Goal: Task Accomplishment & Management: Complete application form

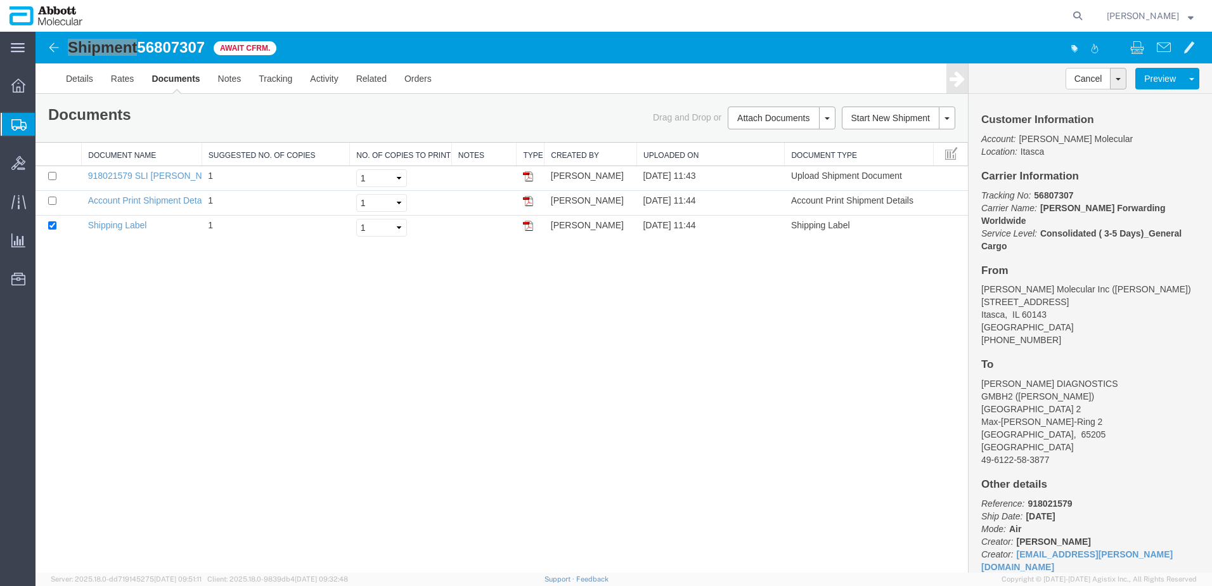
click at [0, 0] on span "Create from Template" at bounding box center [0, 0] width 0 height 0
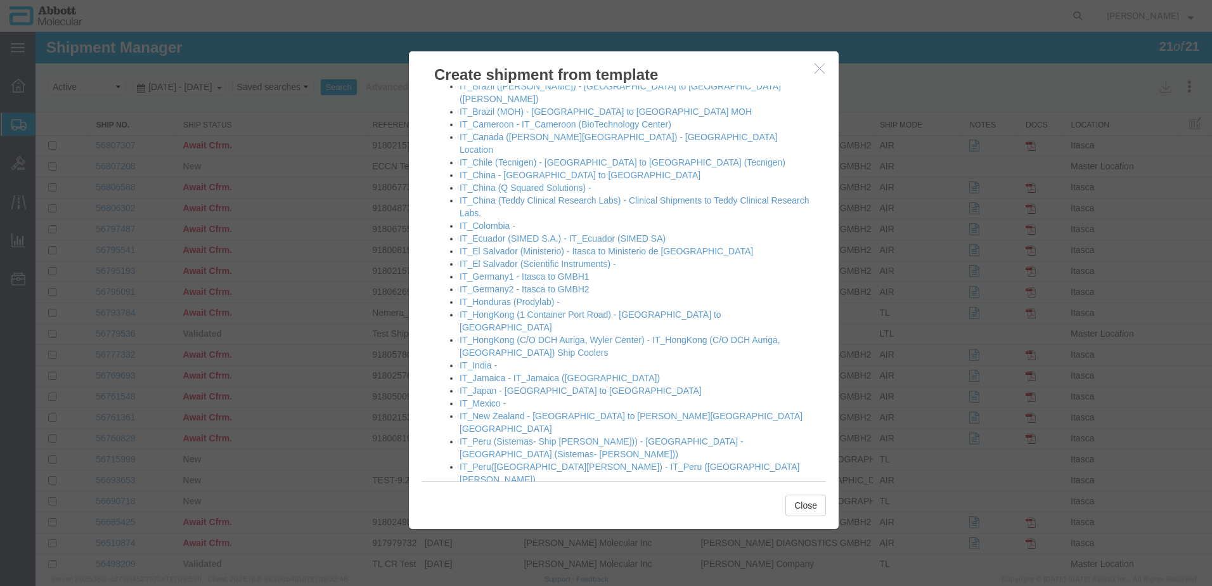
scroll to position [761, 0]
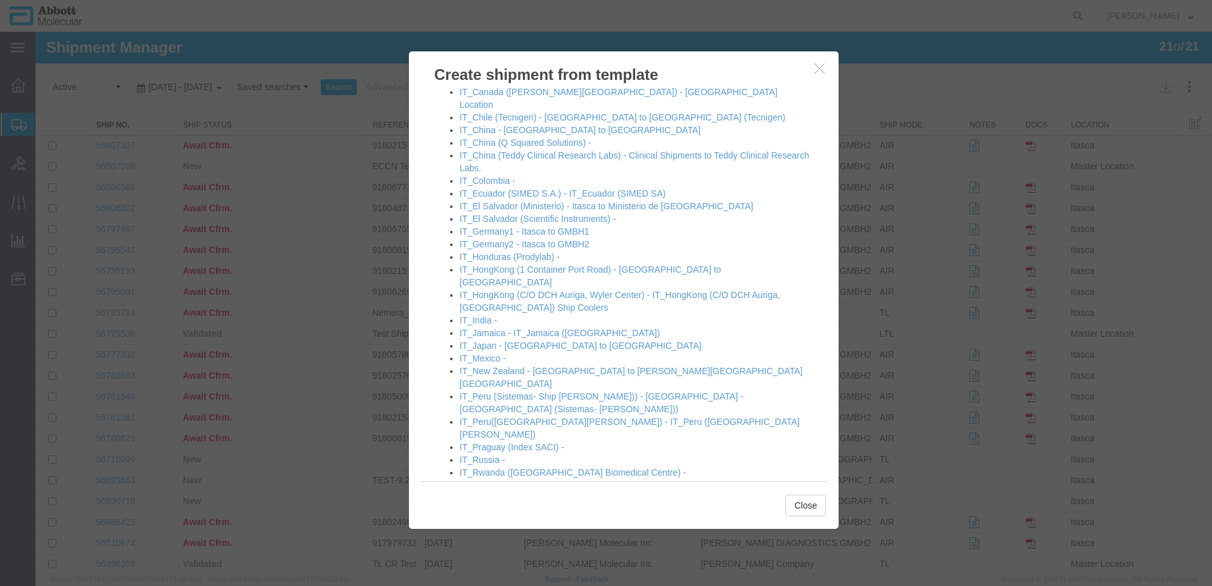
click at [511, 581] on link "[GEOGRAPHIC_DATA] - [GEOGRAPHIC_DATA] to [GEOGRAPHIC_DATA]" at bounding box center [607, 586] width 297 height 10
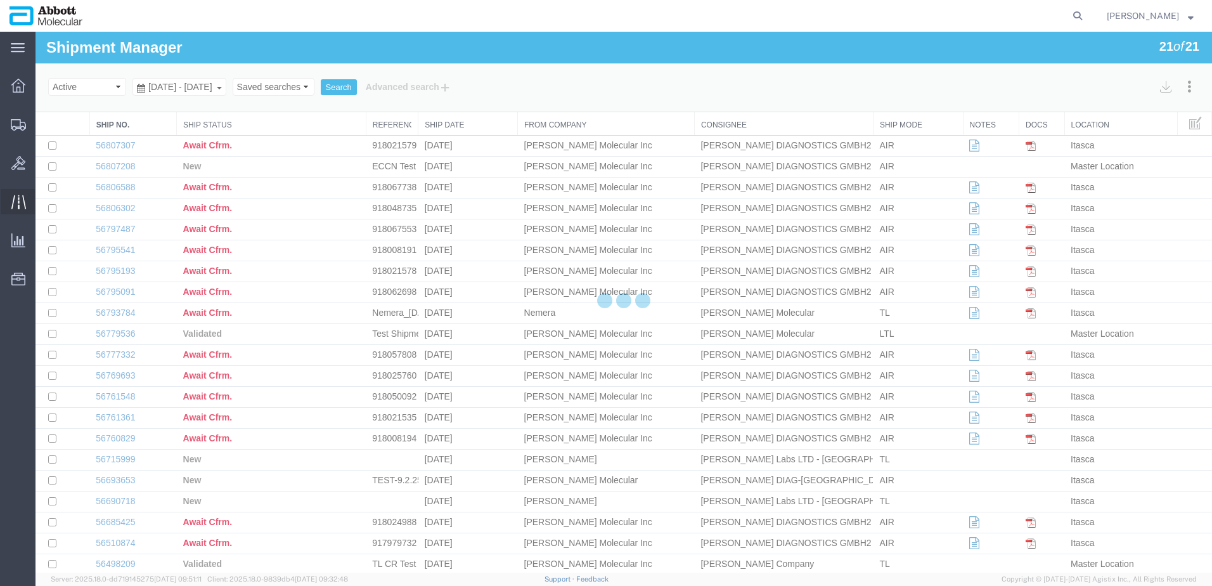
select select "48454"
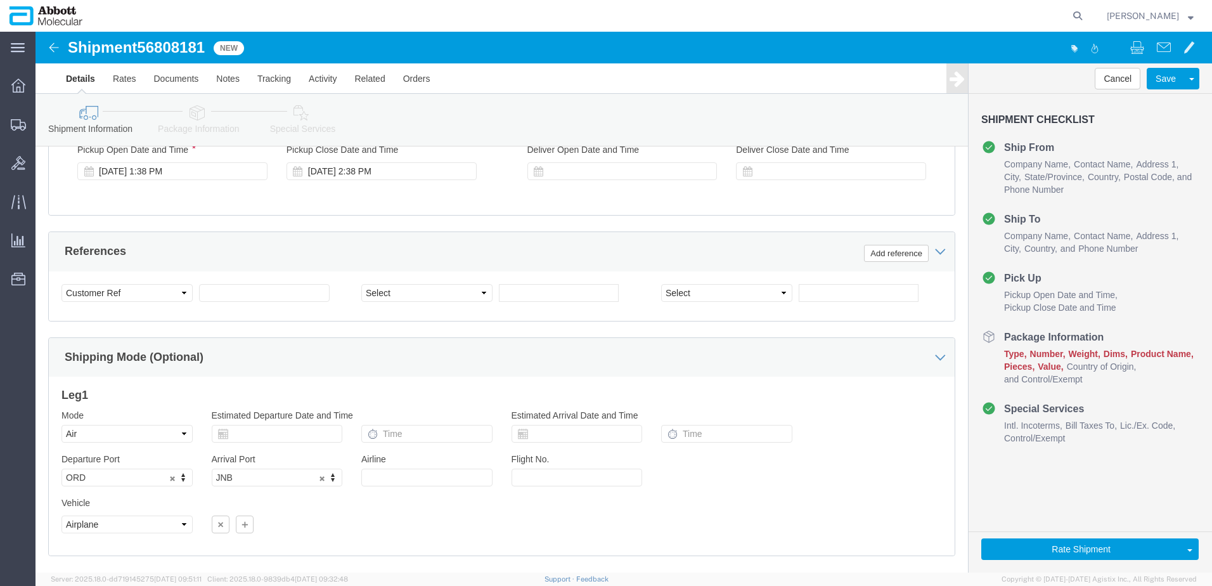
scroll to position [697, 0]
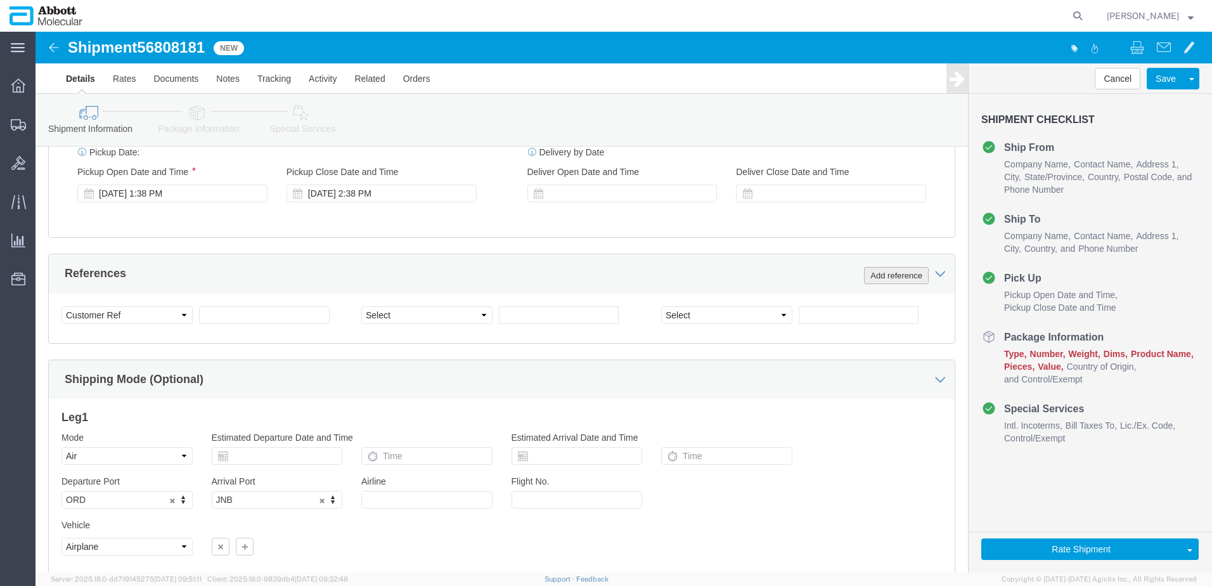
click button "Add reference"
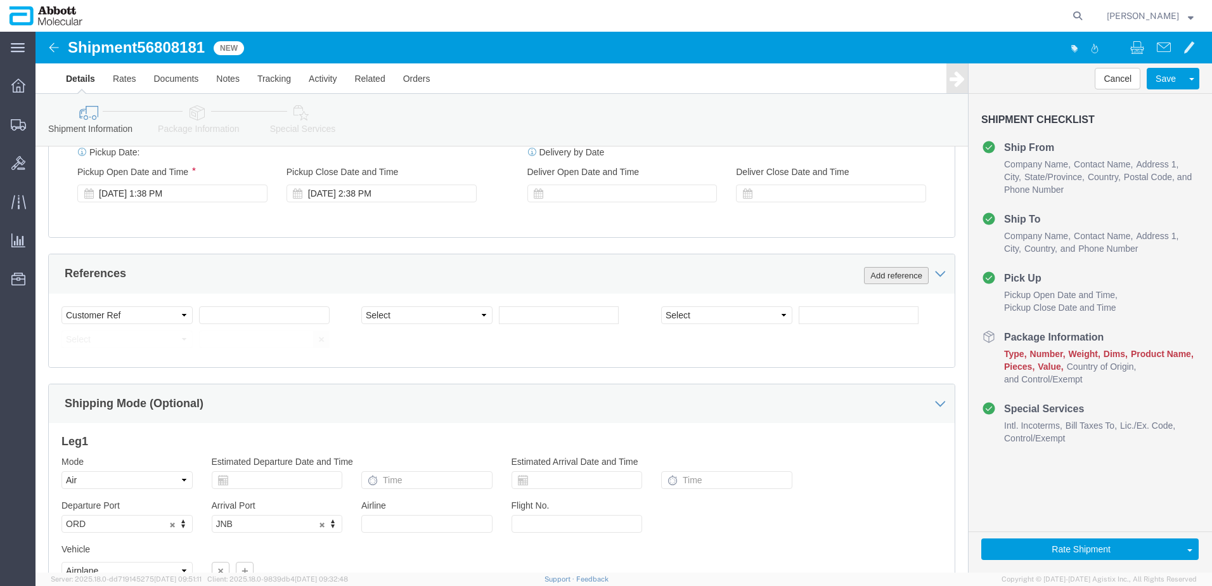
click button "Add reference"
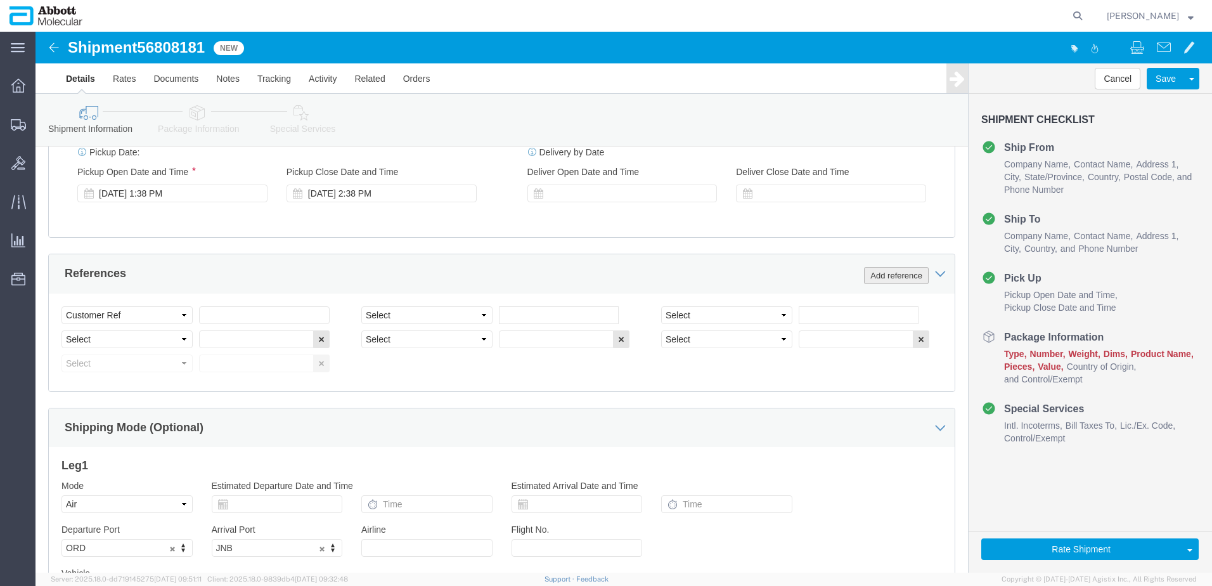
click button "Add reference"
click input "text"
paste input "620702712"
type input "620702712"
select select "INVOICE"
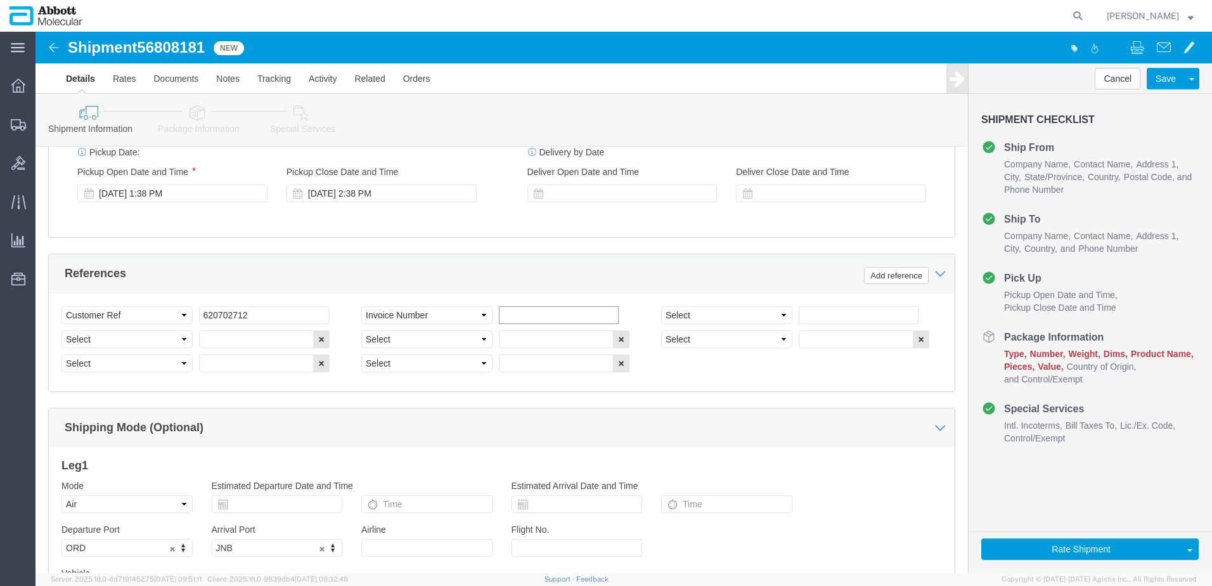
paste input "620705201"
type input "620705201"
select select "INVOICE"
paste input "620705201"
type input "620705202"
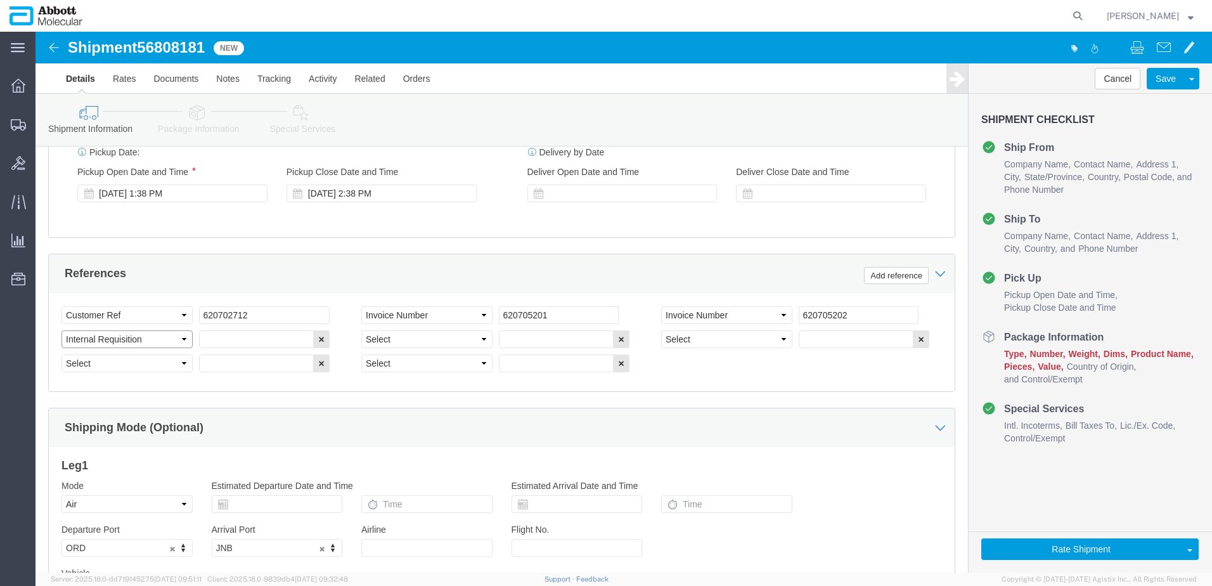
select select "INVOICE"
paste input "620705201"
type input "620705203"
select select "INVOICE"
paste input "620705201"
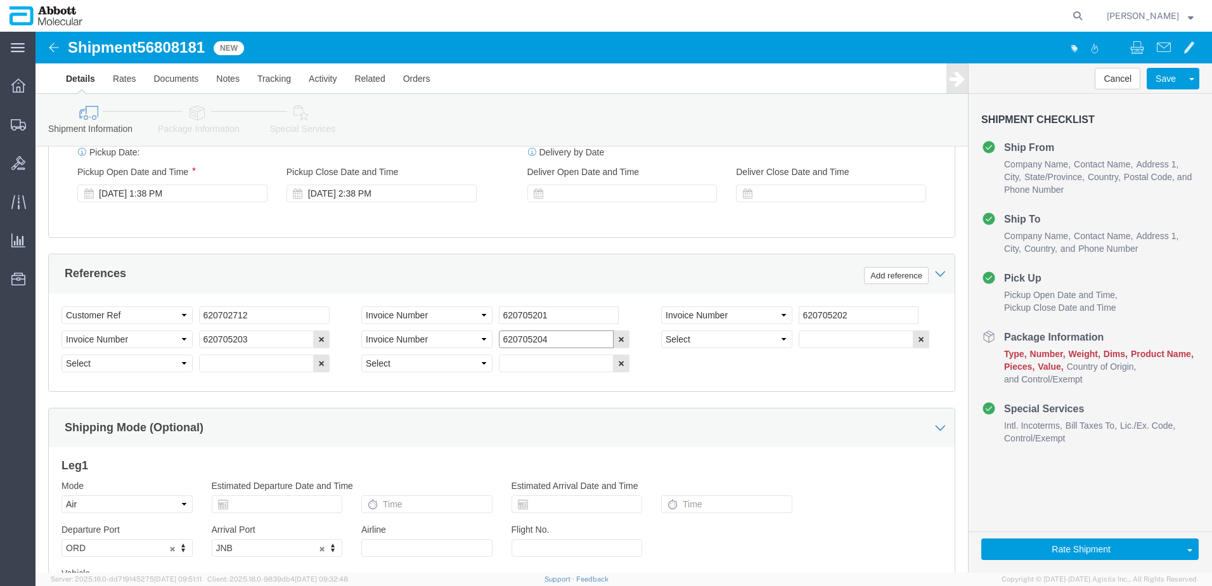
type input "620705204"
select select "INVOICE"
paste input "620705201"
type input "620705205"
select select "INVOICE"
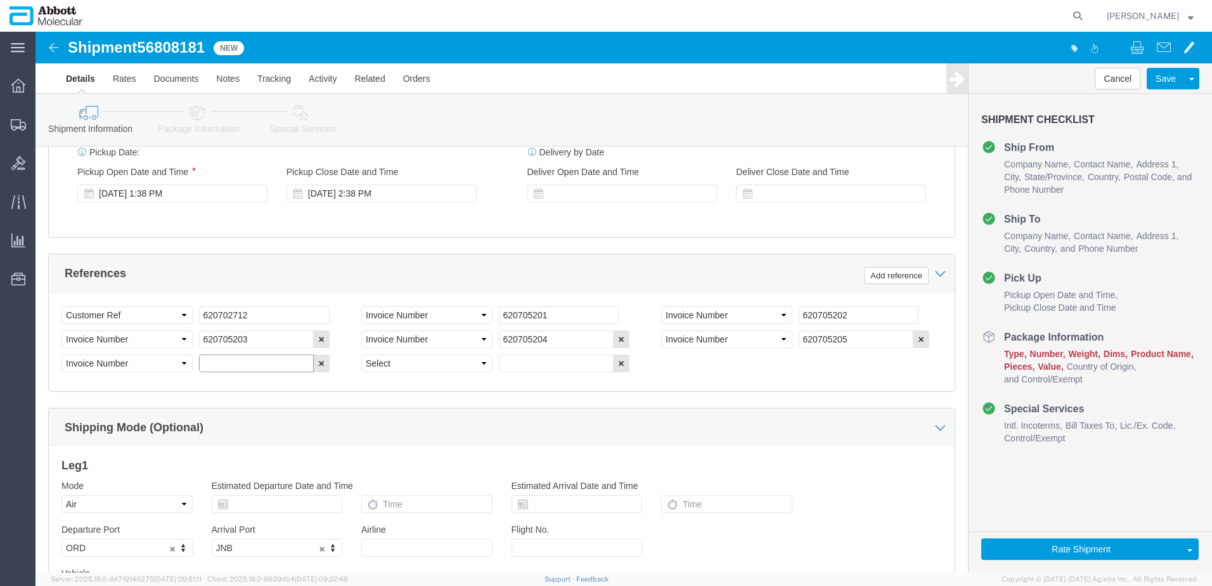
paste input "620705201"
type input "620705206"
select select "INVOICE"
paste input "620705201"
type input "620705207"
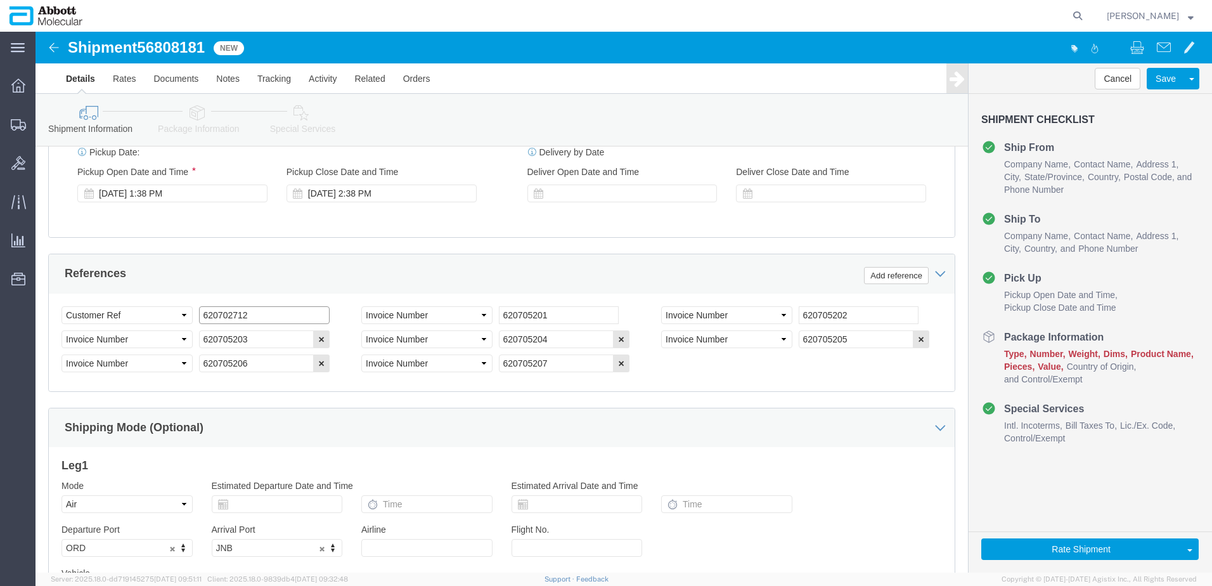
click input "620702712"
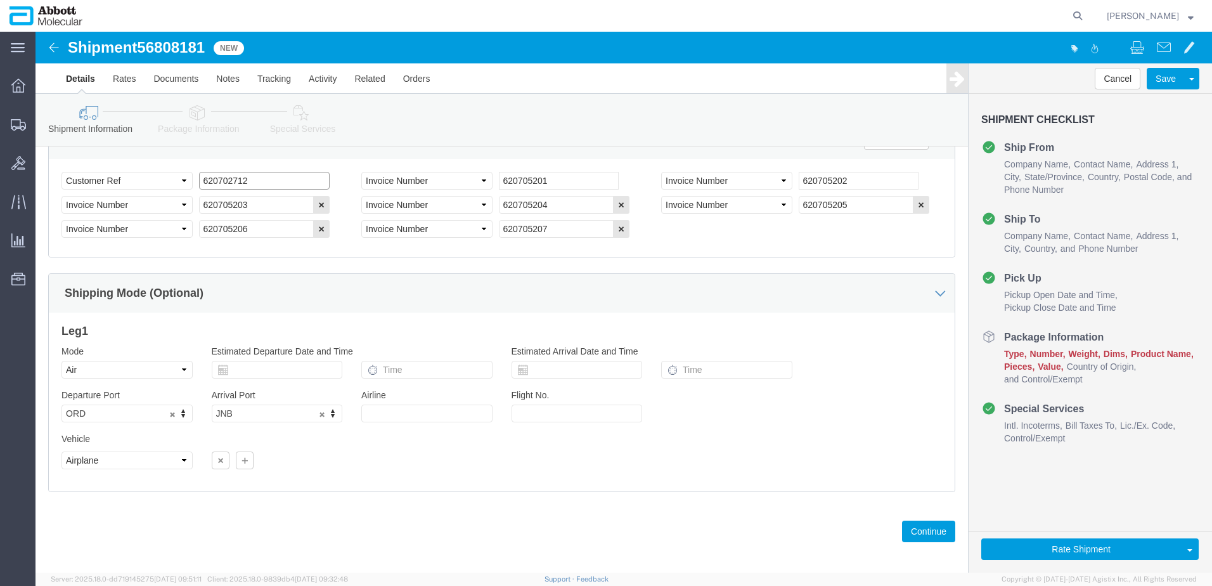
scroll to position [840, 0]
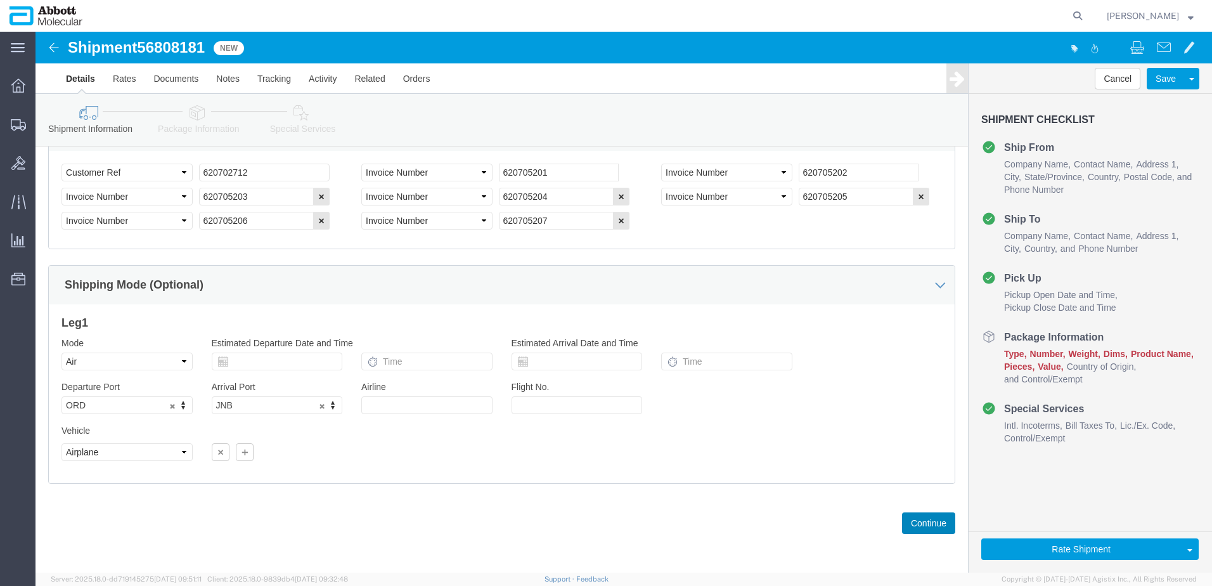
click button "Continue"
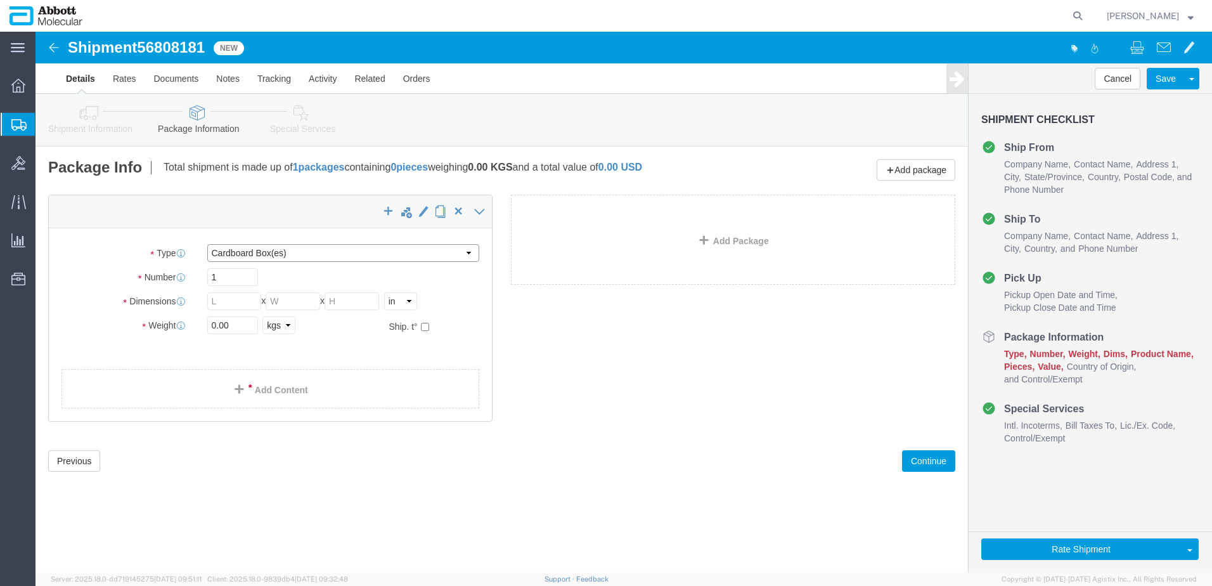
click select "Select Box (B) Box (C) Box (D) Cardboard Box(es) Crate (Instrument) Crate(s) En…"
select select "BOXD"
click select "Select Box (B) Box (C) Box (D) Cardboard Box(es) Crate (Instrument) Crate(s) En…"
type input "28.00"
type input "24.00"
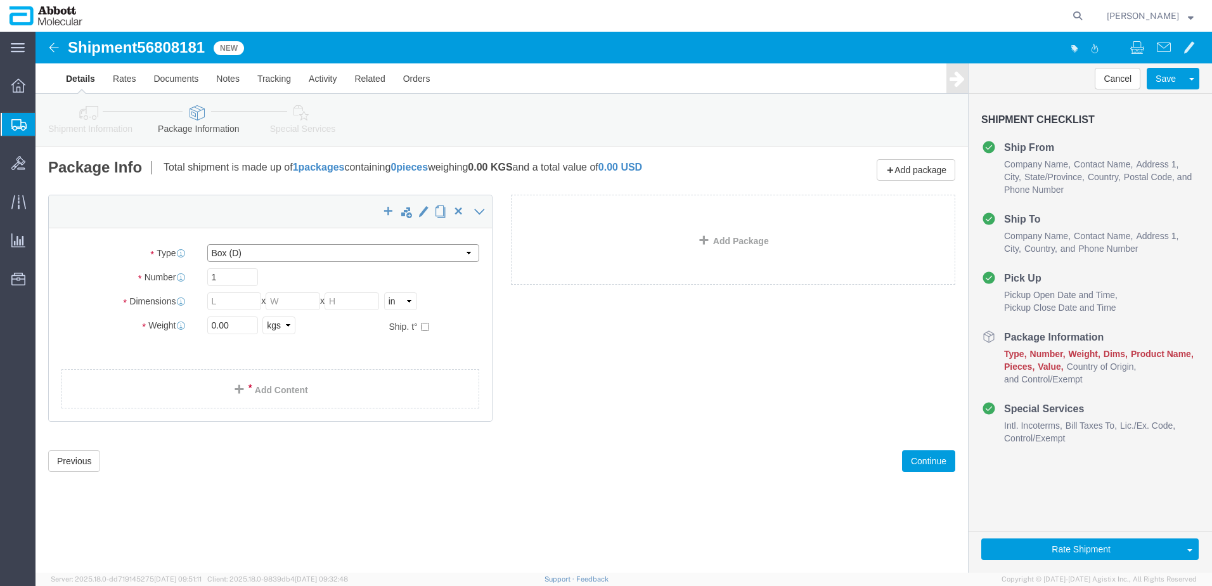
type input "21.00"
click div "Number 1"
type input "8"
drag, startPoint x: 211, startPoint y: 298, endPoint x: 61, endPoint y: 288, distance: 149.9
click div "Weight 0.00 Select kgs lbs Ship. t°"
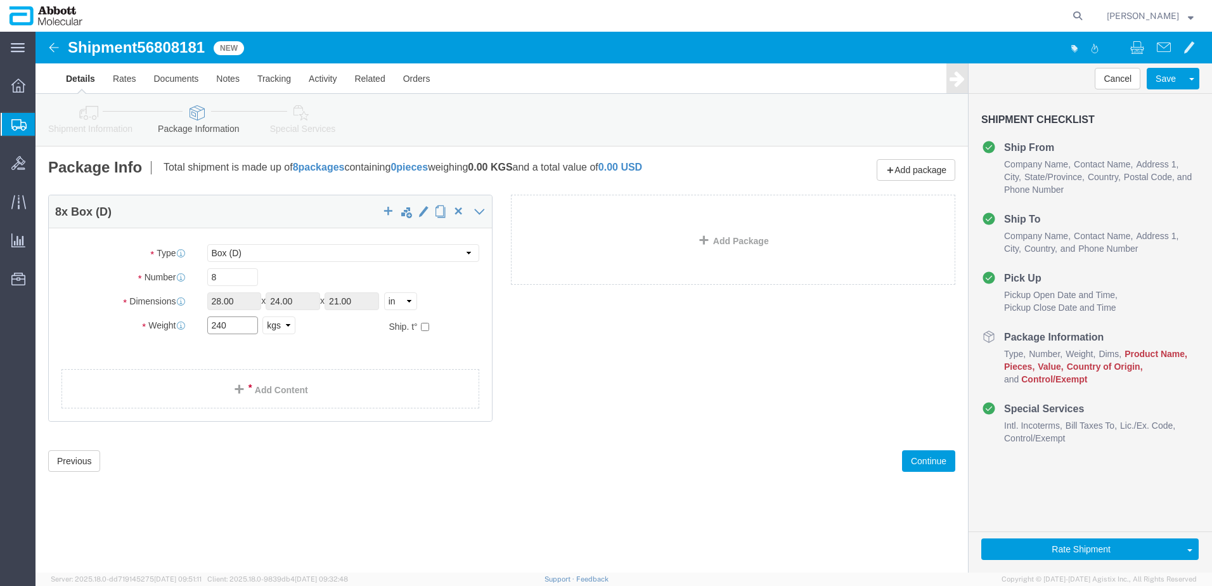
type input "240"
click input "checkbox"
checkbox input "true"
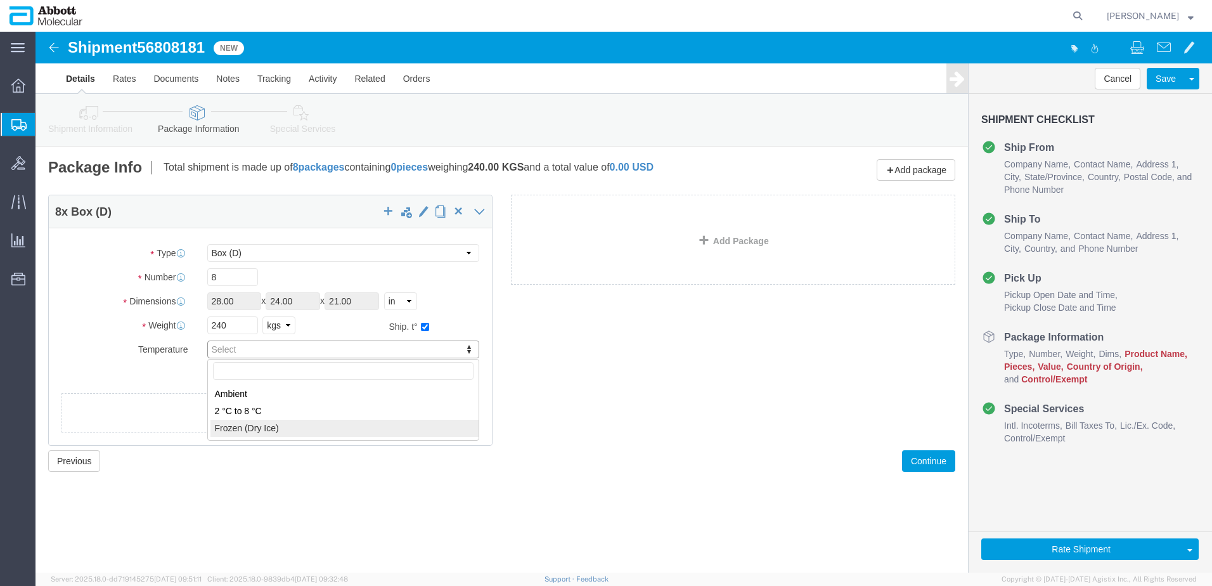
type input "FROZEN"
click link "Add Content"
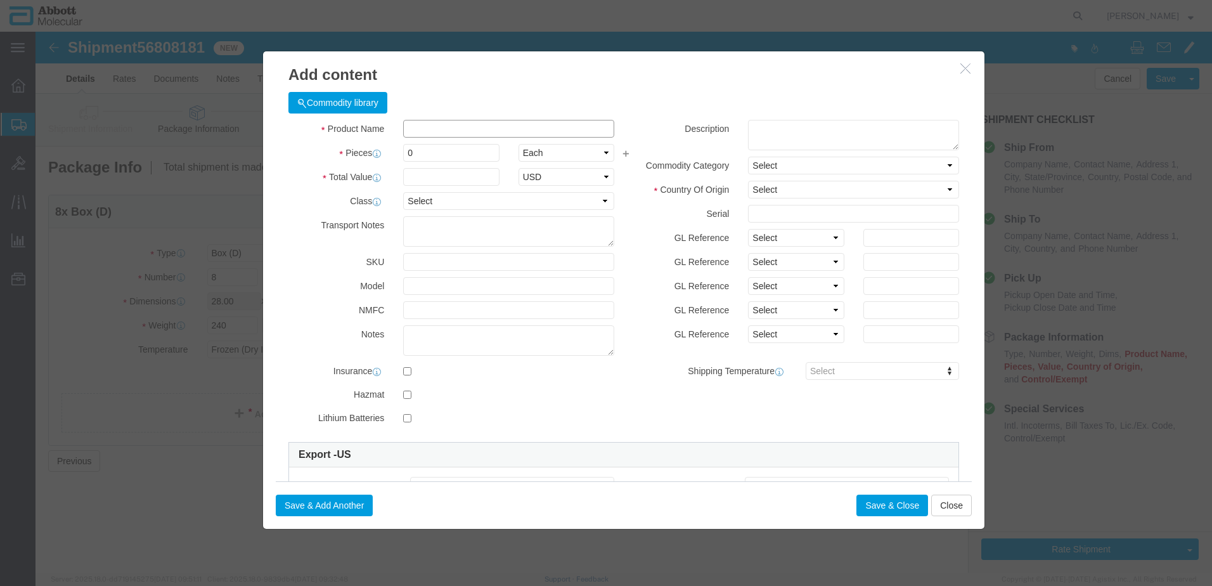
click input "text"
type input "09N6190"
click strong "09N6190"
type input "1"
select select
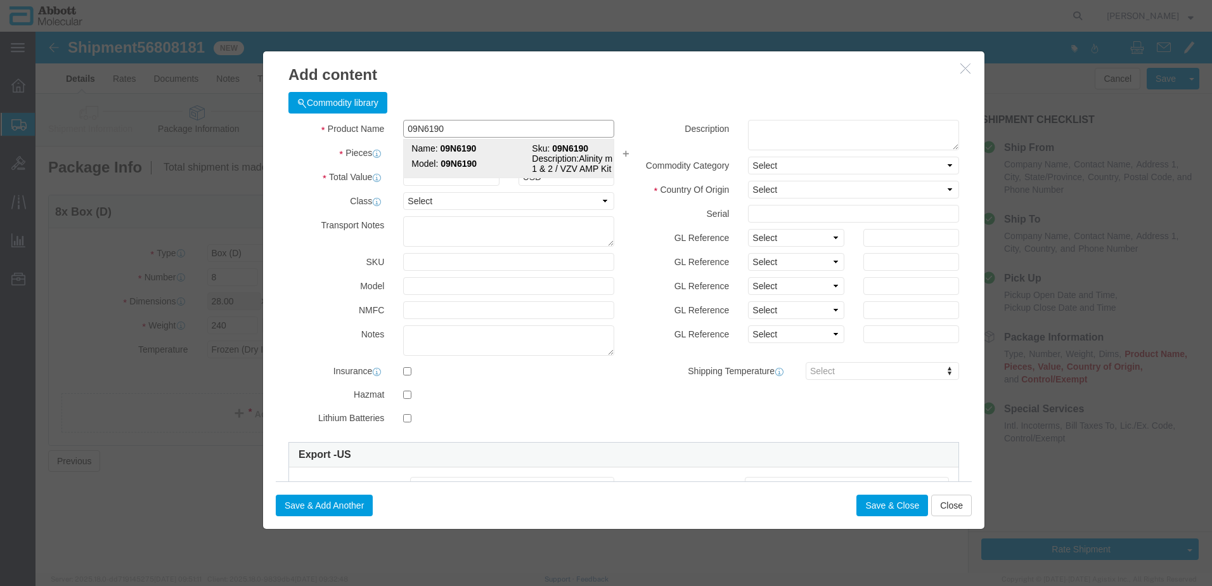
select select "US"
type input "FROZEN"
type input "3822190080"
select select "BIS"
checkbox input "false"
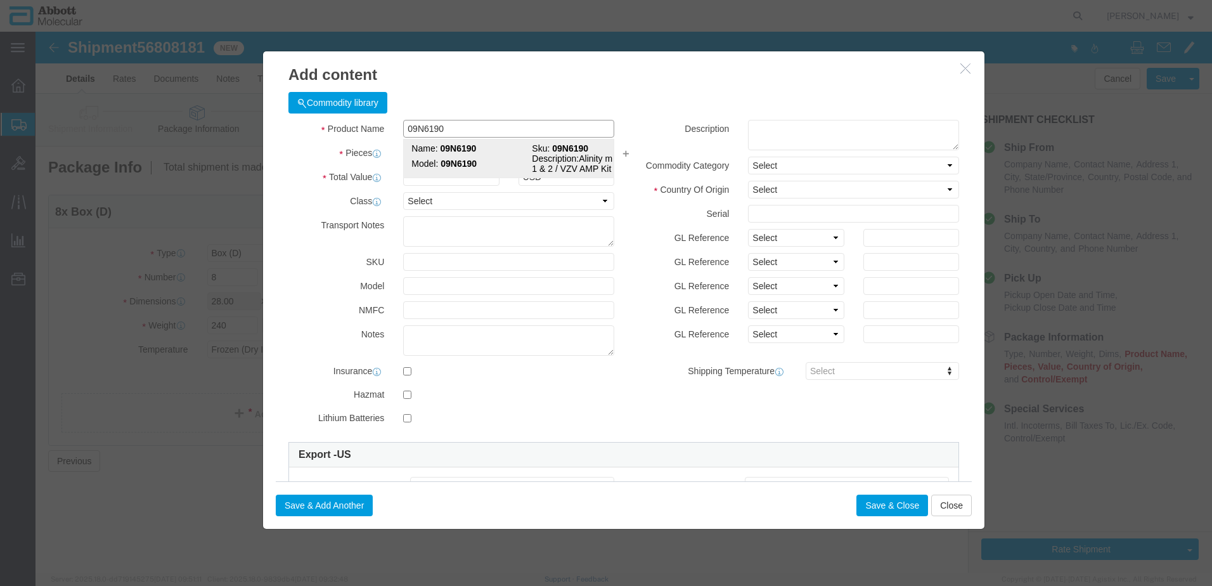
checkbox input "false"
type input "09N6190"
type textarea "Alinity m HSV 1 & 2 / VZV AMP Kit"
select select "NLR"
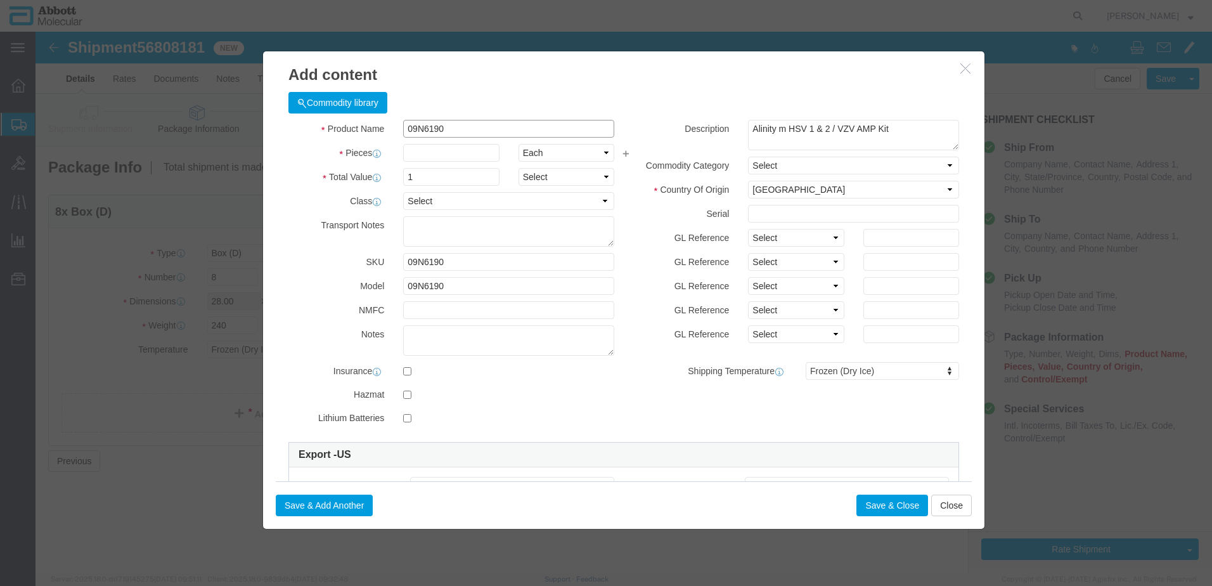
type input "09N6190"
type input "8"
click select "Select Account Type Activity ID Airline Appointment Number ASN Batch Number Bil…"
select select "BATCH_NUMBER"
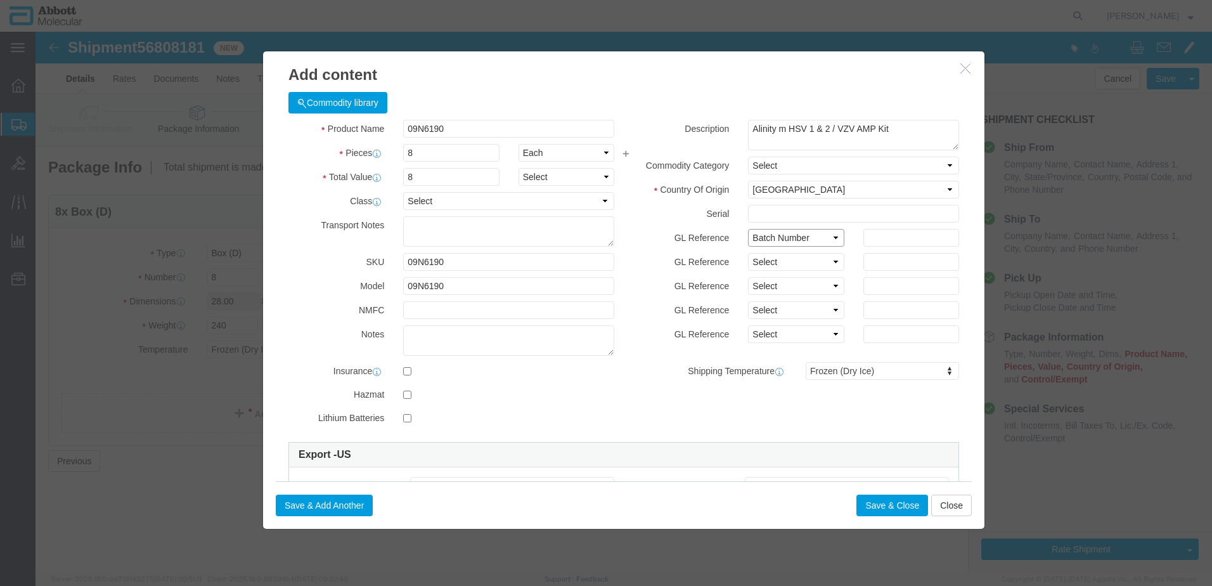
click select "Select Account Type Activity ID Airline Appointment Number ASN Batch Number Bil…"
type input "417272"
click button "Save & Add Another"
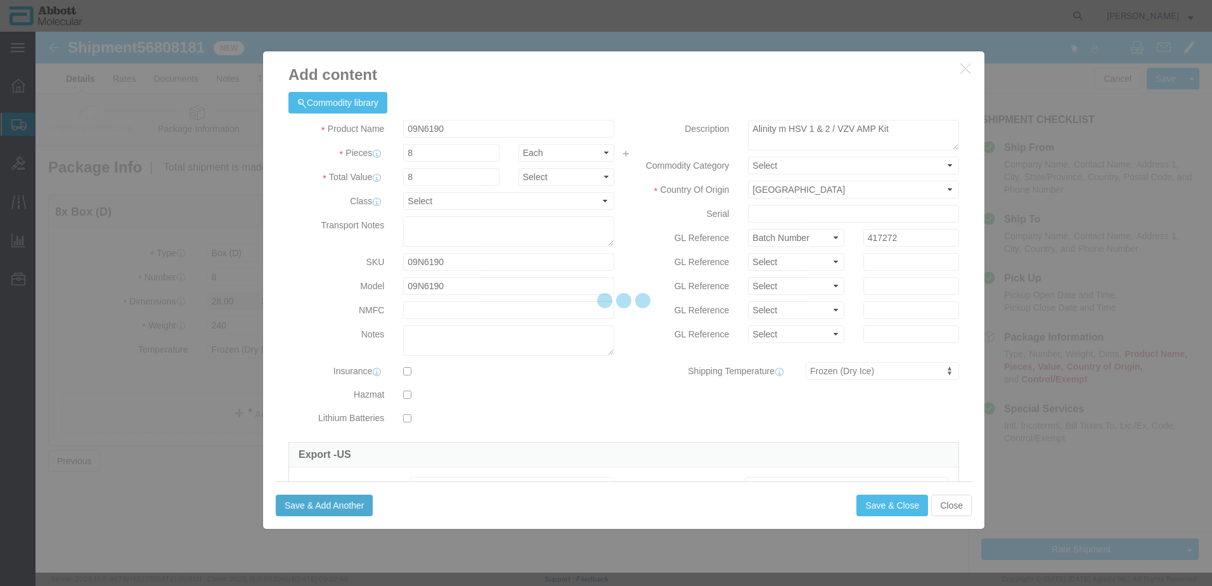
select select "EA"
select select
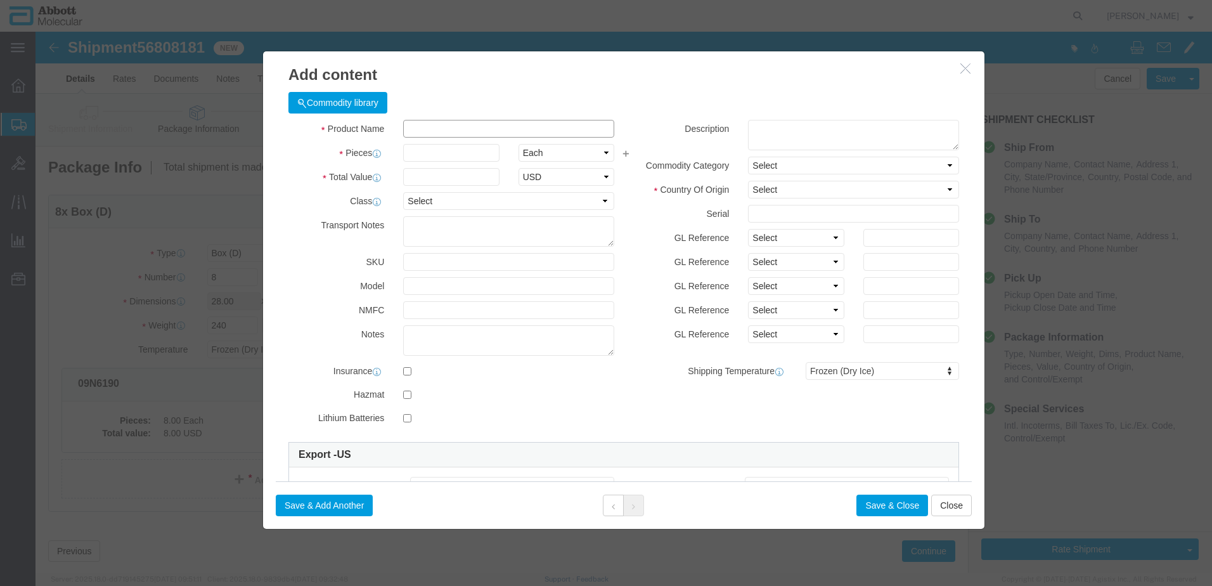
click input "text"
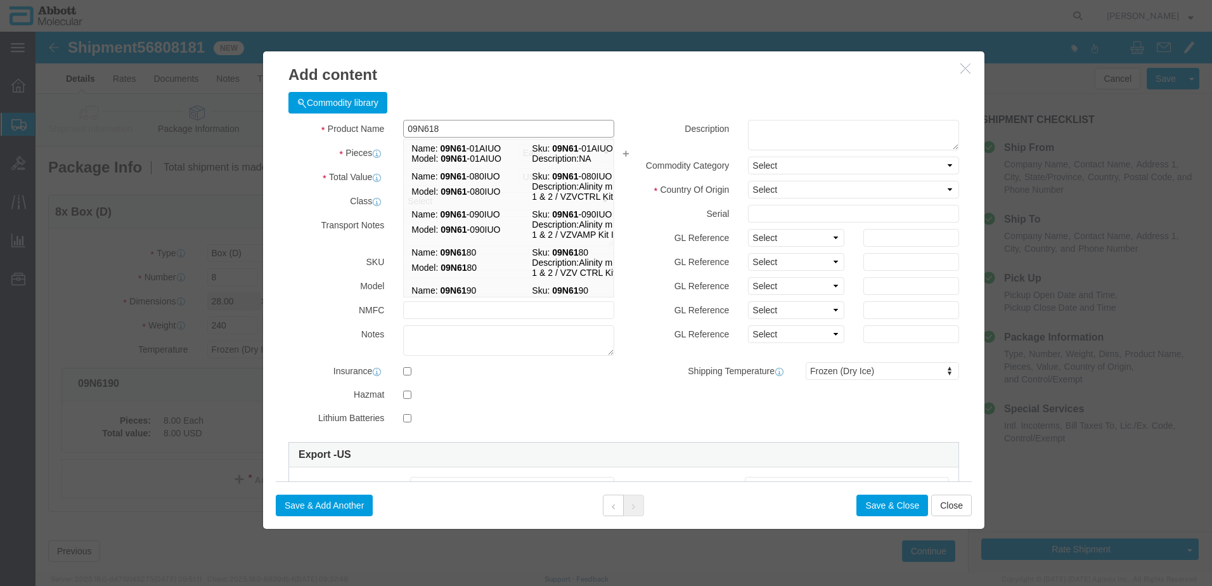
type input "09N6180"
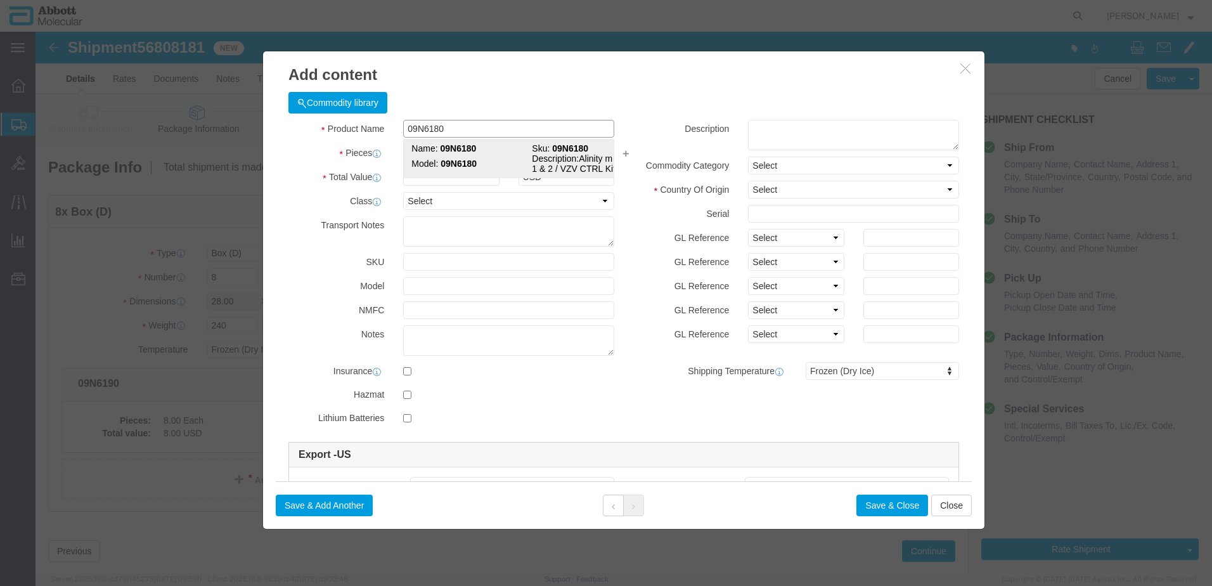
click strong "09N6180"
type input "1"
select select
select select "US"
type input "FROZEN"
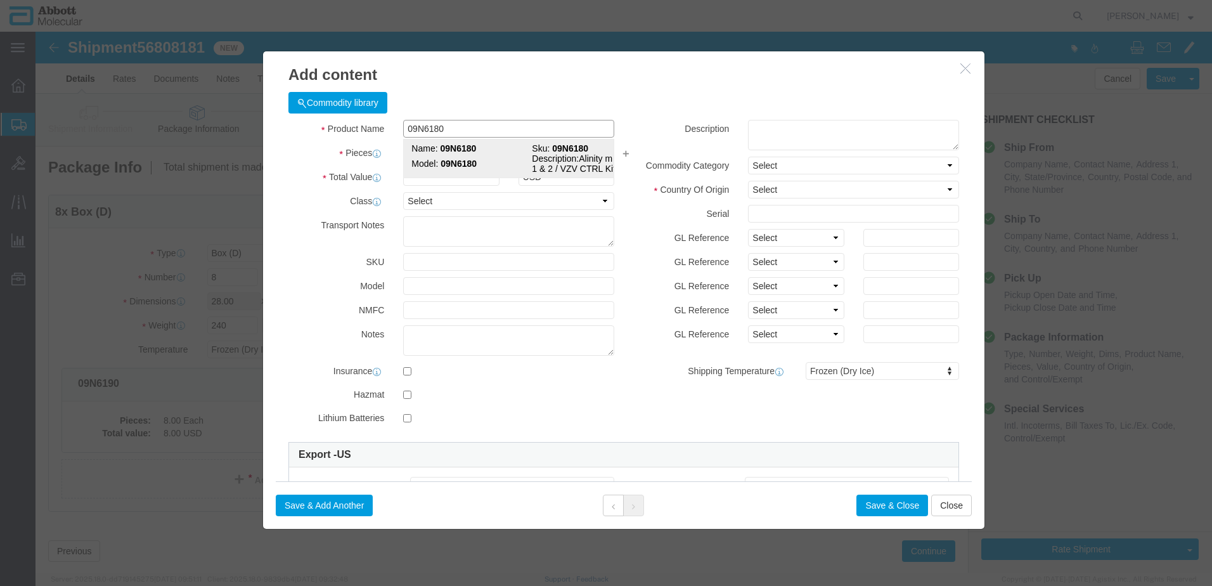
type input "3822190080"
select select "BIS"
checkbox input "false"
type input "09N6180"
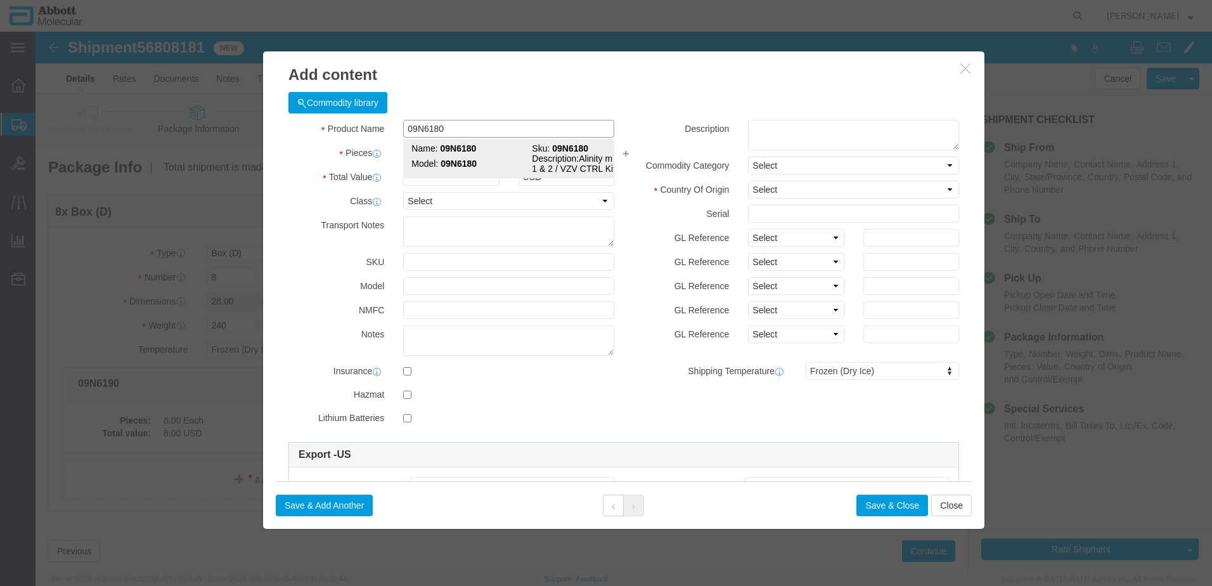
type input "09N6180"
type textarea "Alinity m HSV 1 & 2 / VZV CTRL Kit"
select select "NLR"
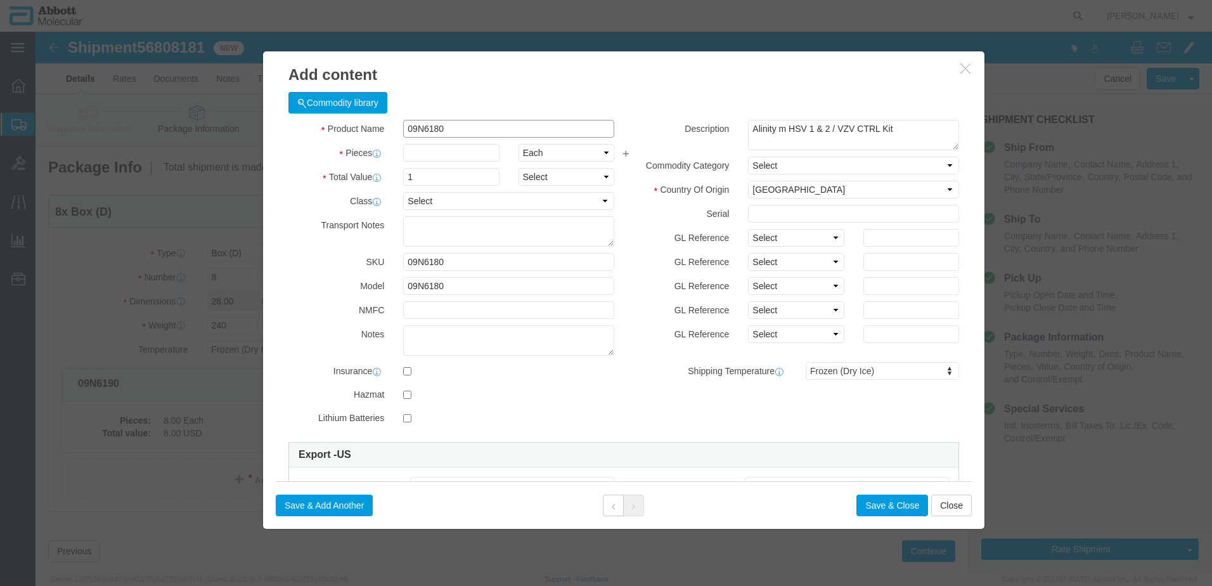
type input "09N6180"
type input "2"
click select "Select Account Type Activity ID Airline Appointment Number ASN Batch Number Bil…"
select select "BATCH_NUMBER"
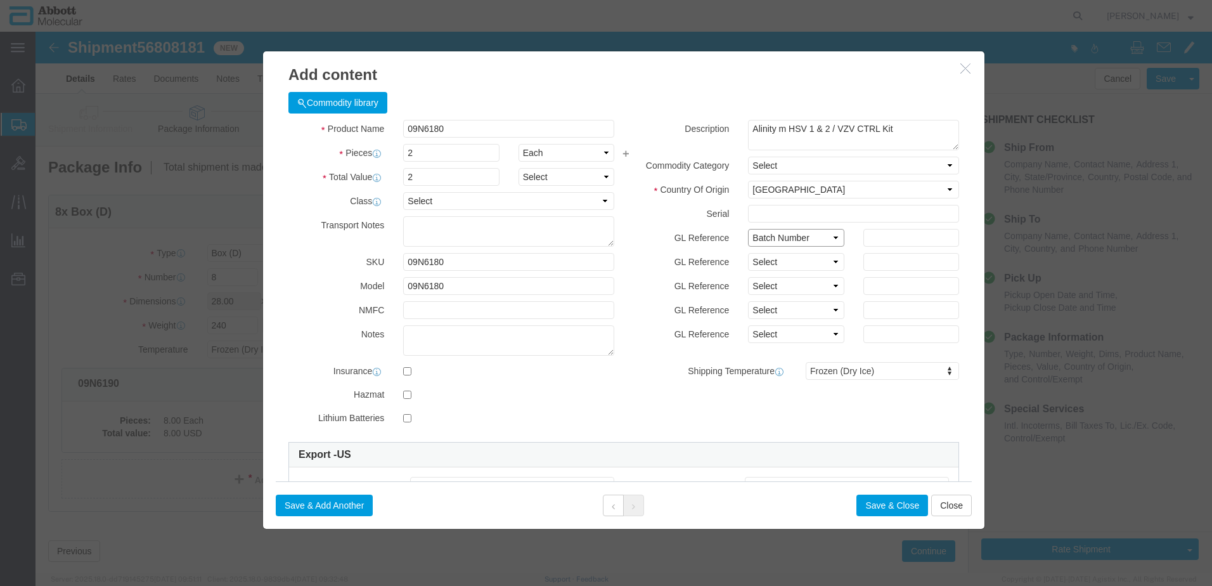
click select "Select Account Type Activity ID Airline Appointment Number ASN Batch Number Bil…"
type input "416143"
click button "Save & Add Another"
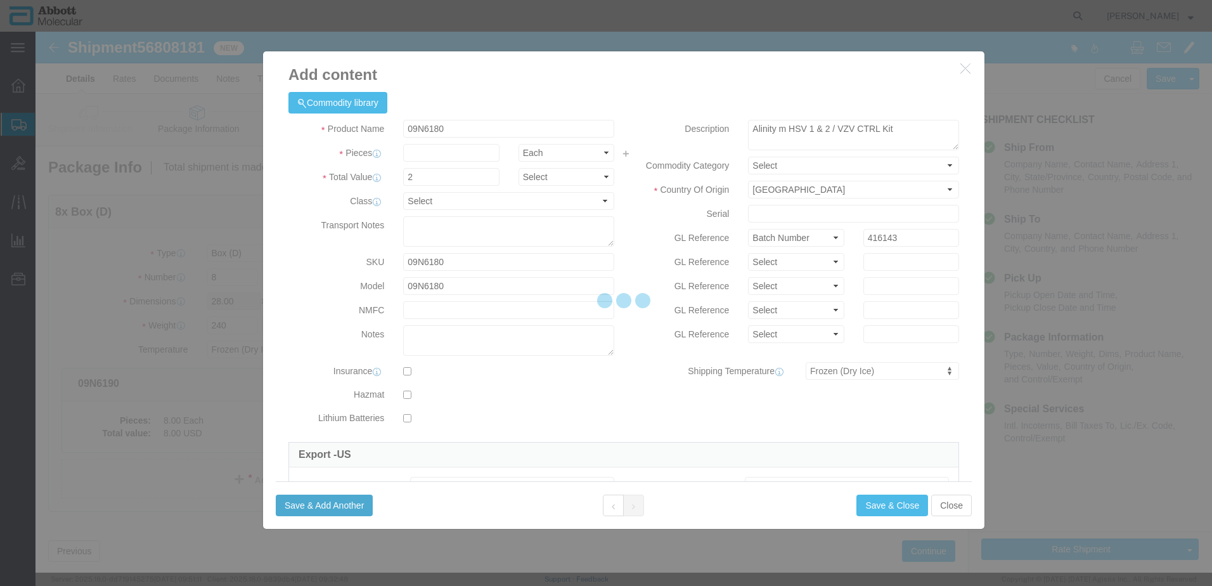
select select "EA"
select select
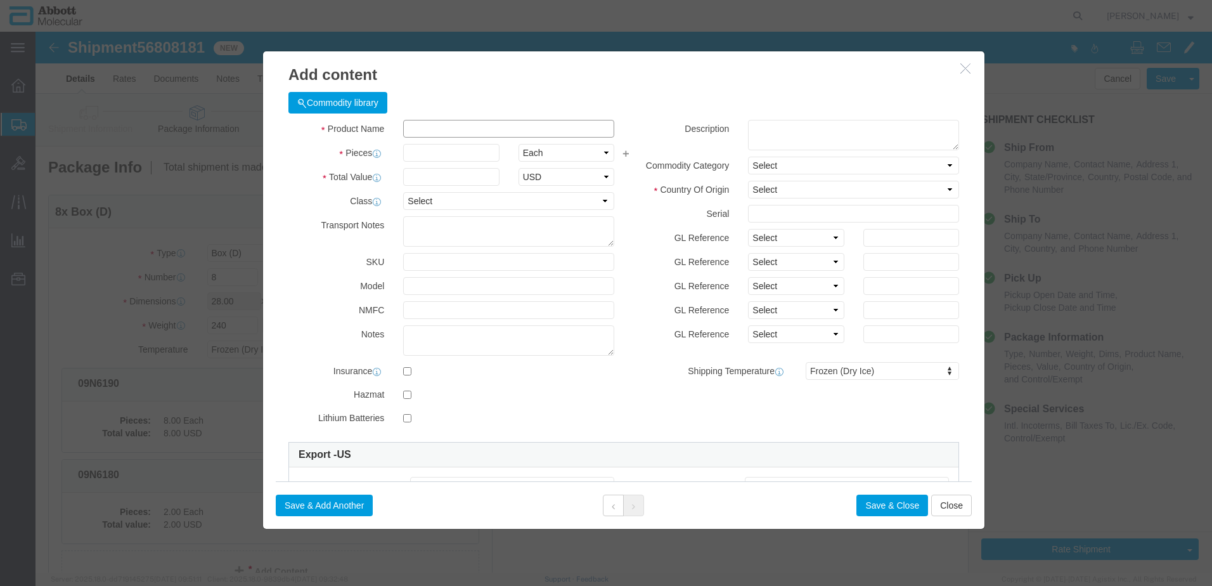
click input "text"
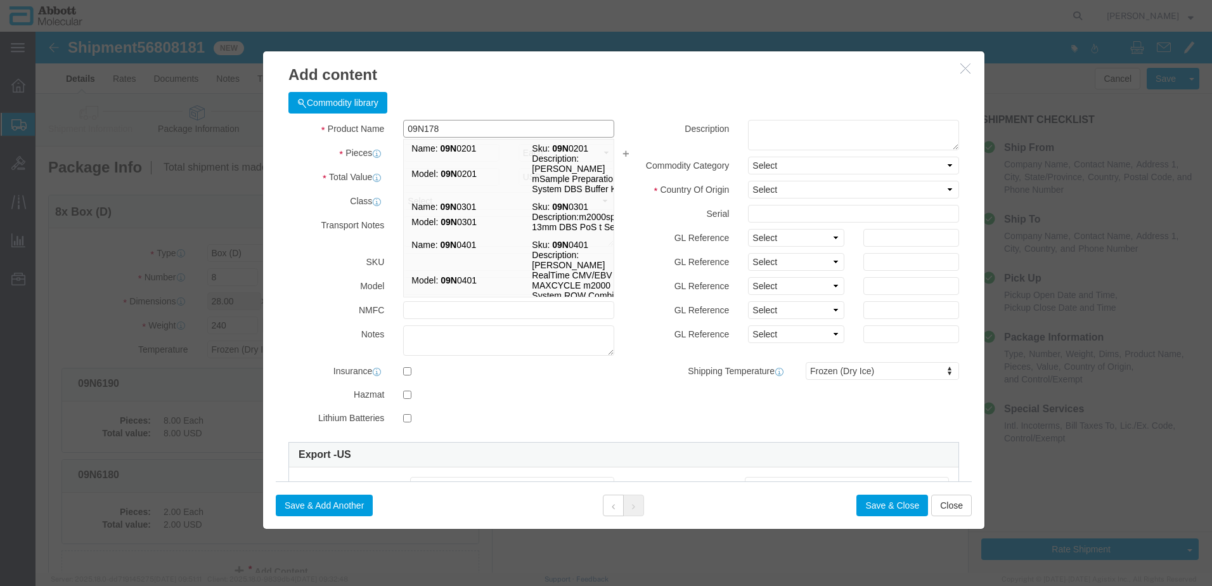
type input "09N1780"
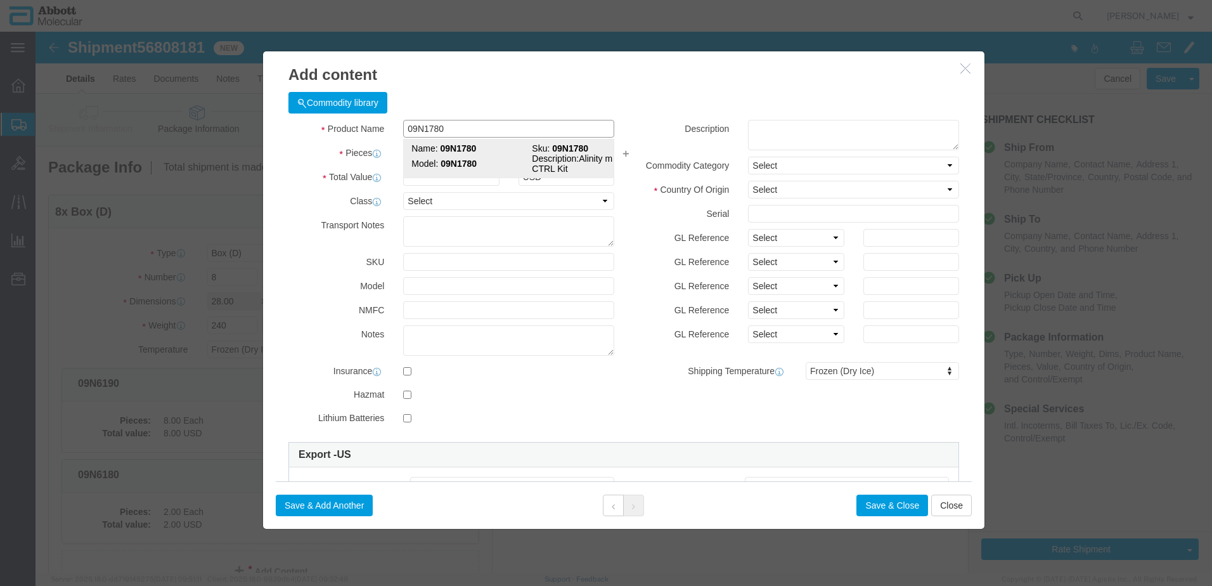
click strong "09N1780"
type input "1"
select select
select select "US"
type input "FROZEN"
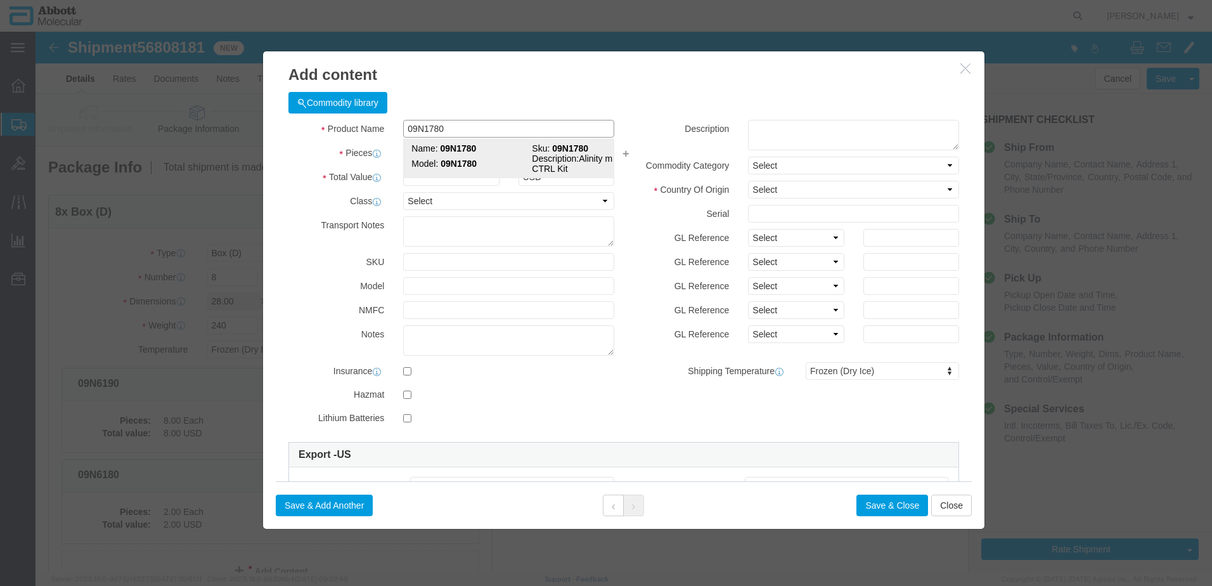
type input "3822190080"
select select "BIS"
checkbox input "false"
type input "09N1780"
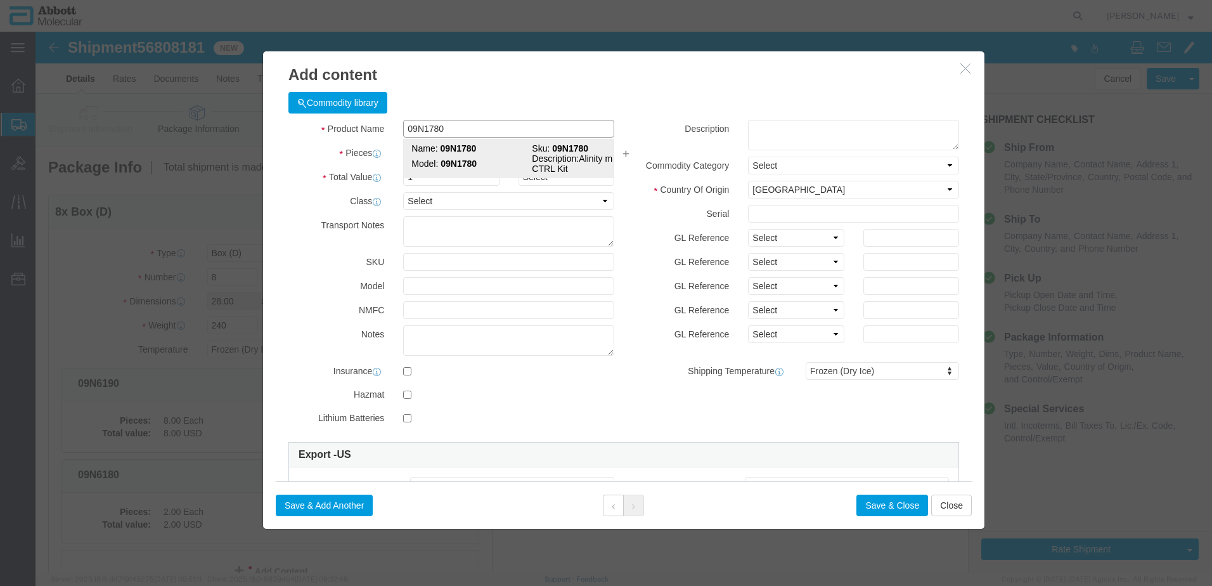
type input "09N1780"
type textarea "Alinity m STI CTRL Kit"
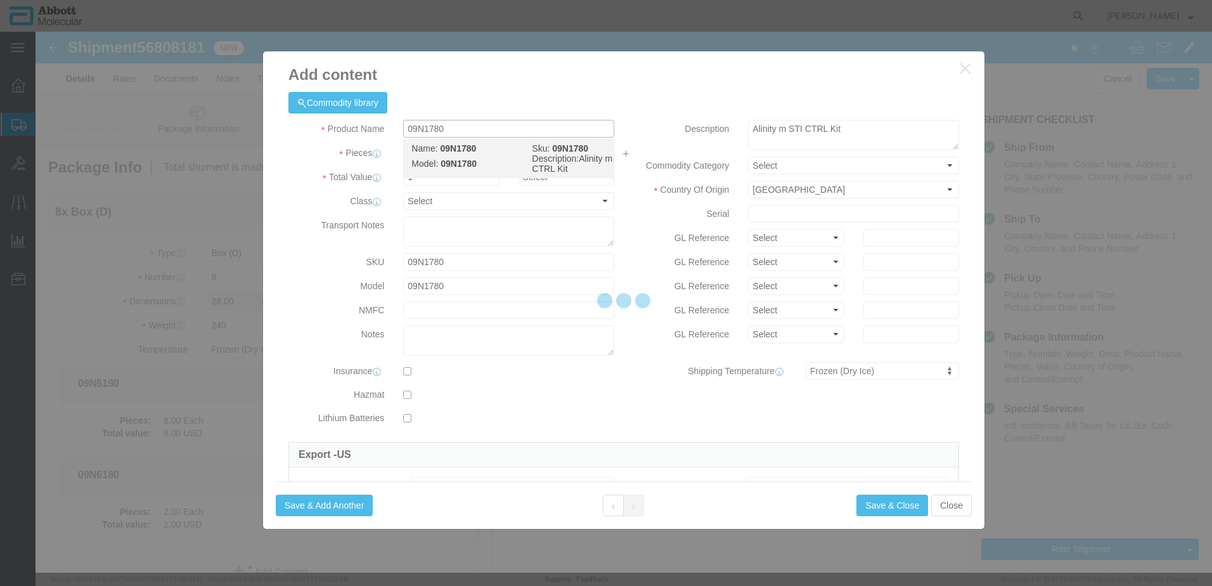
select select "NLR"
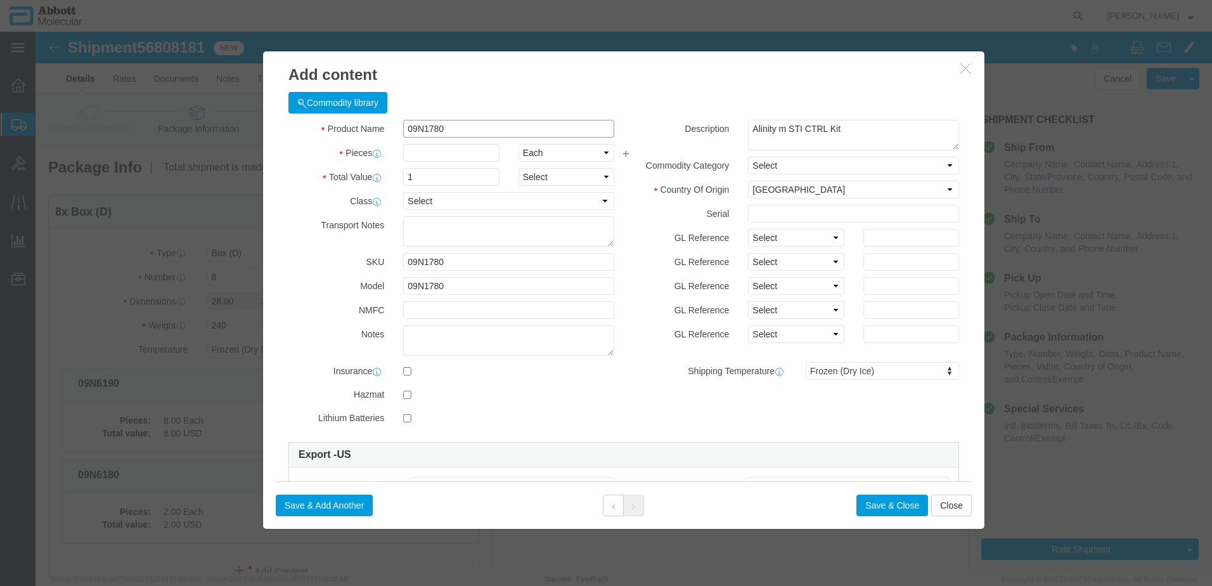
type input "09N1780"
type input "11"
click select "Select Account Type Activity ID Airline Appointment Number ASN Batch Number Bil…"
select select "BATCH_NUMBER"
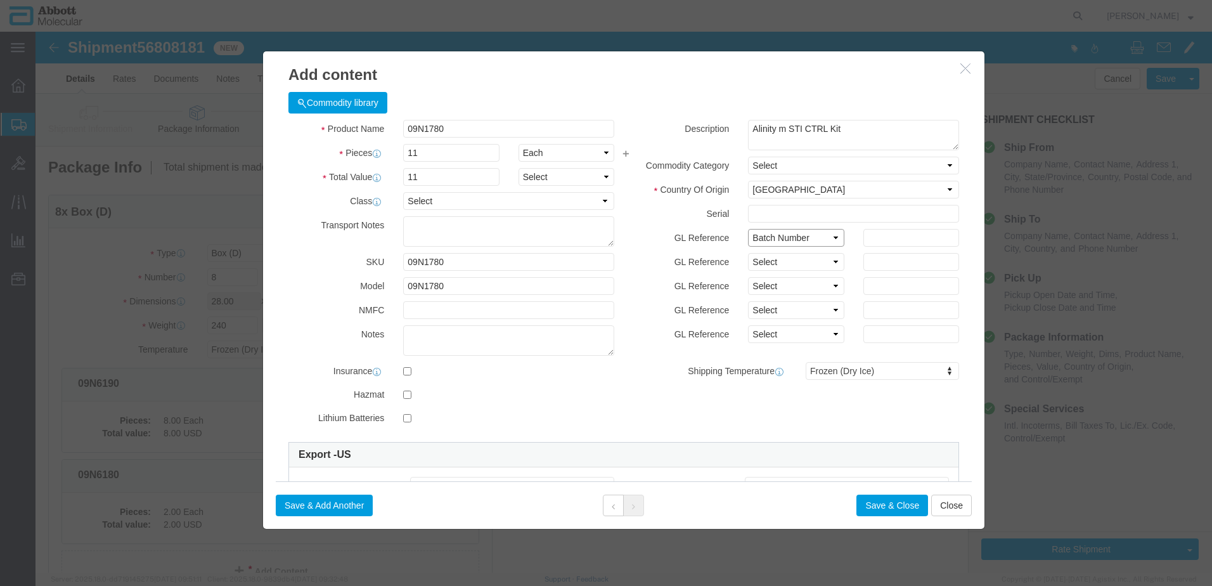
click select "Select Account Type Activity ID Airline Appointment Number ASN Batch Number Bil…"
type input "417215"
click button "Save & Add Another"
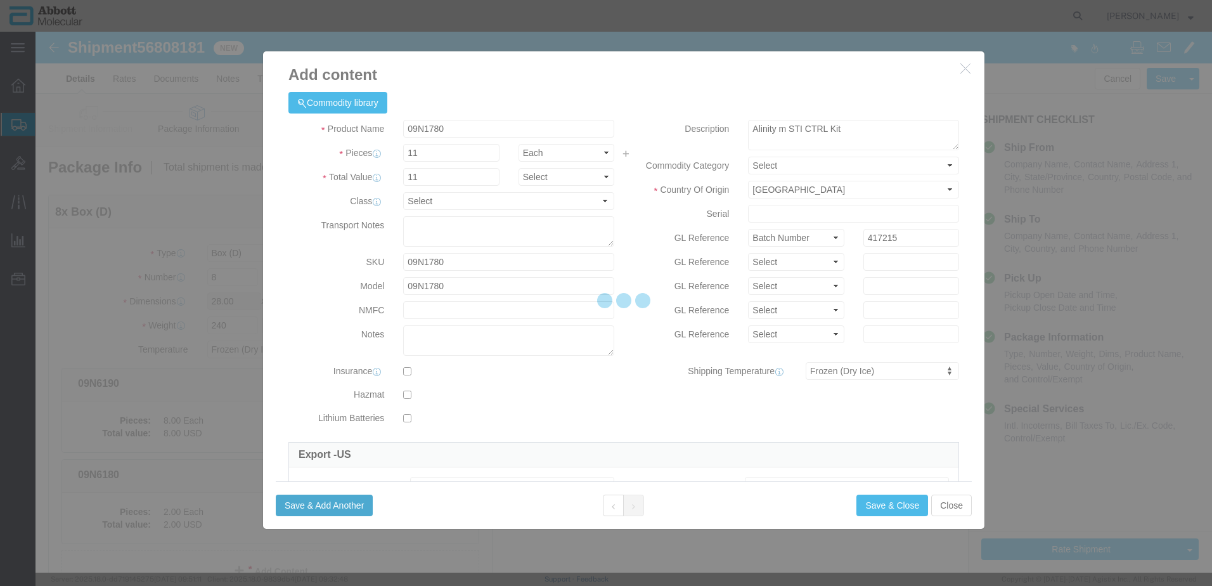
select select "EA"
select select
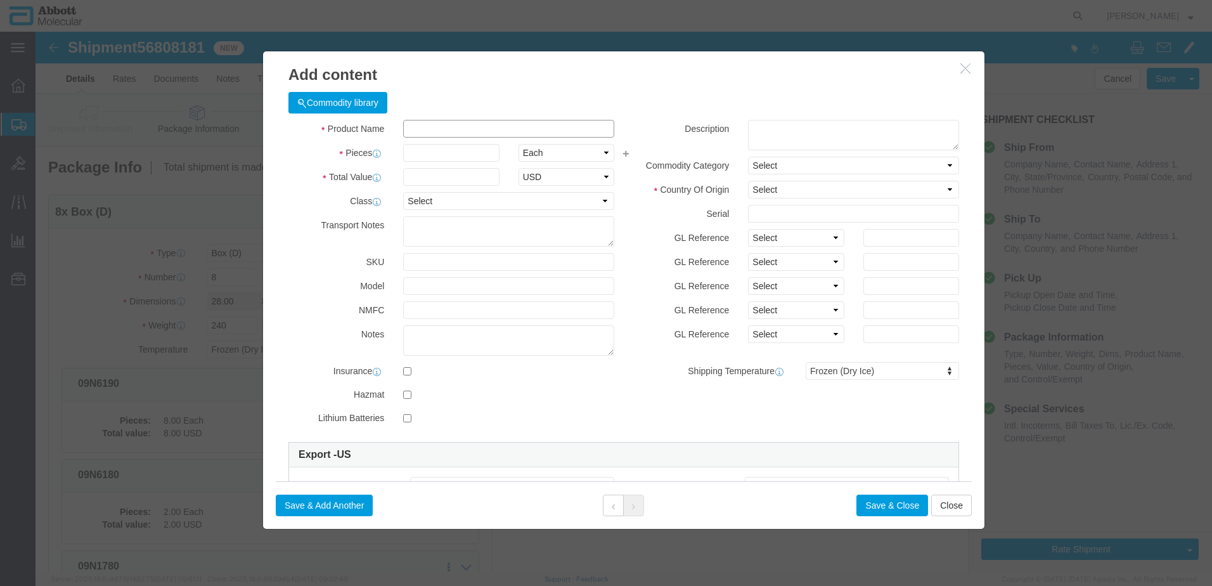
click input "text"
type input "02G3110"
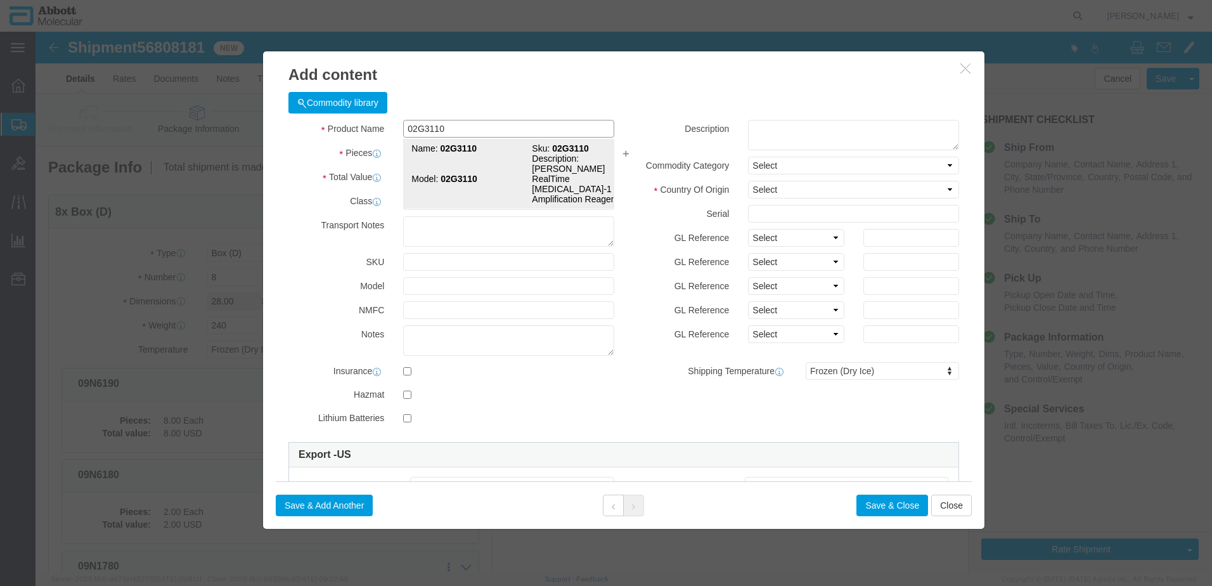
click strong "02G3110"
type input "1"
select select
select select "US"
type input "FROZEN"
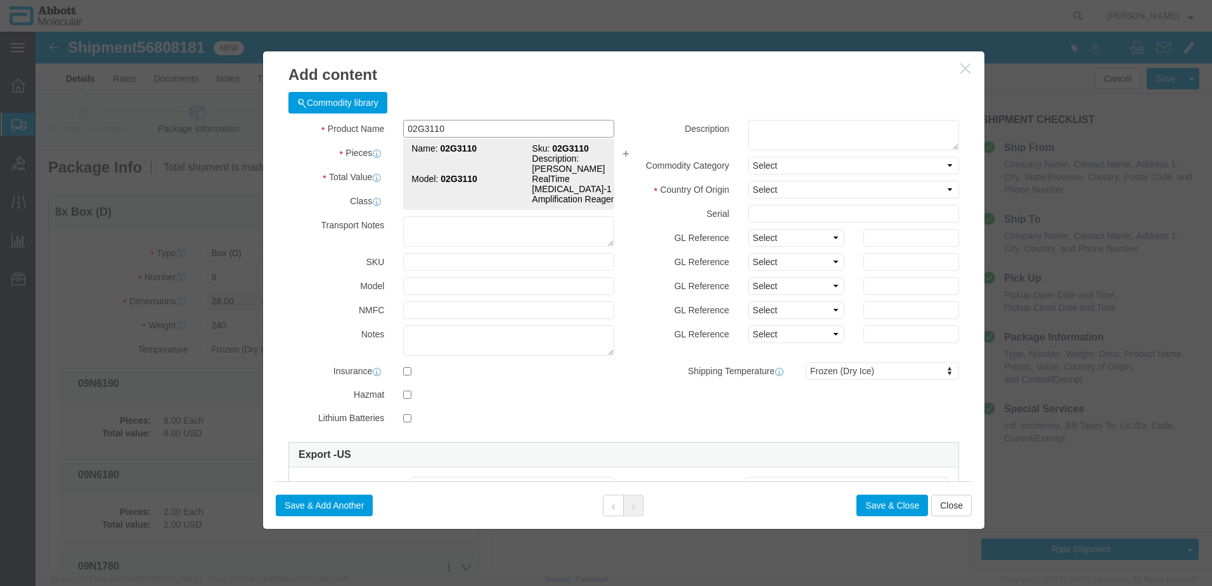
type input "3822190080"
select select "BIS"
checkbox input "false"
type input "02G3110"
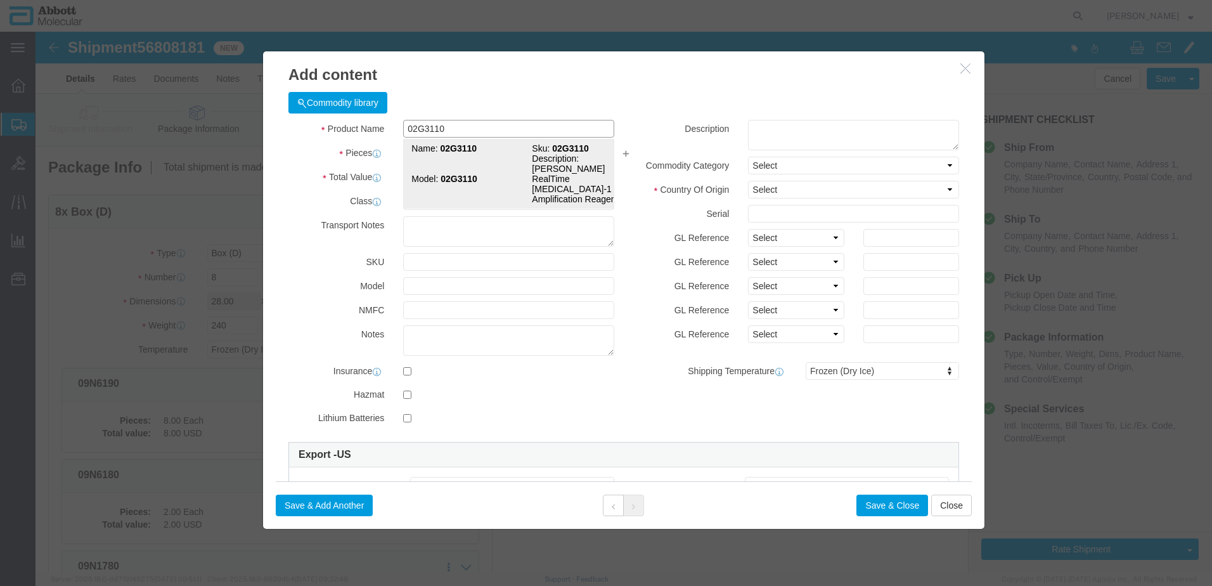
type input "02G3110"
type textarea "[PERSON_NAME] RealTime [MEDICAL_DATA]-1 Amplification Reagent Kit"
select select "NLR"
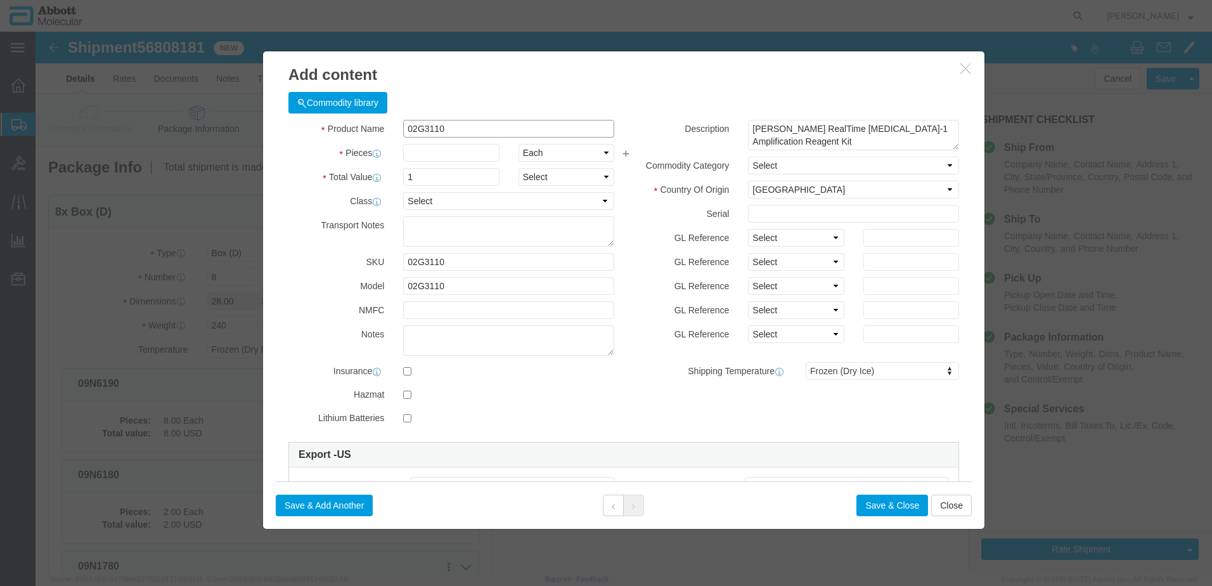
type input "02G3110"
type input "5"
drag, startPoint x: 734, startPoint y: 205, endPoint x: 732, endPoint y: 212, distance: 6.6
click select "Select Account Type Activity ID Airline Appointment Number ASN Batch Number Bil…"
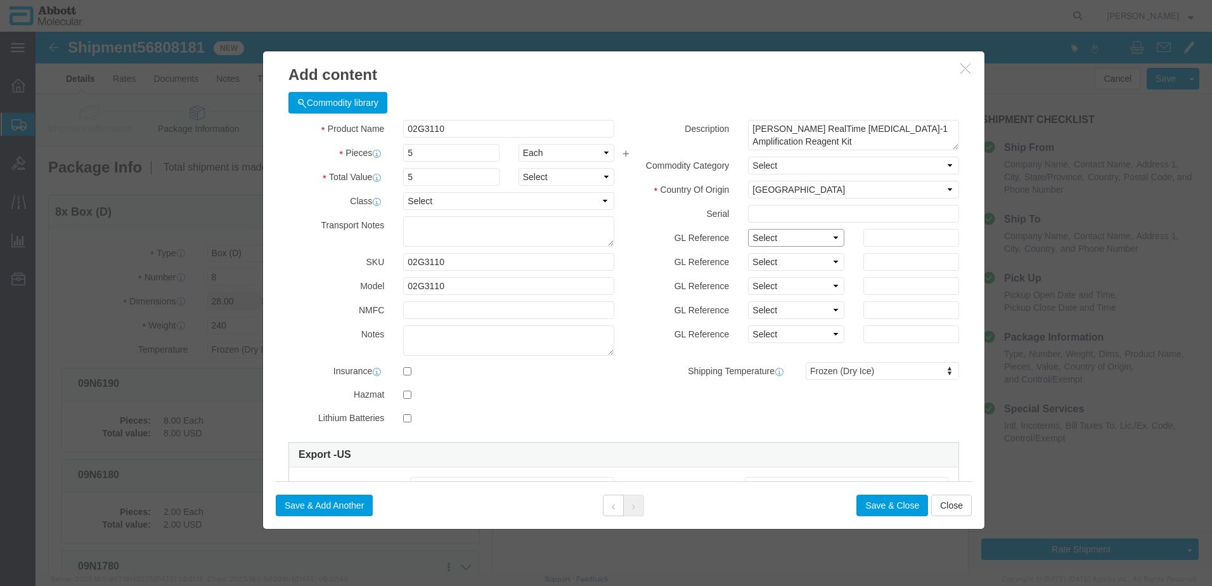
select select "BATCH_NUMBER"
click select "Select Account Type Activity ID Airline Appointment Number ASN Batch Number Bil…"
type input "417691"
click button "Save & Add Another"
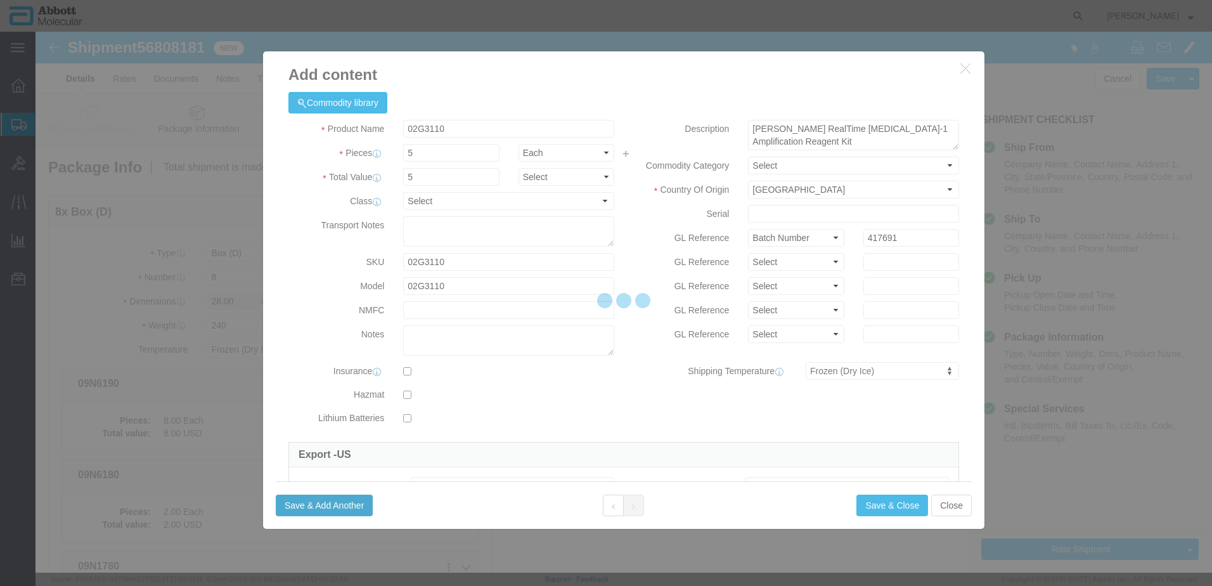
select select "EA"
select select
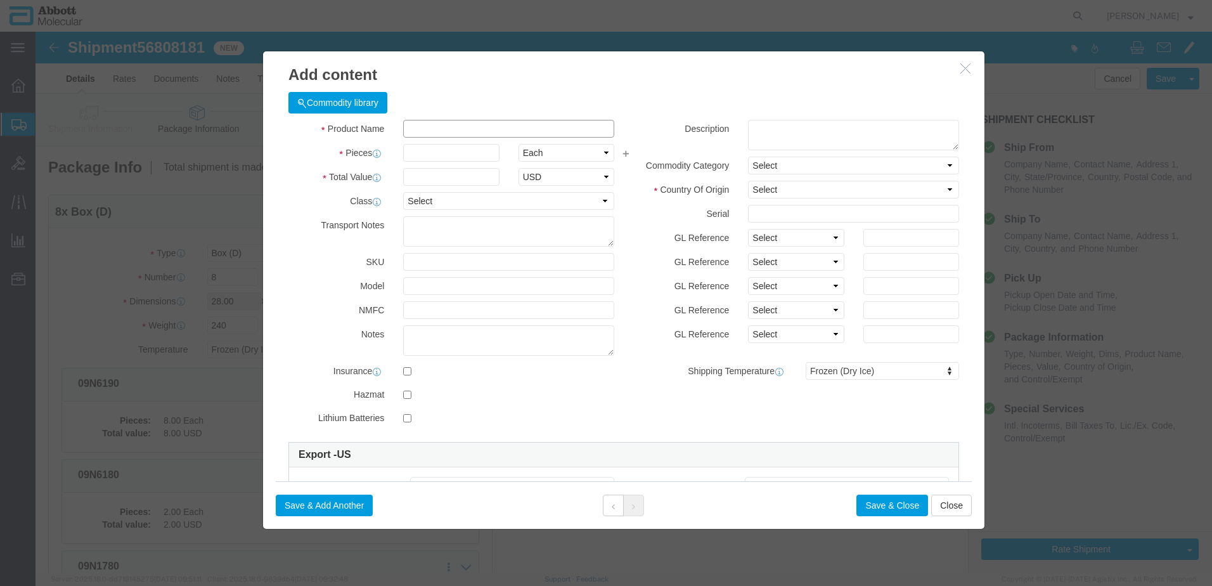
click input "text"
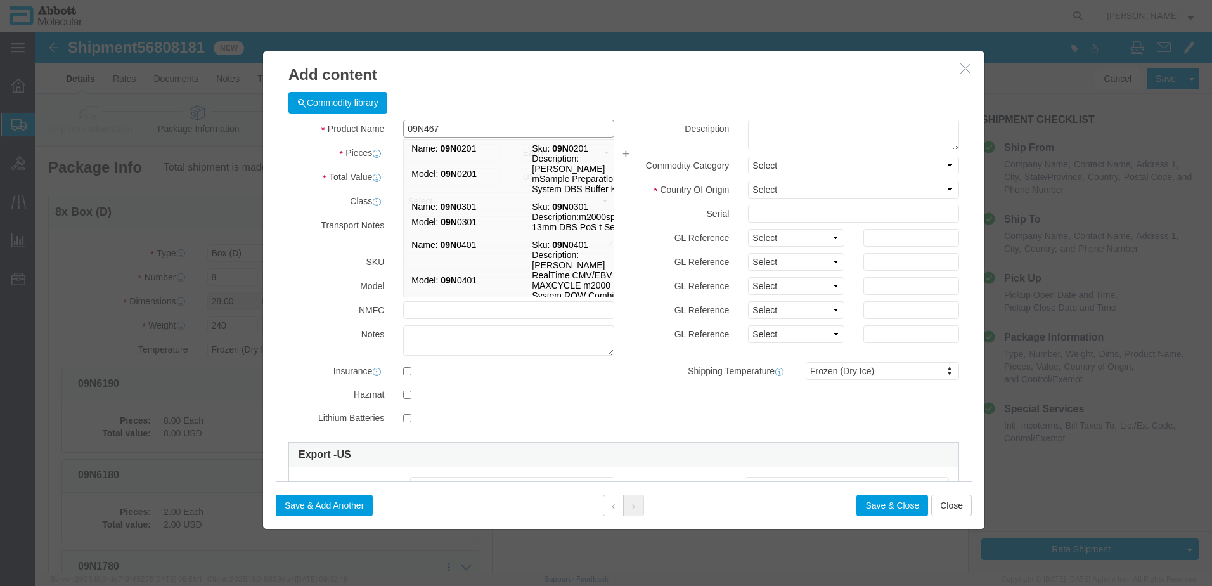
type input "09N4670"
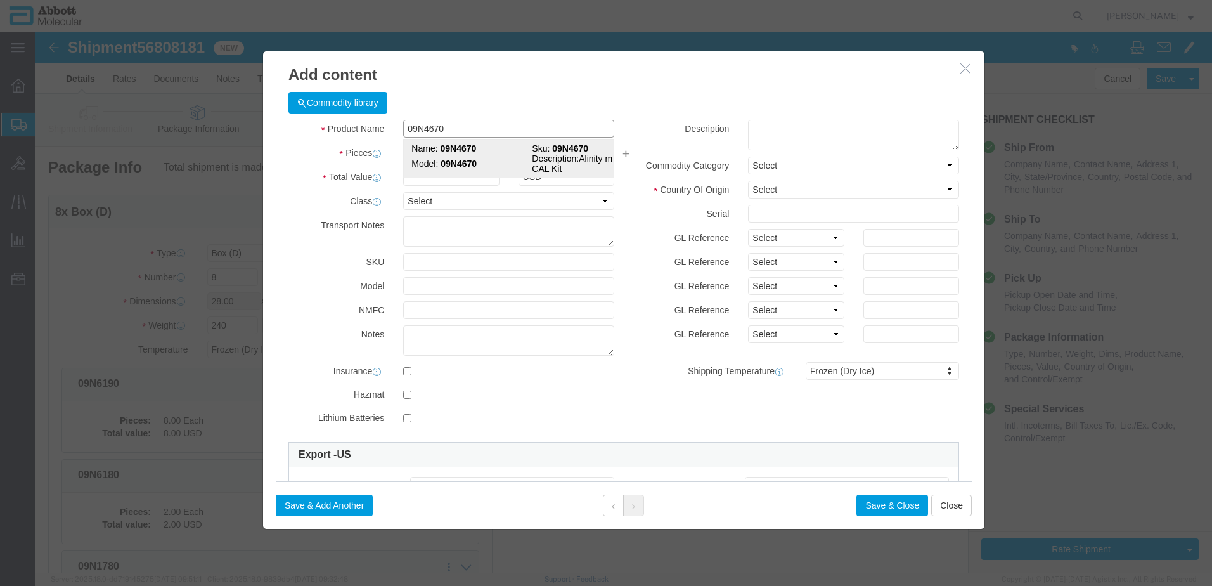
click strong "09N4670"
type input "1"
select select
select select "US"
type input "FROZEN"
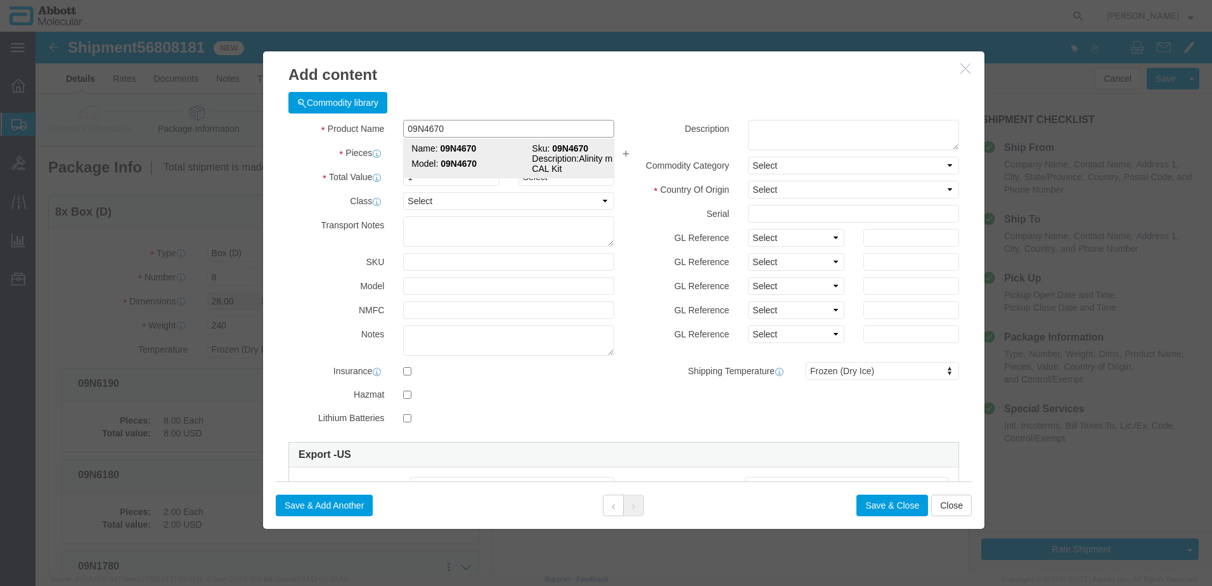
type input "3822190080"
select select "BIS"
checkbox input "false"
type input "09N4670"
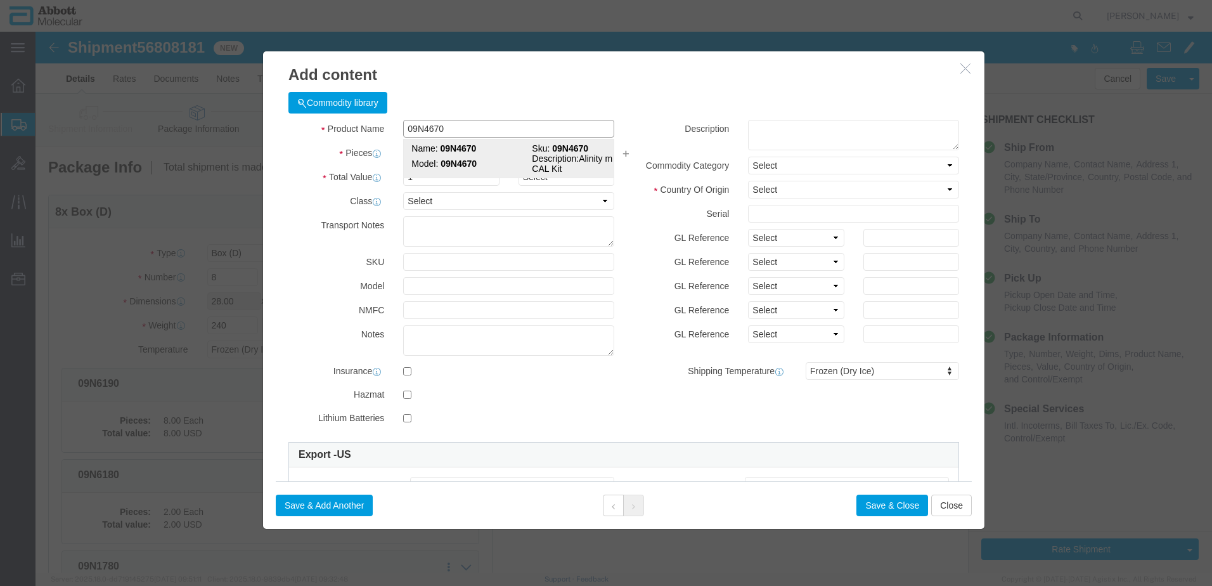
type input "09N4670"
type textarea "Alinity m CMV CAL Kit"
select select "NLR"
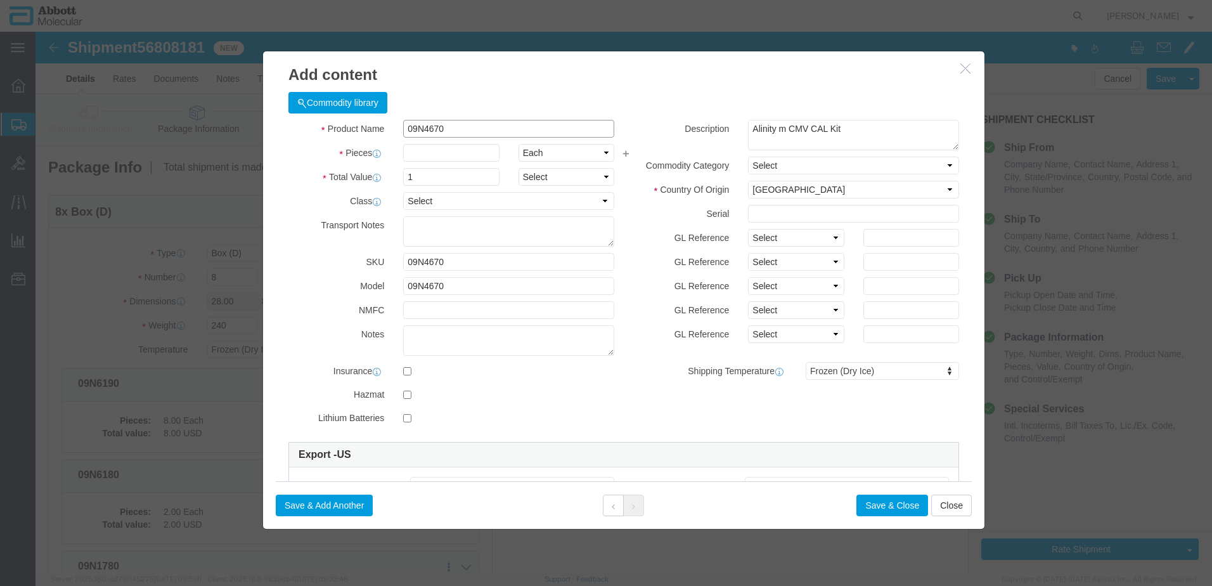
type input "09N4670"
type input "1"
click select "Select Account Type Activity ID Airline Appointment Number ASN Batch Number Bil…"
select select "BATCH_NUMBER"
click select "Select Account Type Activity ID Airline Appointment Number ASN Batch Number Bil…"
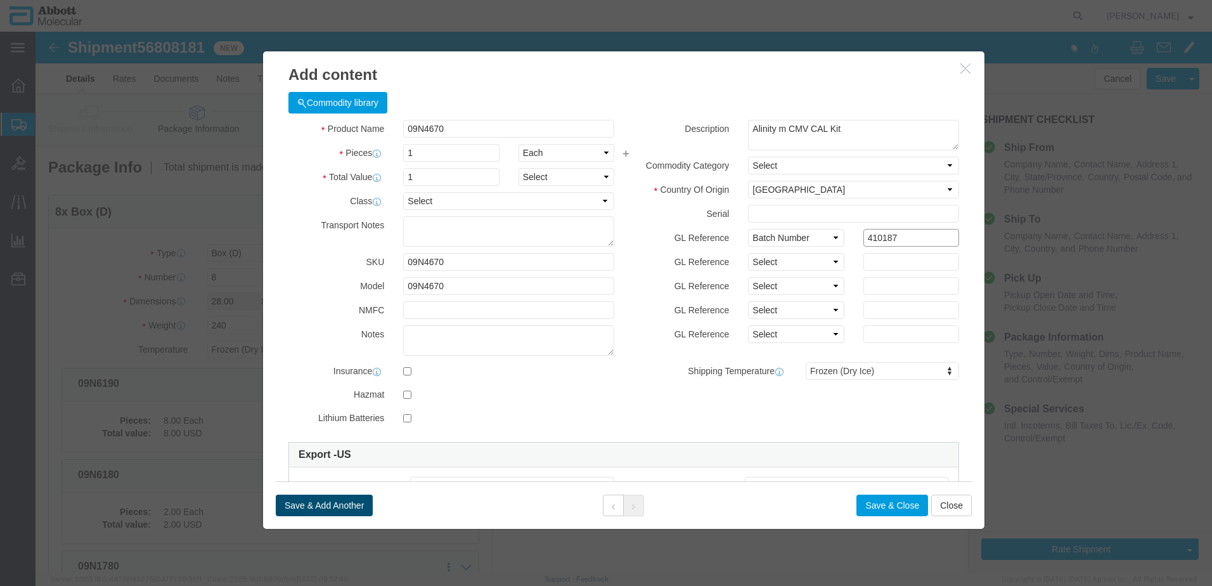
type input "410187"
click button "Save & Add Another"
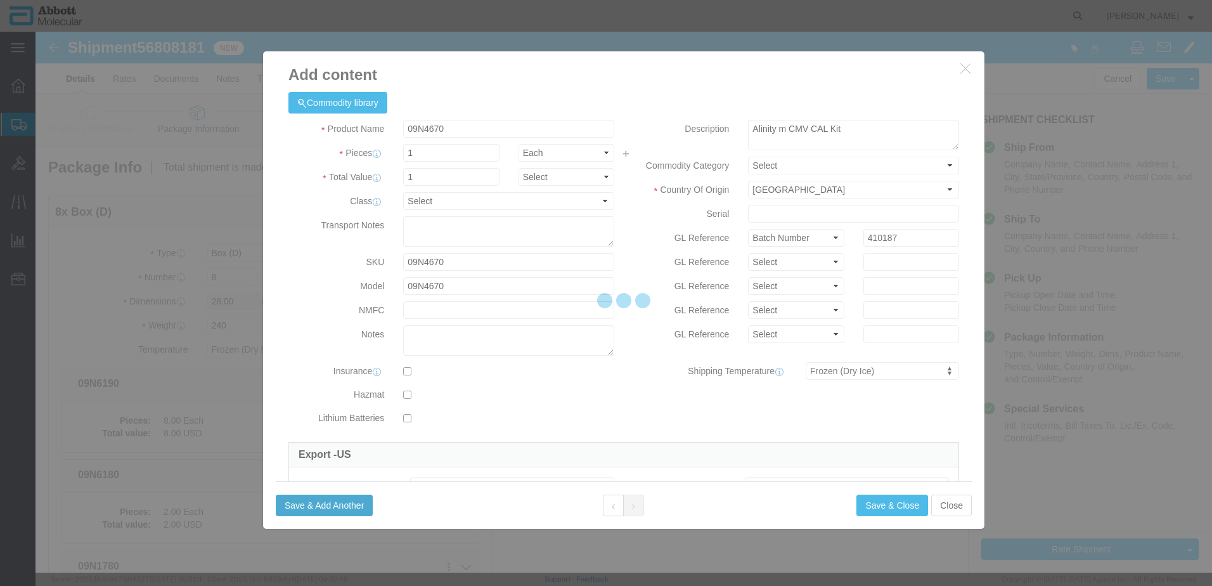
select select "EA"
select select
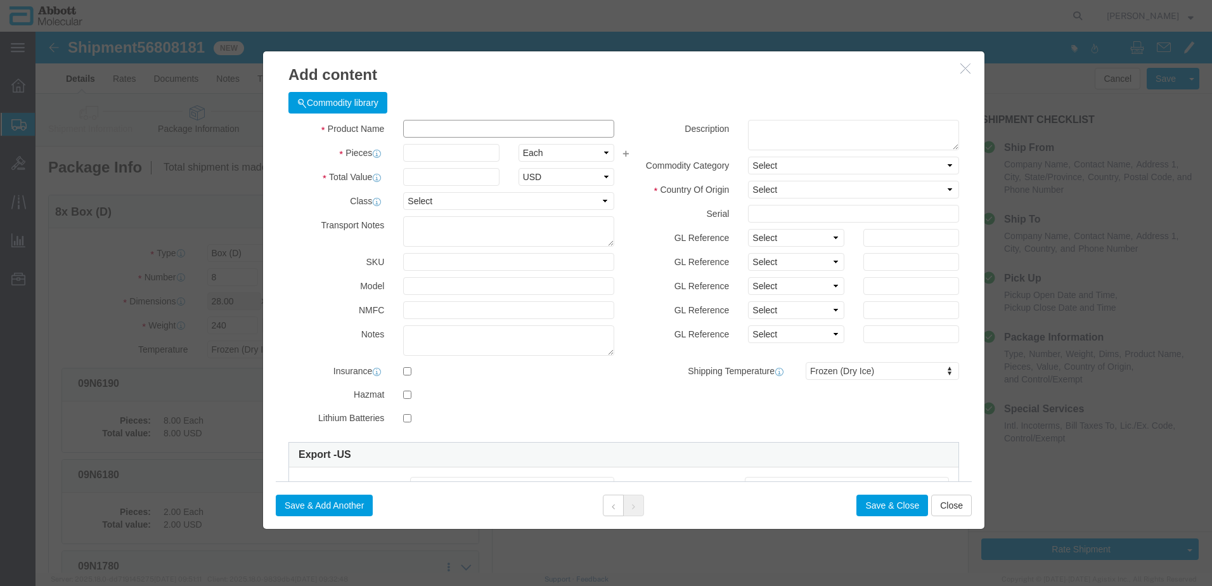
click input "text"
type input "08N5470"
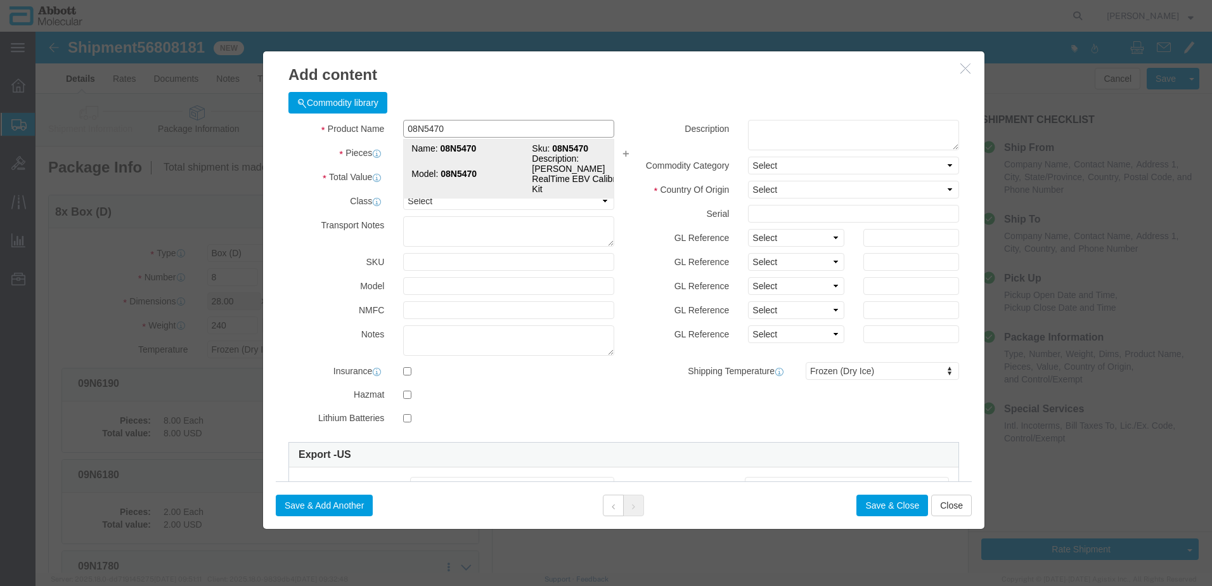
click td "Model: 08N5470"
type input "1"
select select
select select "US"
type input "FROZEN"
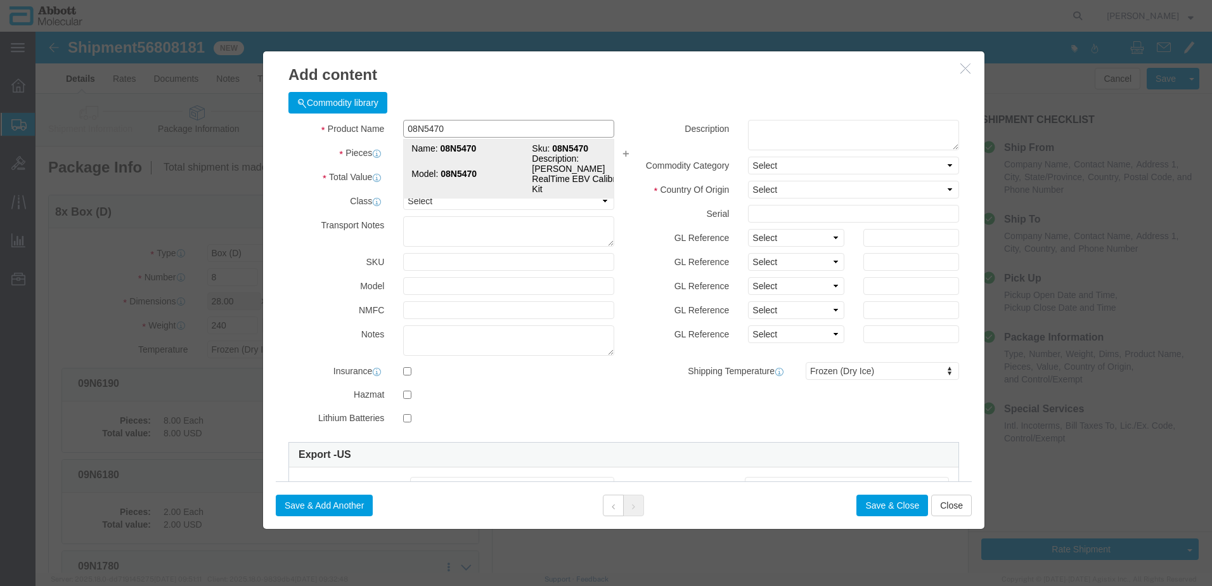
type input "3822190080"
select select "BIS"
checkbox input "false"
type input "08N5470"
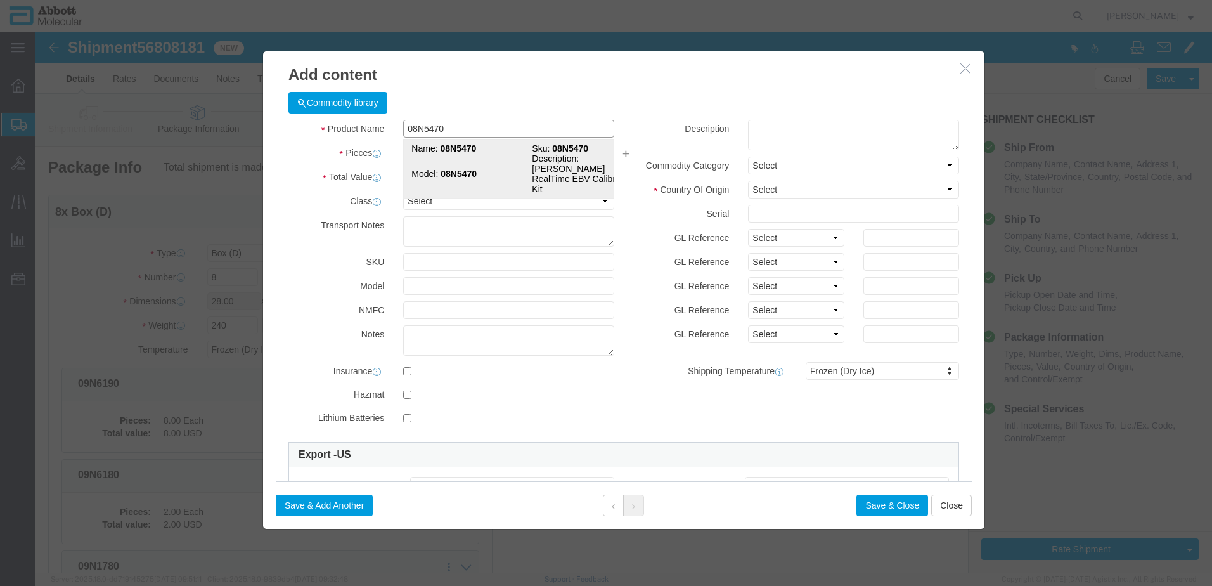
type input "08N5470"
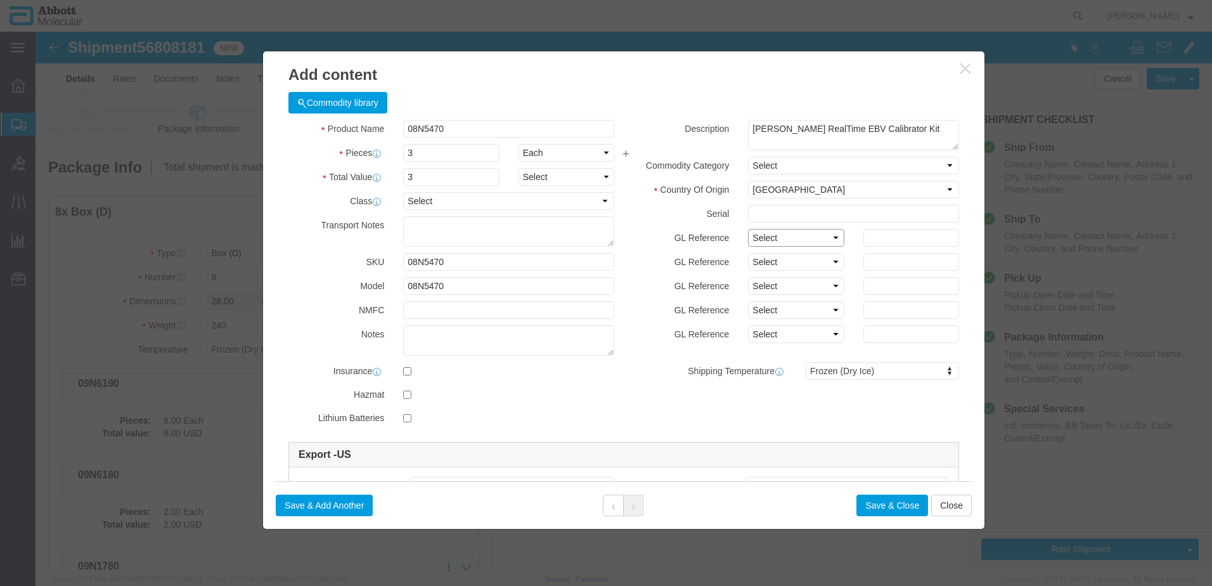
click select "Select Account Type Activity ID Airline Appointment Number ASN Batch Number Bil…"
click button "Save & Add Another"
click input "text"
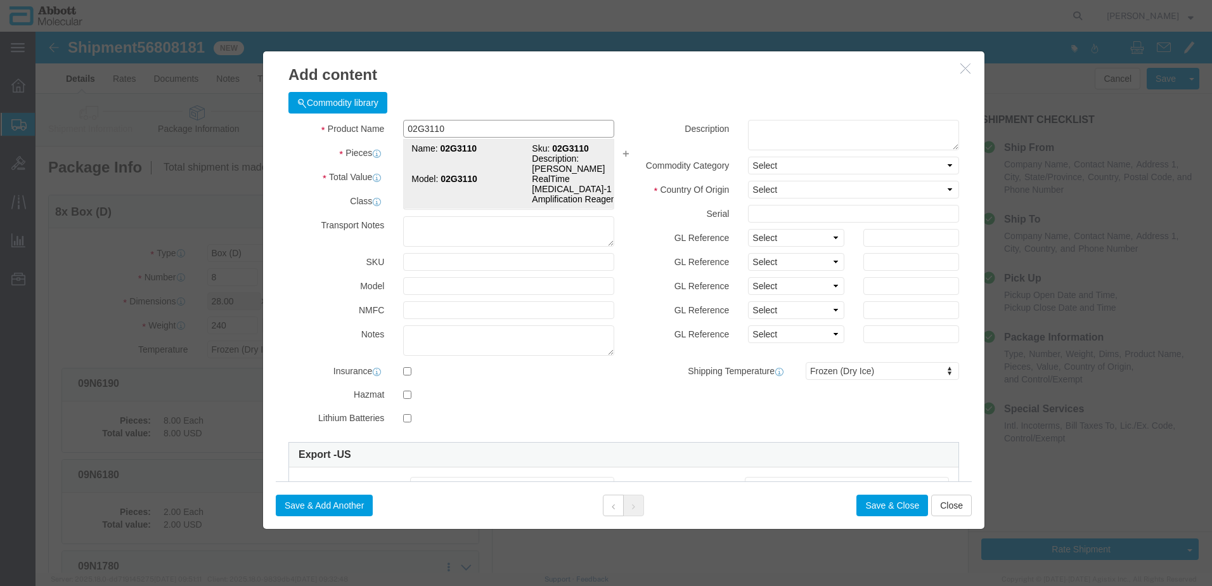
click td "Name: 02G3110"
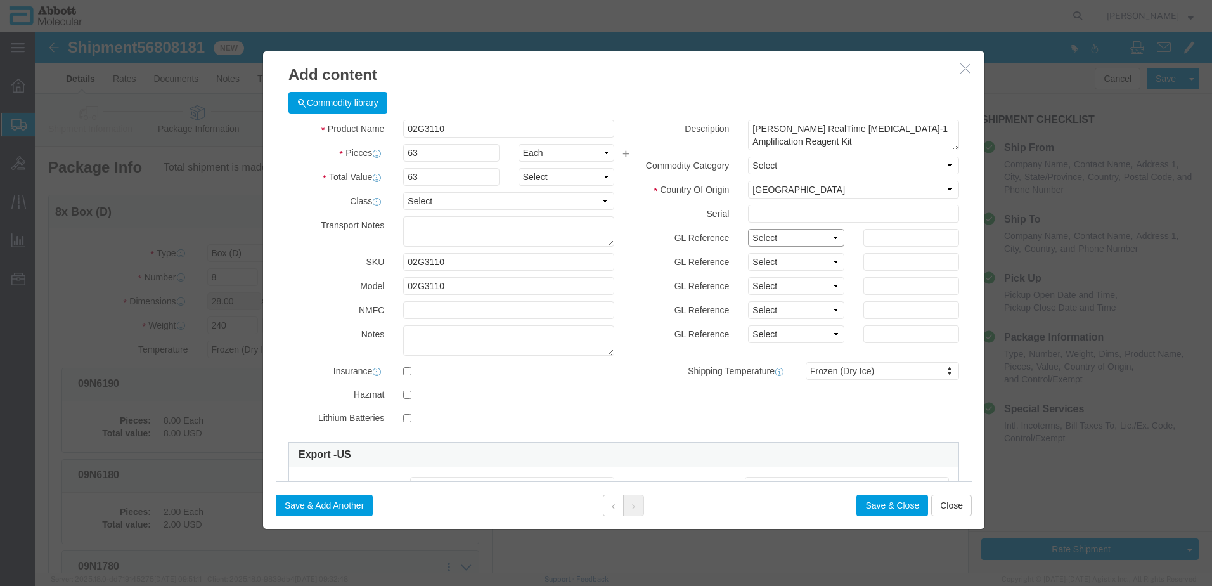
click select "Select Account Type Activity ID Airline Appointment Number ASN Batch Number Bil…"
click button "Save & Add Another"
click input "text"
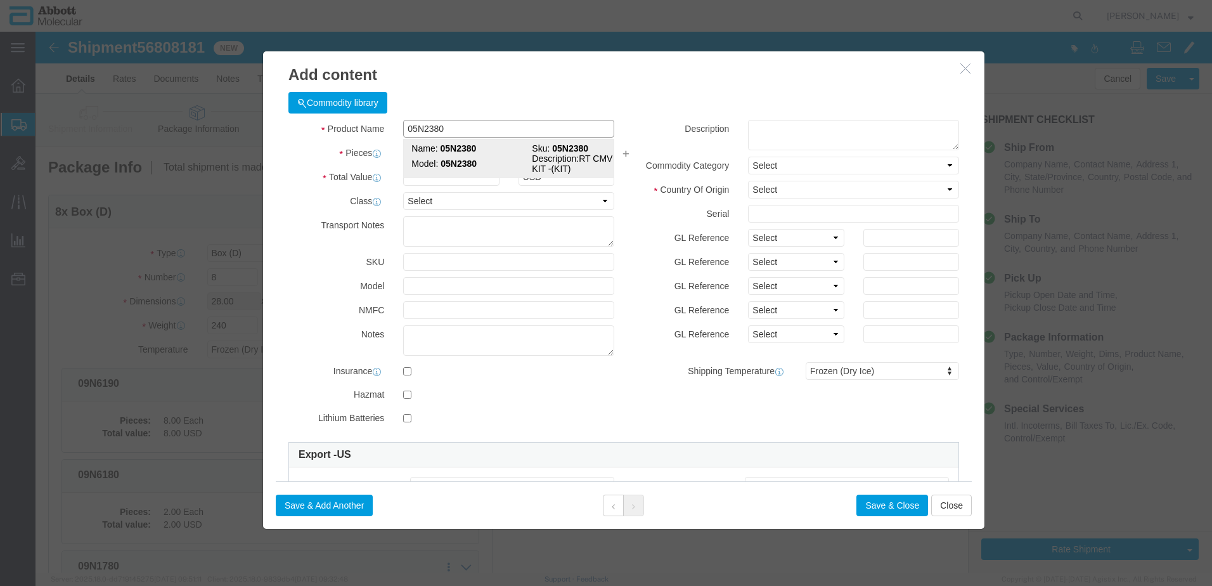
click td "Model: 05N2380"
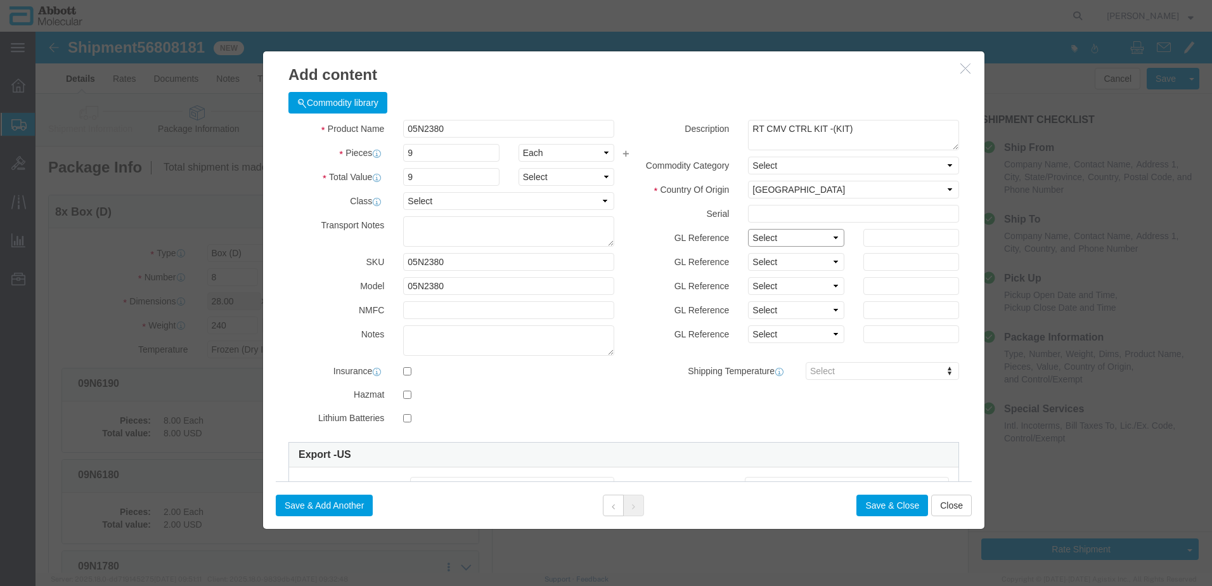
click select "Select Account Type Activity ID Airline Appointment Number ASN Batch Number Bil…"
click button "Save & Add Another"
click input "text"
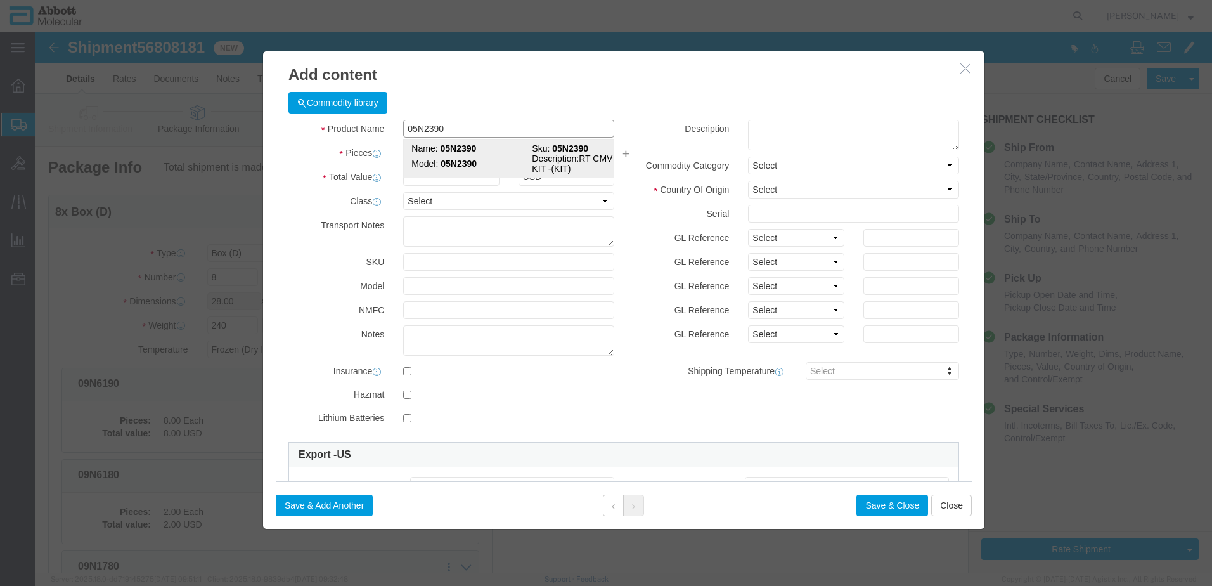
click td "Model: 05N2390"
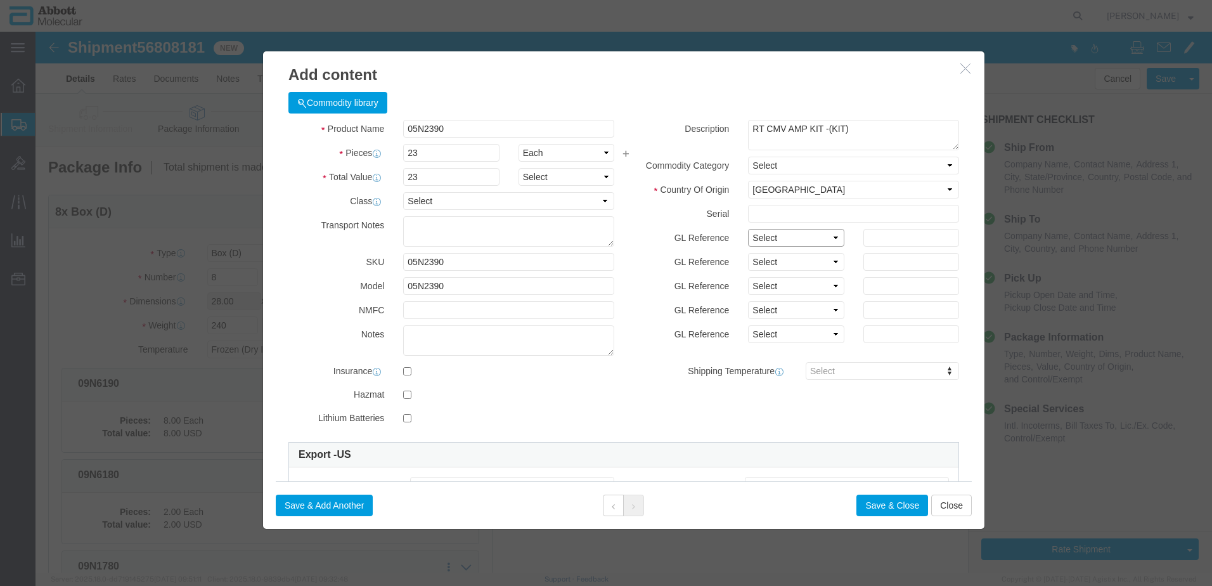
click select "Select Account Type Activity ID Airline Appointment Number ASN Batch Number Bil…"
click button "Save & Add Another"
click div "Commodity library"
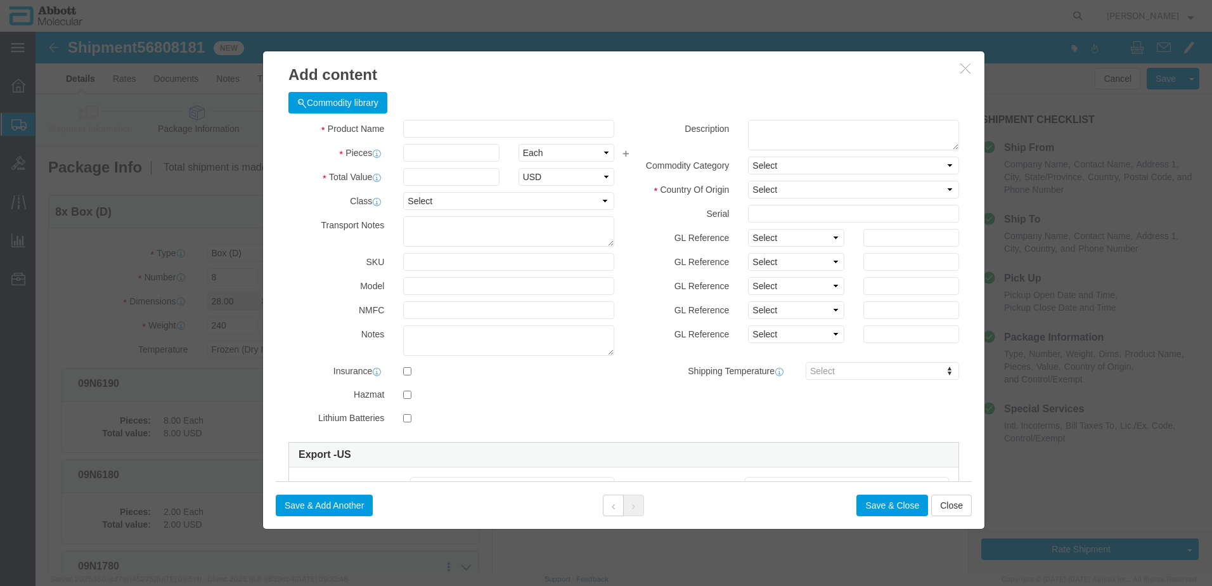
click div "Commodity library"
click div "Commodity library Product Name 05N2390 Pieces Select Bag Barrels 100Board Feet …"
click input "text"
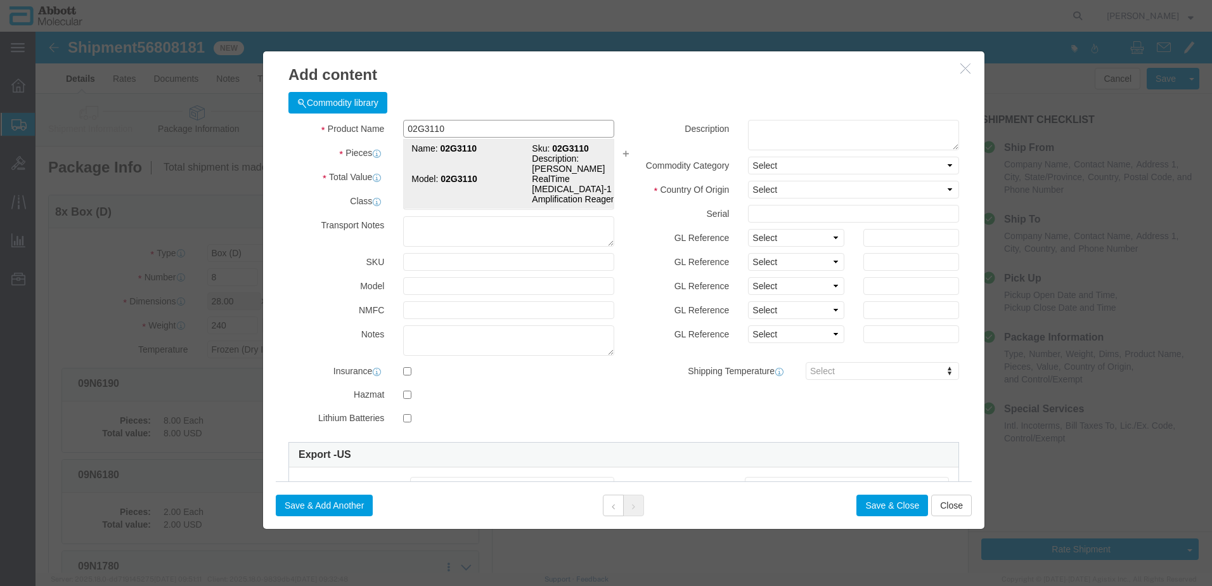
click strong "02G3110"
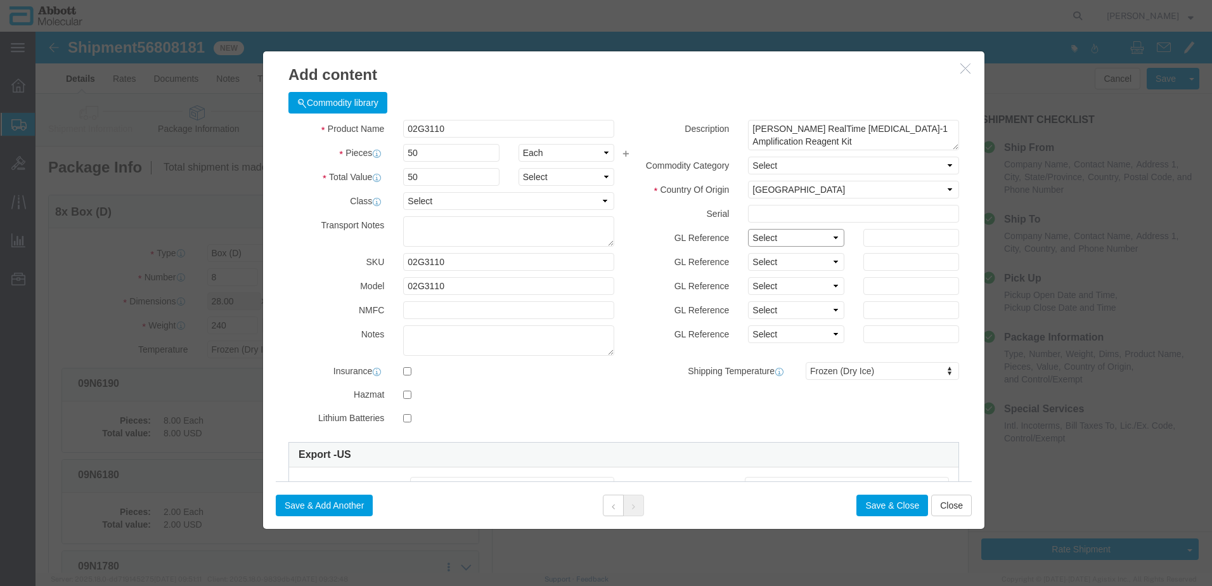
click select "Select Account Type Activity ID Airline Appointment Number ASN Batch Number Bil…"
click button "Save & Add Another"
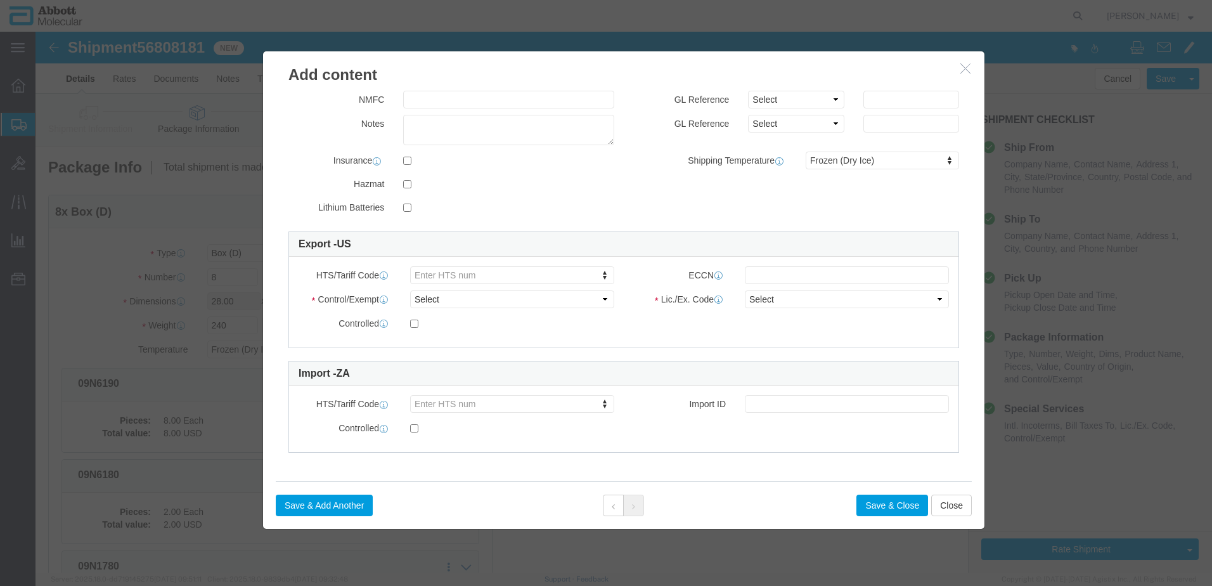
scroll to position [63, 0]
click button "Close"
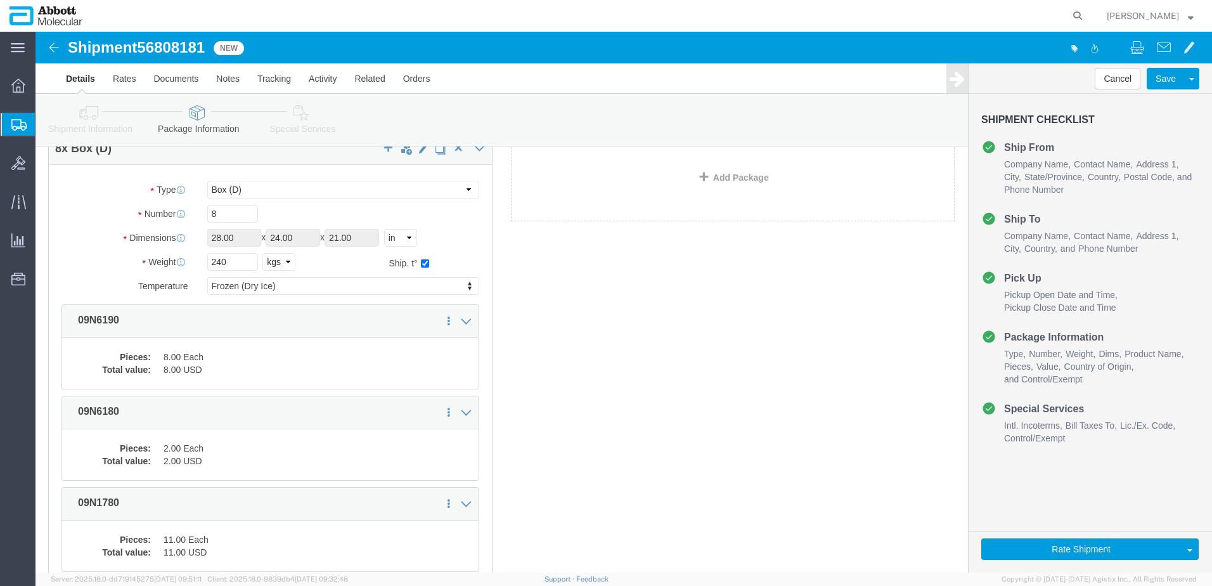
scroll to position [849, 0]
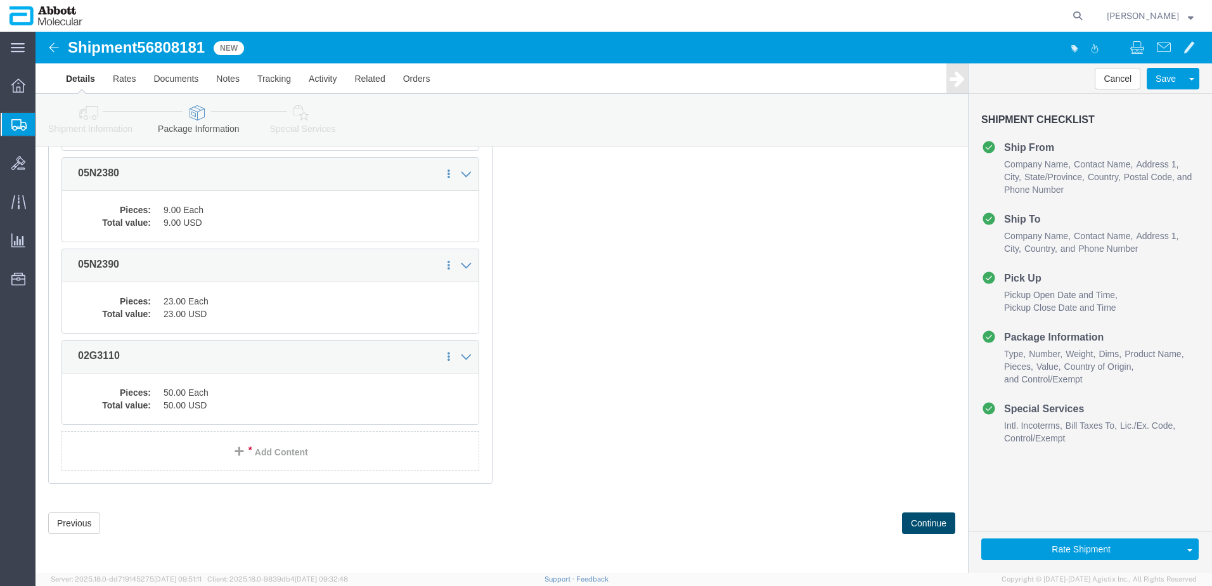
click button "Continue"
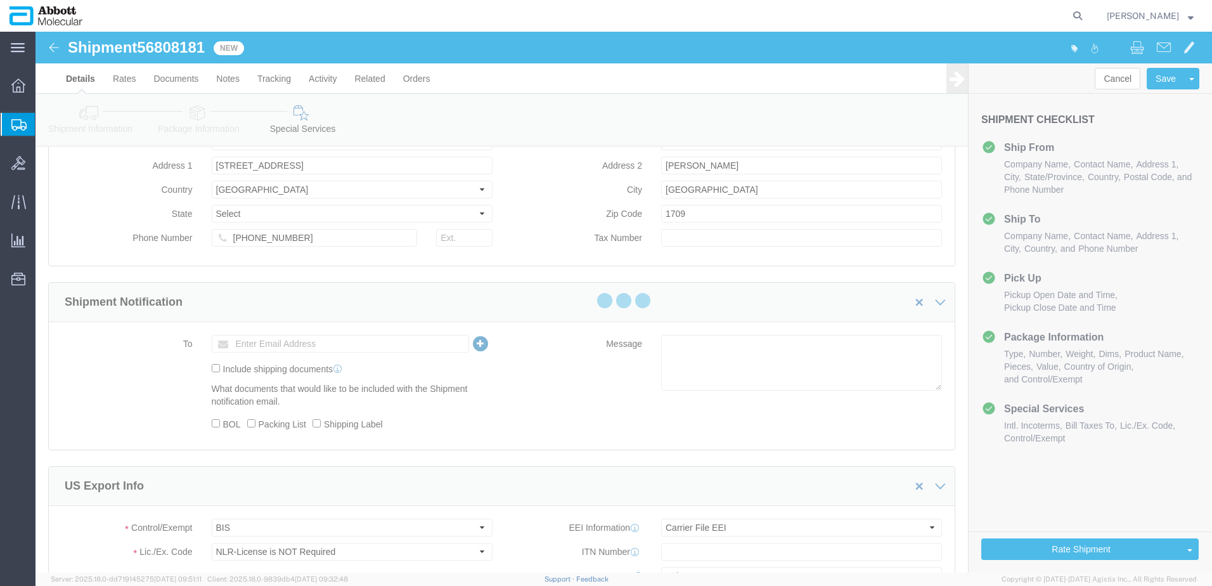
scroll to position [1907, 0]
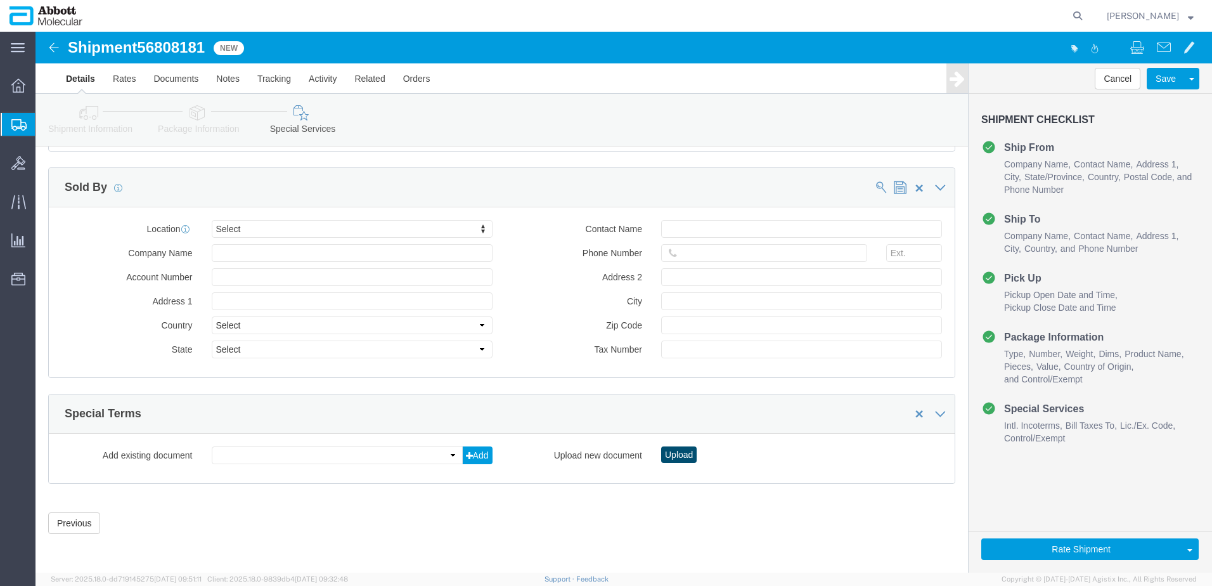
click button "Upload"
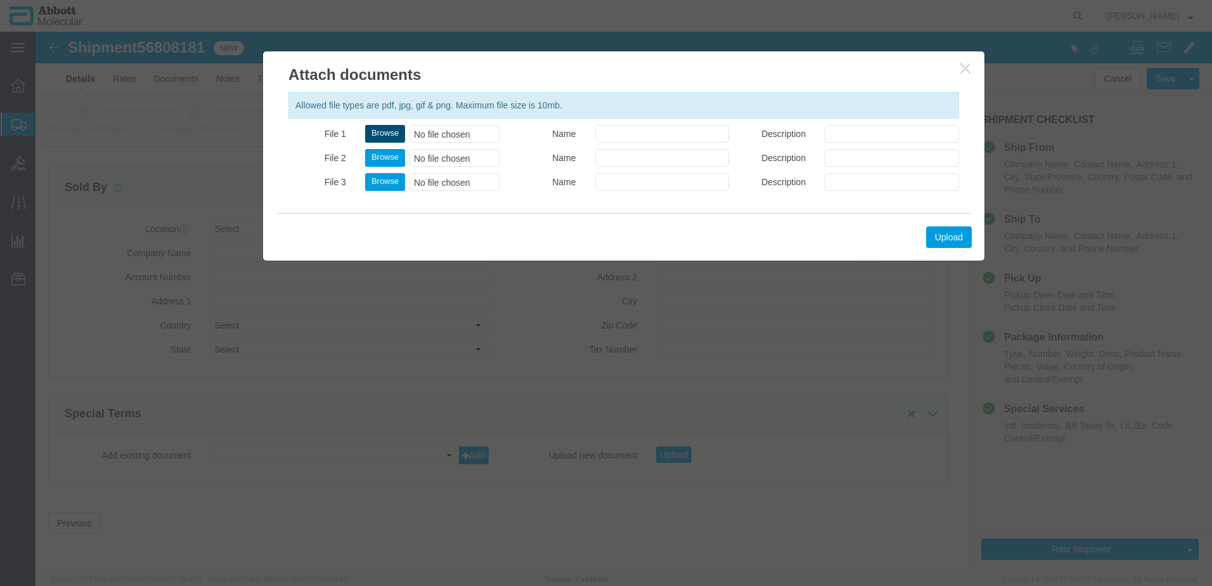
click button "Browse"
click button "Upload"
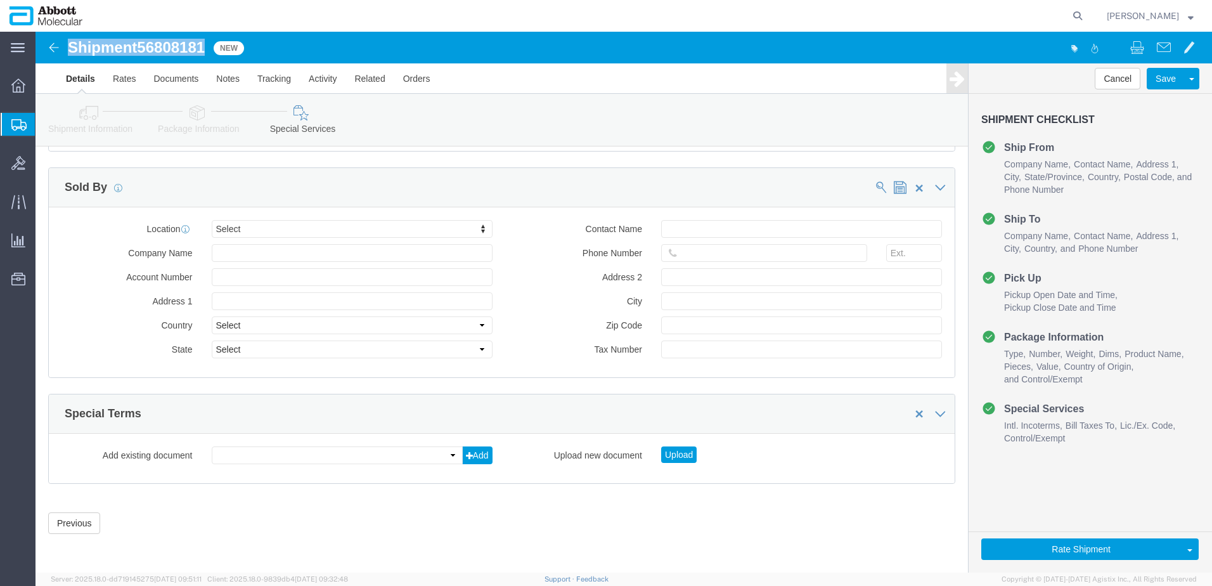
drag, startPoint x: 34, startPoint y: 19, endPoint x: 172, endPoint y: 13, distance: 138.3
click h1 "Shipment 56808181"
copy h1 "Shipment 56808181"
click button "Rate Shipment"
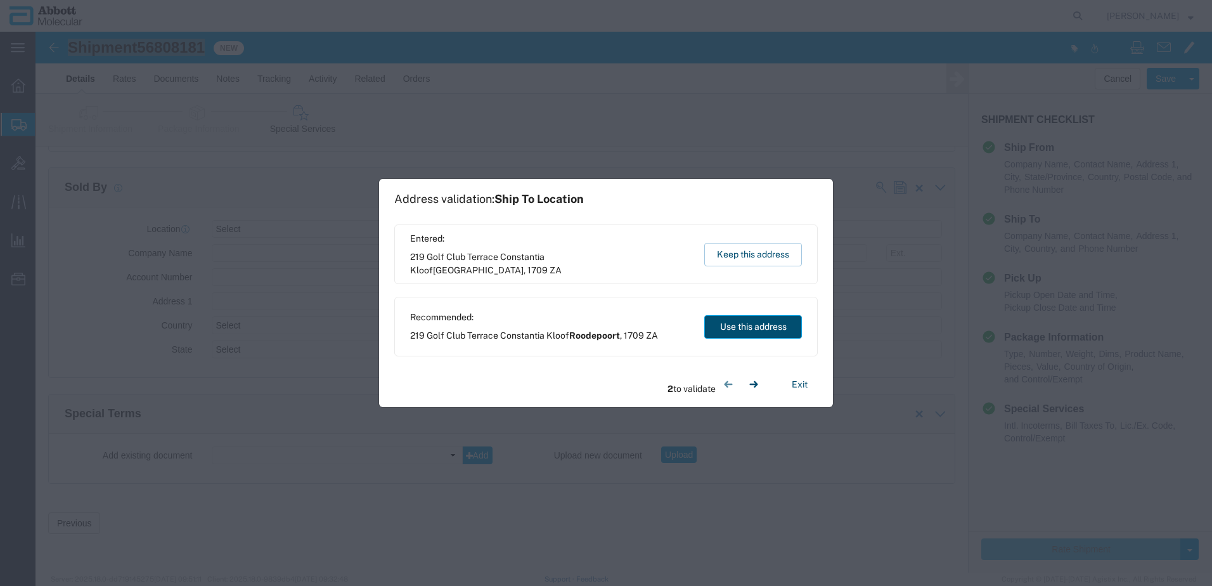
click at [791, 331] on button "Use this address" at bounding box center [753, 326] width 98 height 23
click at [745, 330] on button "Use this address" at bounding box center [753, 326] width 98 height 23
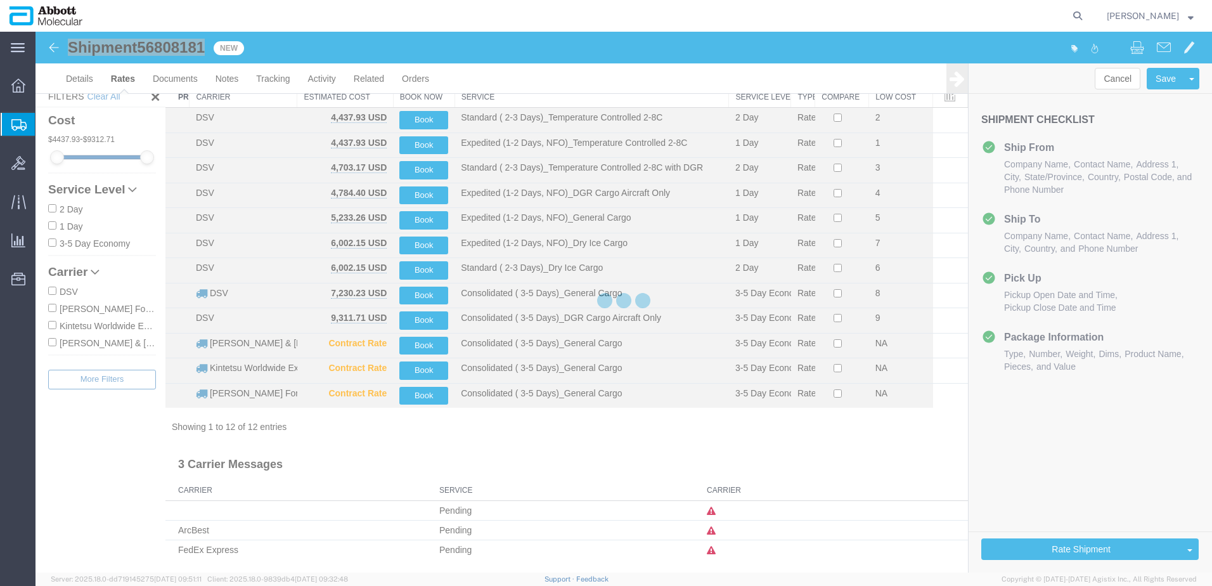
scroll to position [35, 0]
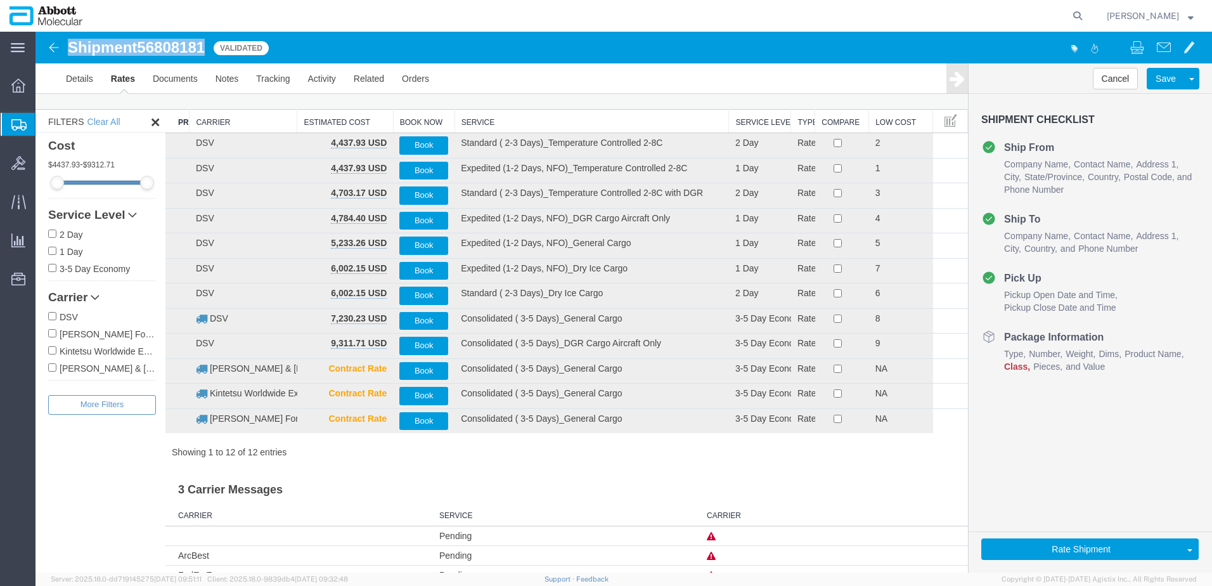
drag, startPoint x: 70, startPoint y: 318, endPoint x: 106, endPoint y: 313, distance: 37.1
click at [70, 318] on label "DSV" at bounding box center [102, 316] width 108 height 14
click at [56, 318] on input "DSV" at bounding box center [52, 316] width 8 height 8
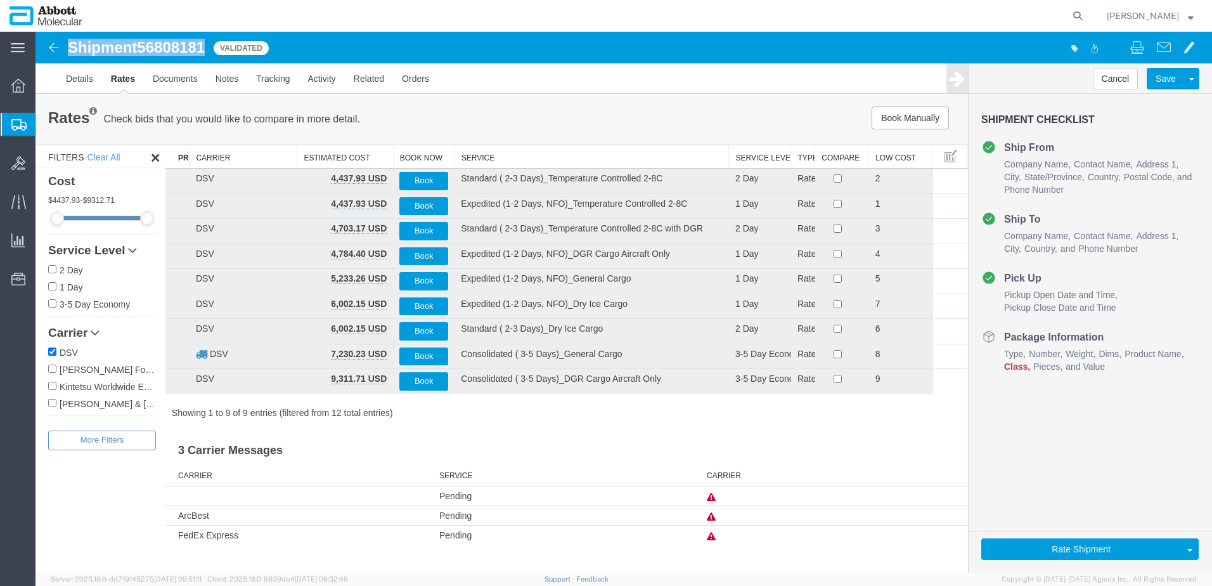
scroll to position [0, 0]
click at [483, 148] on th "Service" at bounding box center [591, 156] width 274 height 23
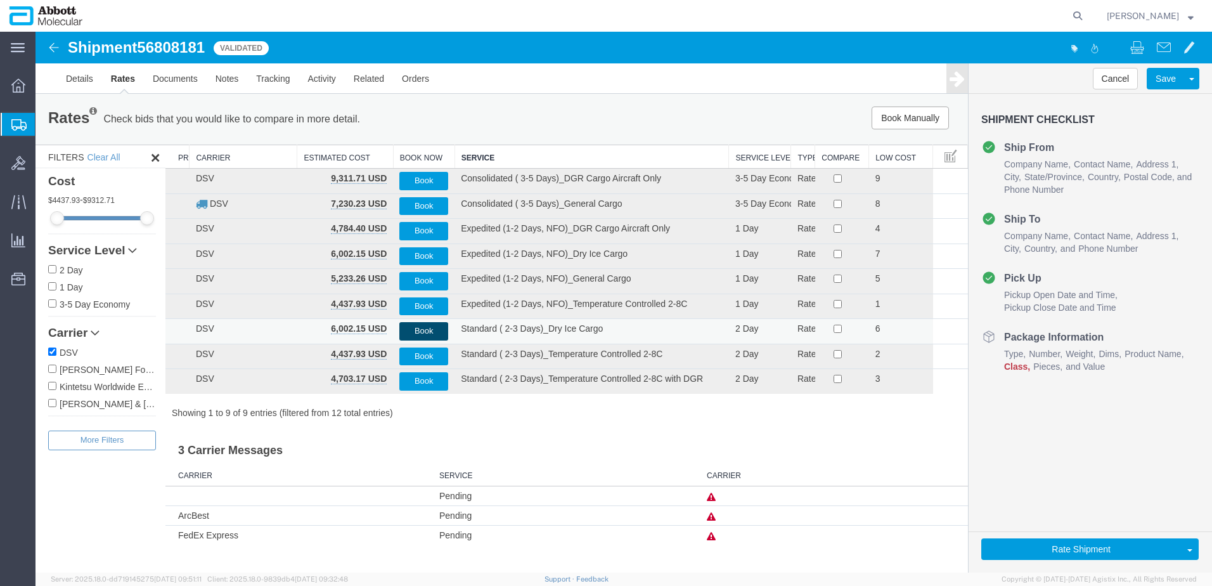
click at [420, 332] on button "Book" at bounding box center [423, 331] width 49 height 18
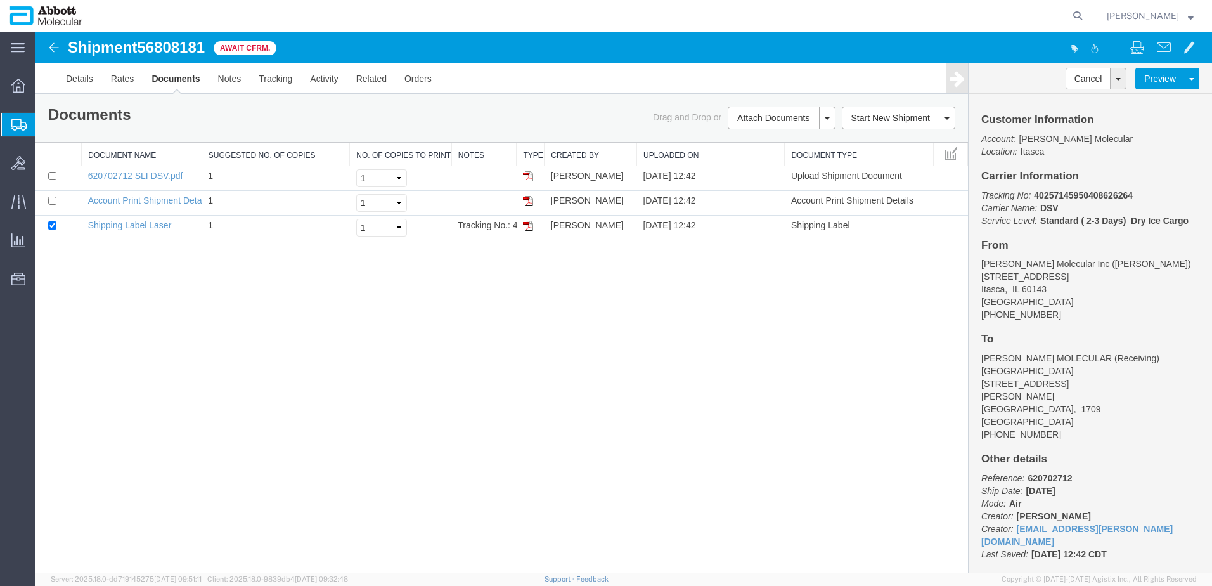
click at [0, 0] on span "Create from Template" at bounding box center [0, 0] width 0 height 0
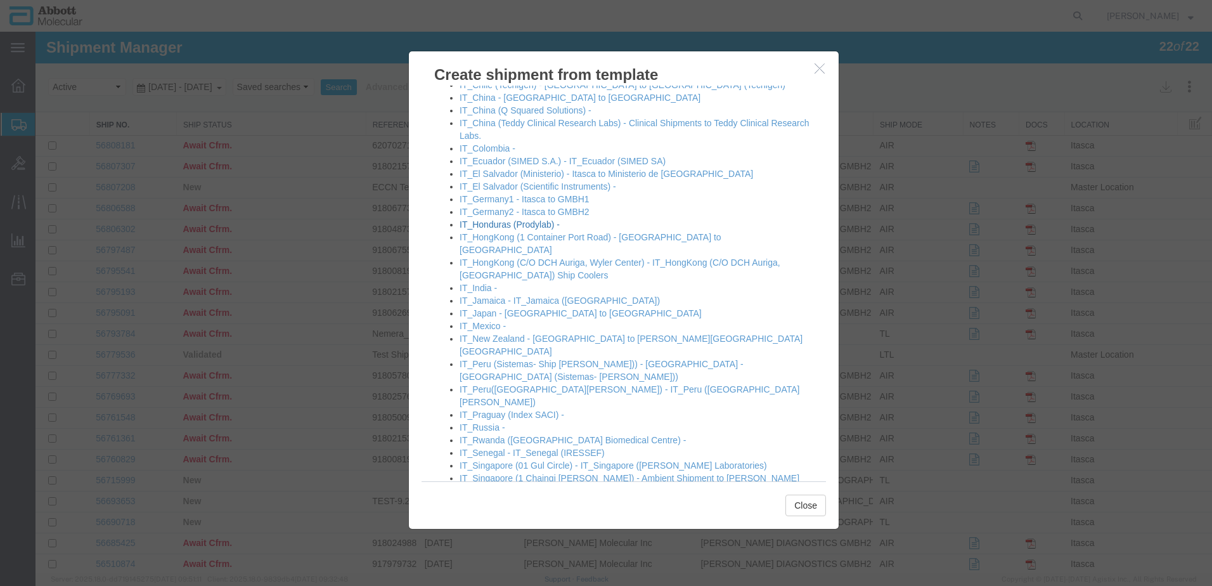
scroll to position [824, 0]
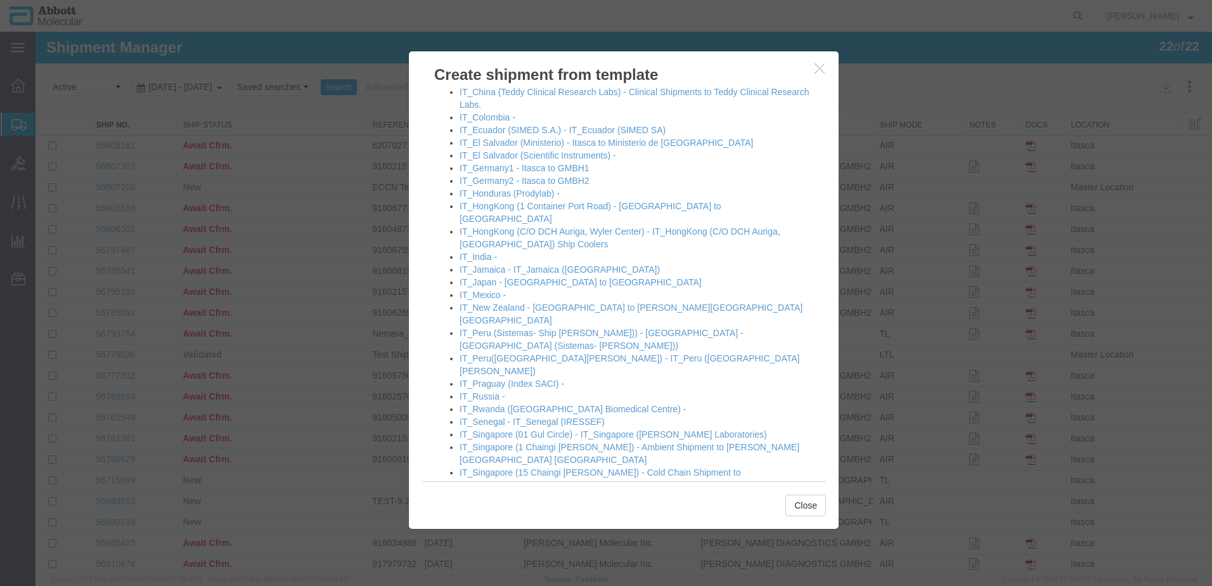
click at [496, 518] on link "[GEOGRAPHIC_DATA] - [GEOGRAPHIC_DATA] to [GEOGRAPHIC_DATA]" at bounding box center [607, 523] width 297 height 10
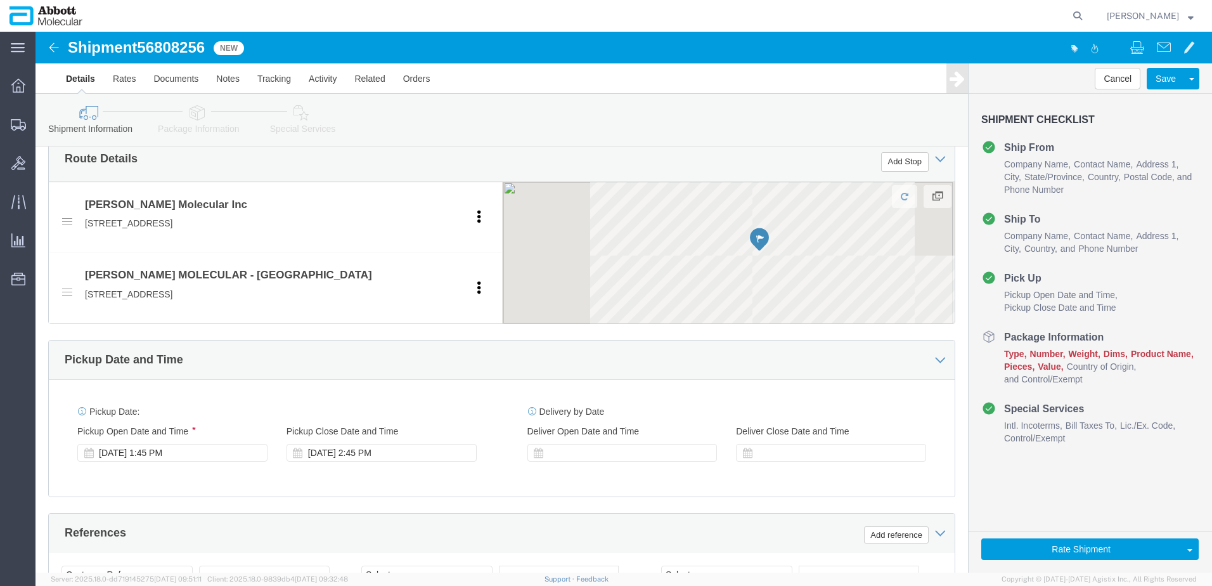
scroll to position [697, 0]
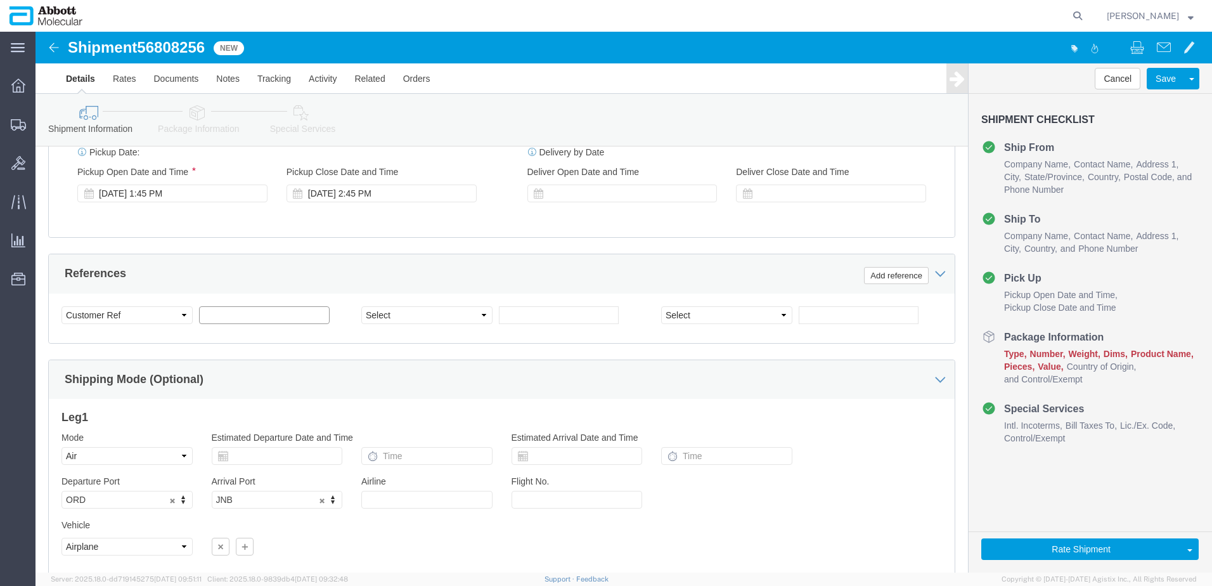
click input "text"
paste input "620695383"
paste input "620696440"
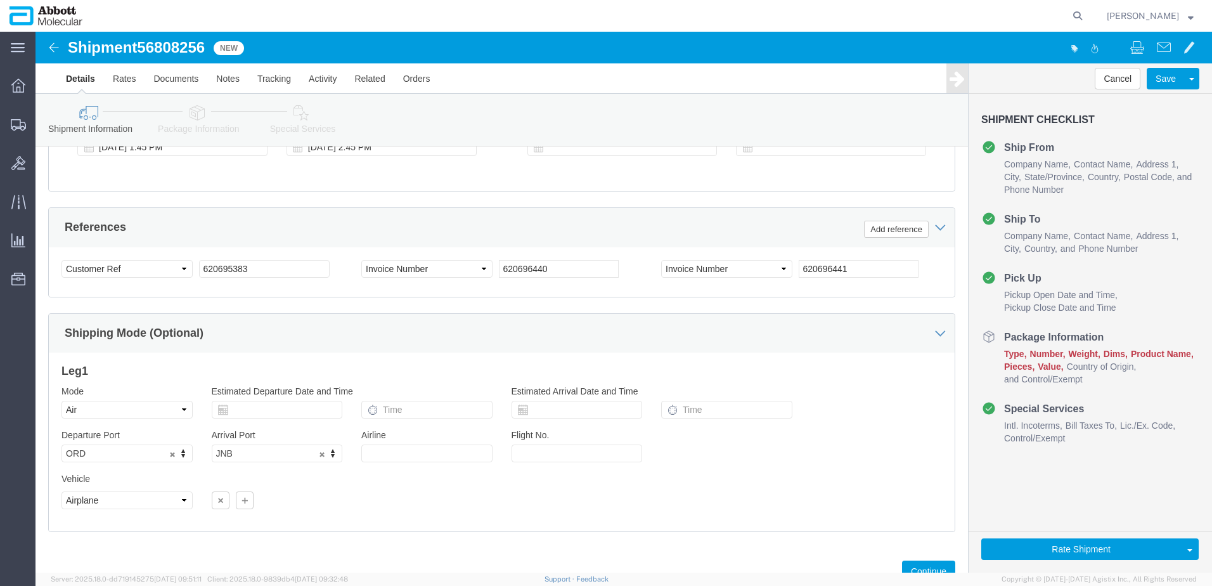
scroll to position [792, 0]
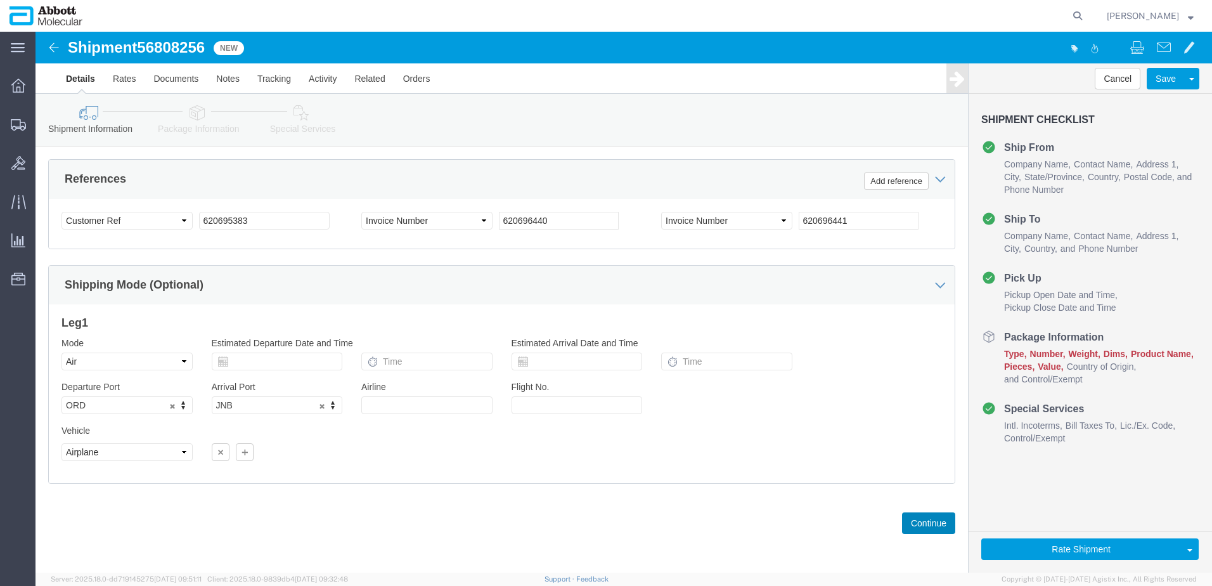
drag, startPoint x: 868, startPoint y: 491, endPoint x: 833, endPoint y: 482, distance: 36.0
click button "Continue"
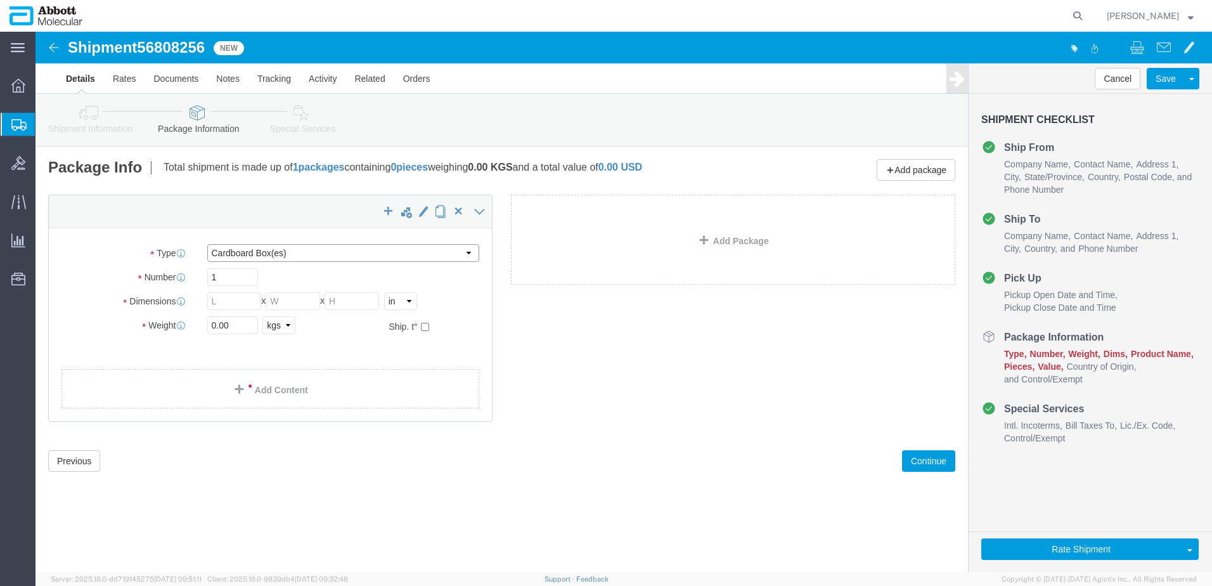
click select "Select Box (B) Box (C) Box (D) Cardboard Box(es) Crate (Instrument) Crate(s) En…"
click input "checkbox"
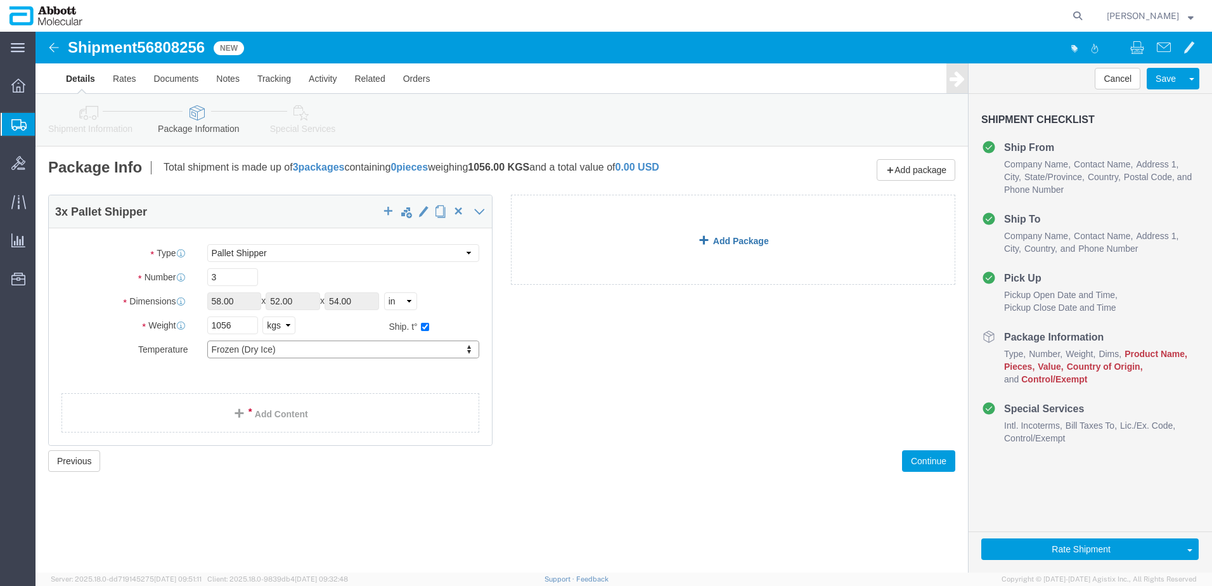
click link "Add Package"
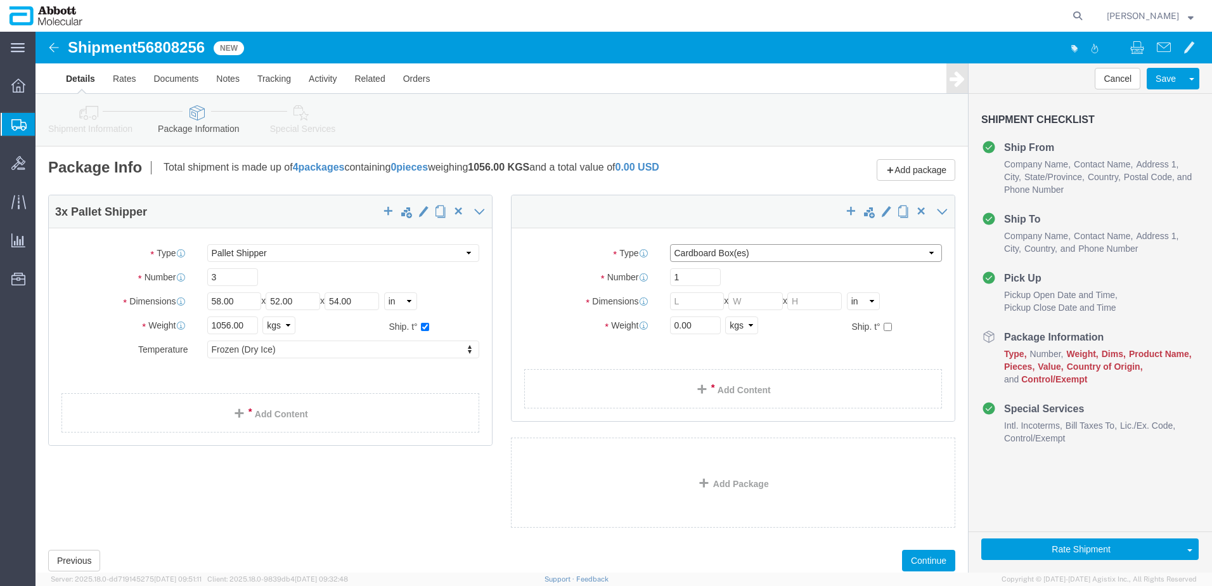
click select "Select Box (B) Box (C) Box (D) Cardboard Box(es) Crate (Instrument) Crate(s) En…"
drag, startPoint x: 655, startPoint y: 292, endPoint x: 485, endPoint y: 300, distance: 170.7
click div "Weight 0.00 Select kgs lbs Ship. t°"
click input "checkbox"
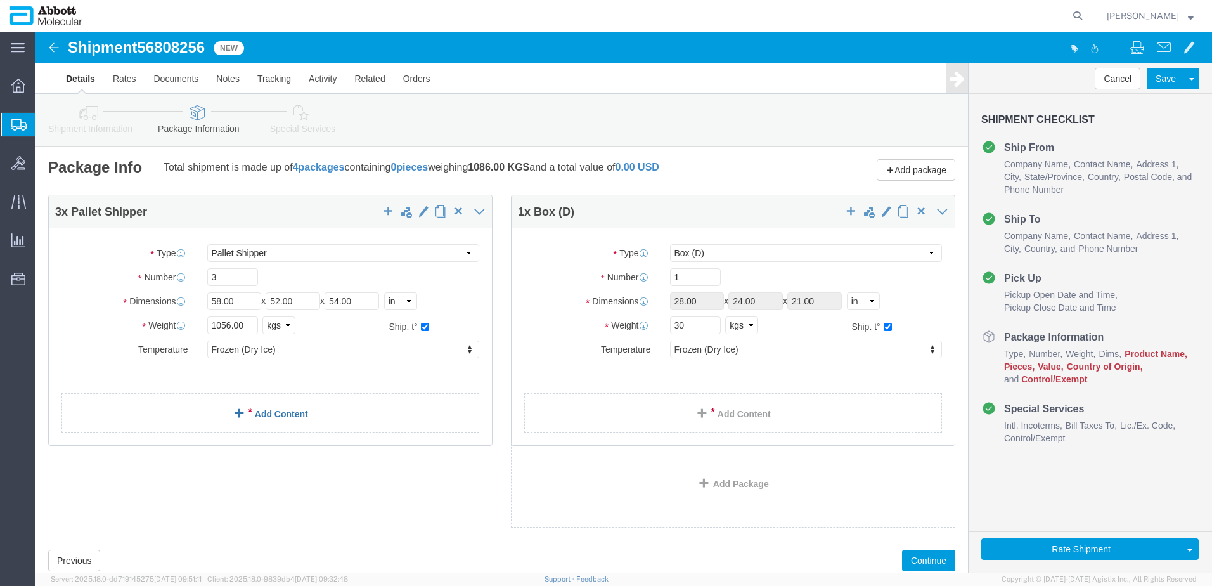
click link "Add Content"
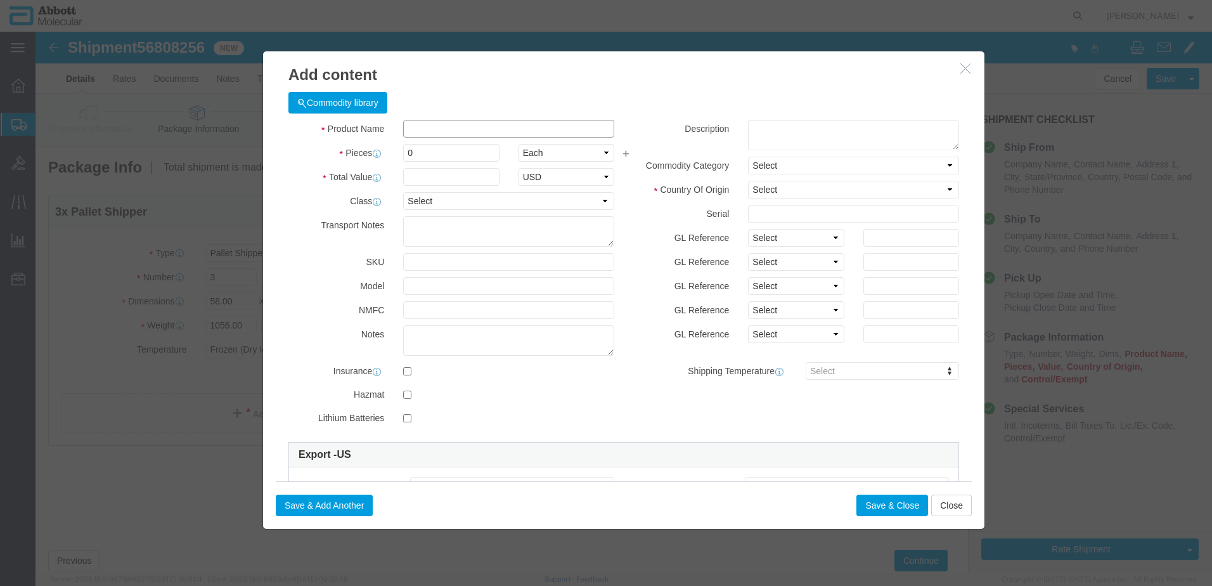
click input "text"
click strong "09N1791"
click select "Select Account Type Activity ID Airline Appointment Number ASN Batch Number Bil…"
click button "Save & Add Another"
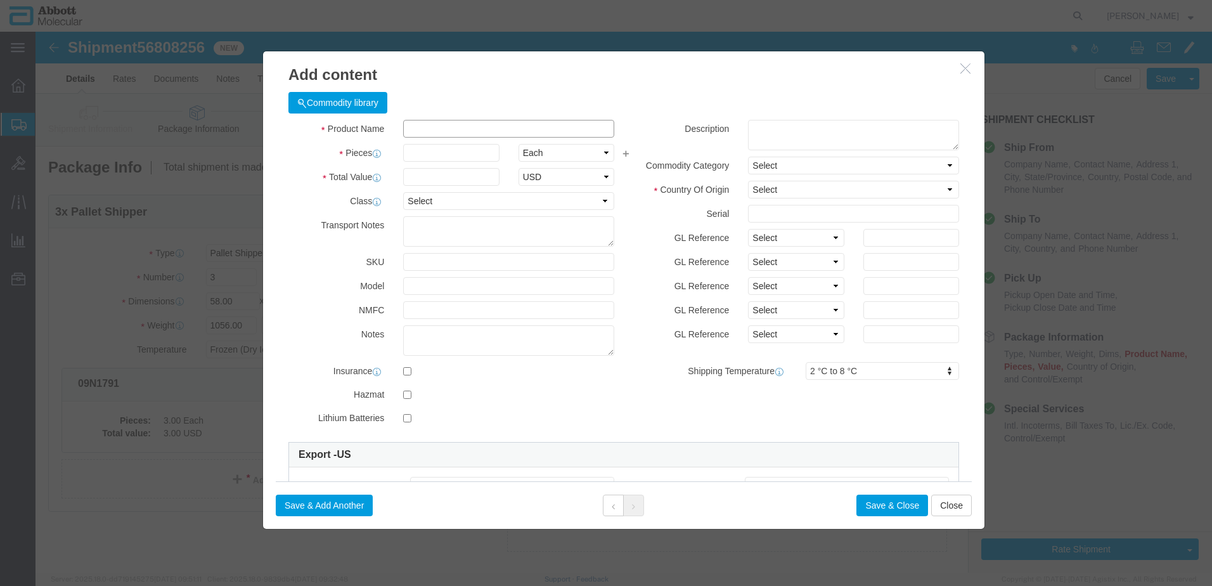
click input "text"
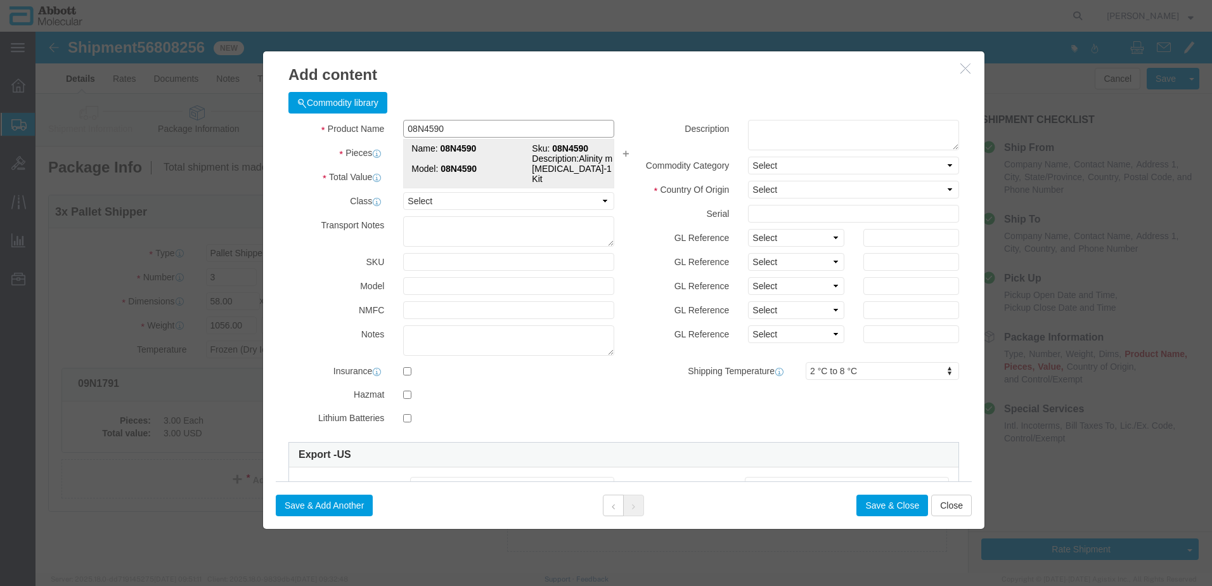
click td "Name: 08N4590"
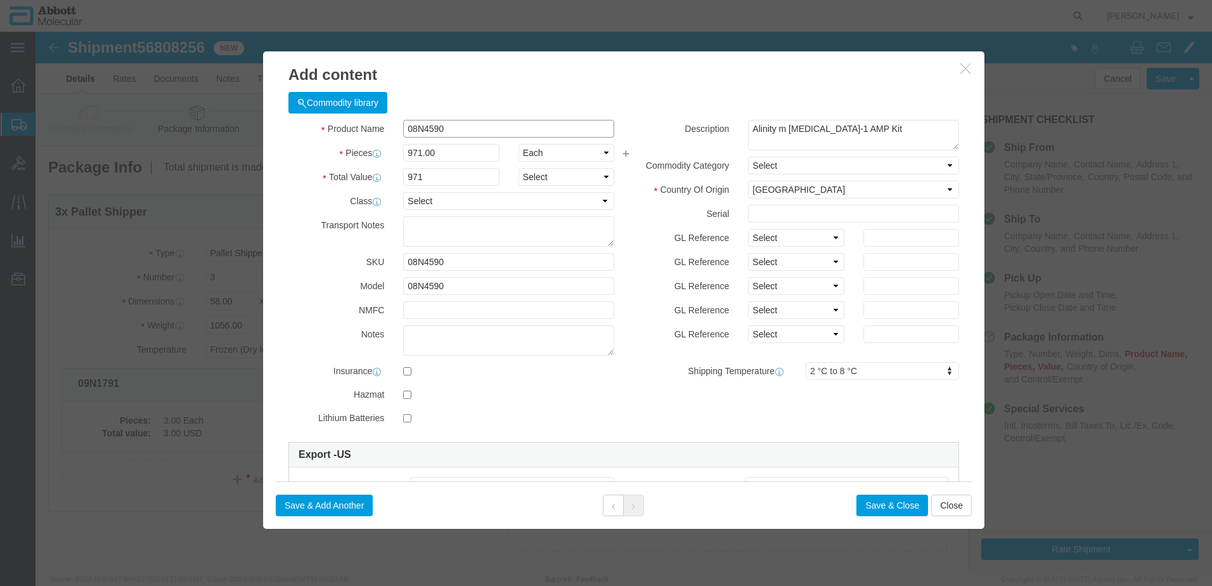
click input "08N4590"
click input "971.00"
click select "Select Account Type Activity ID Airline Appointment Number ASN Batch Number Bil…"
click button "Save & Close"
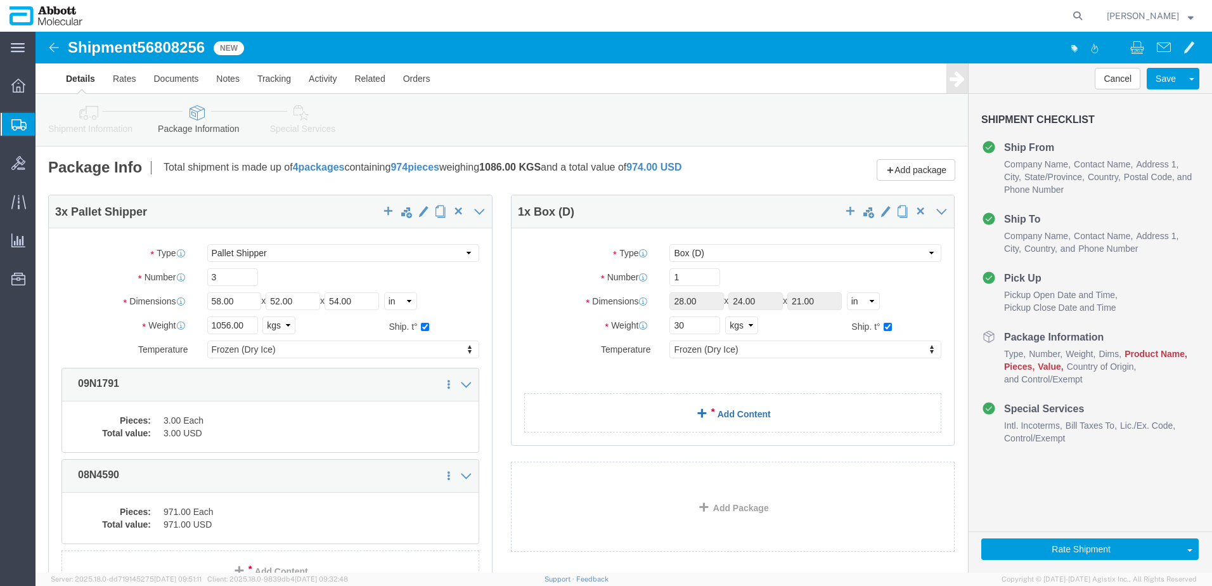
click link "Add Content"
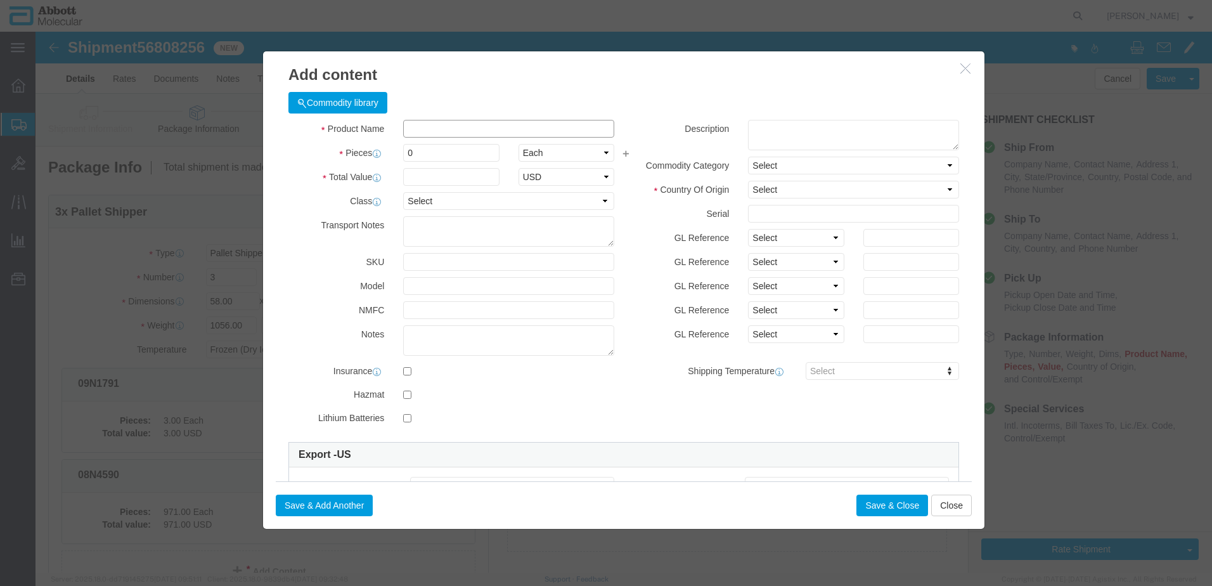
click input "text"
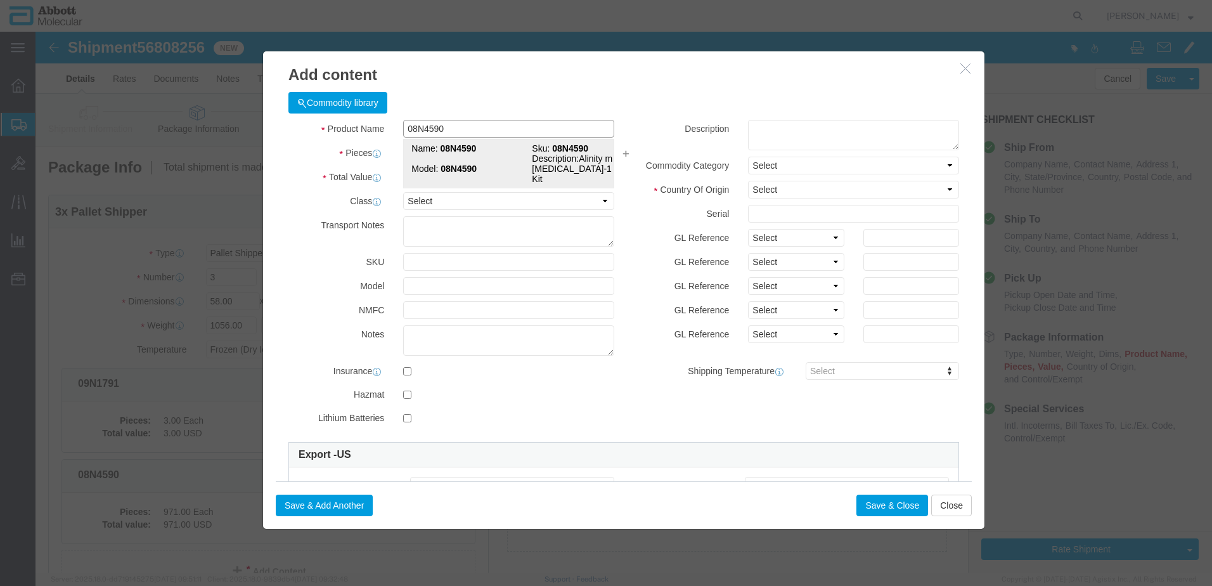
click strong "08N4590"
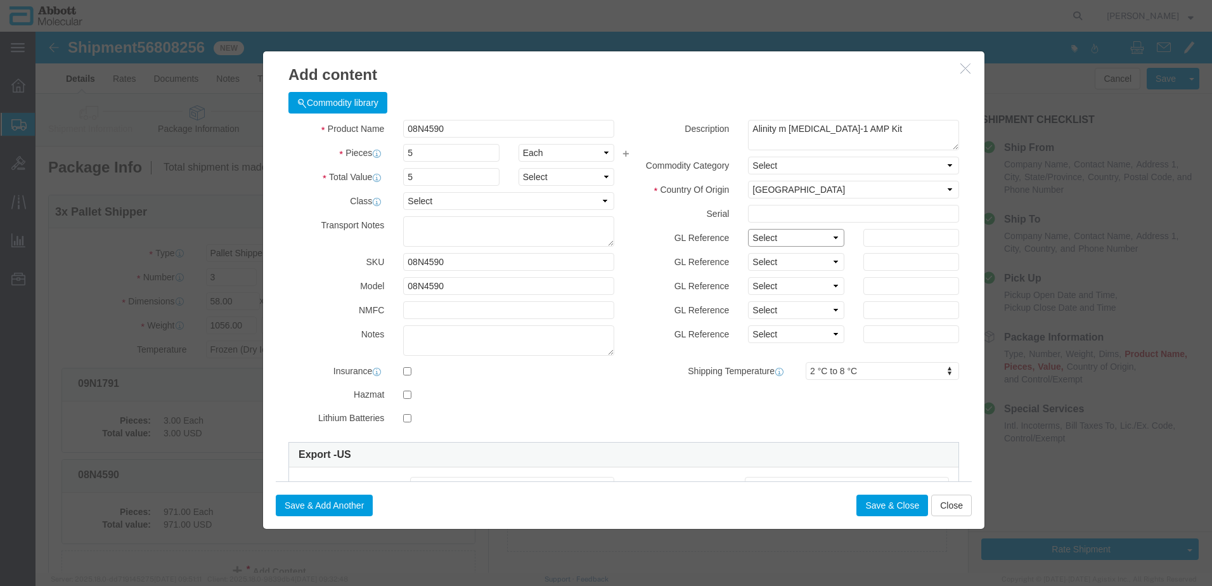
click select "Select Account Type Activity ID Airline Appointment Number ASN Batch Number Bil…"
click button "Save & Close"
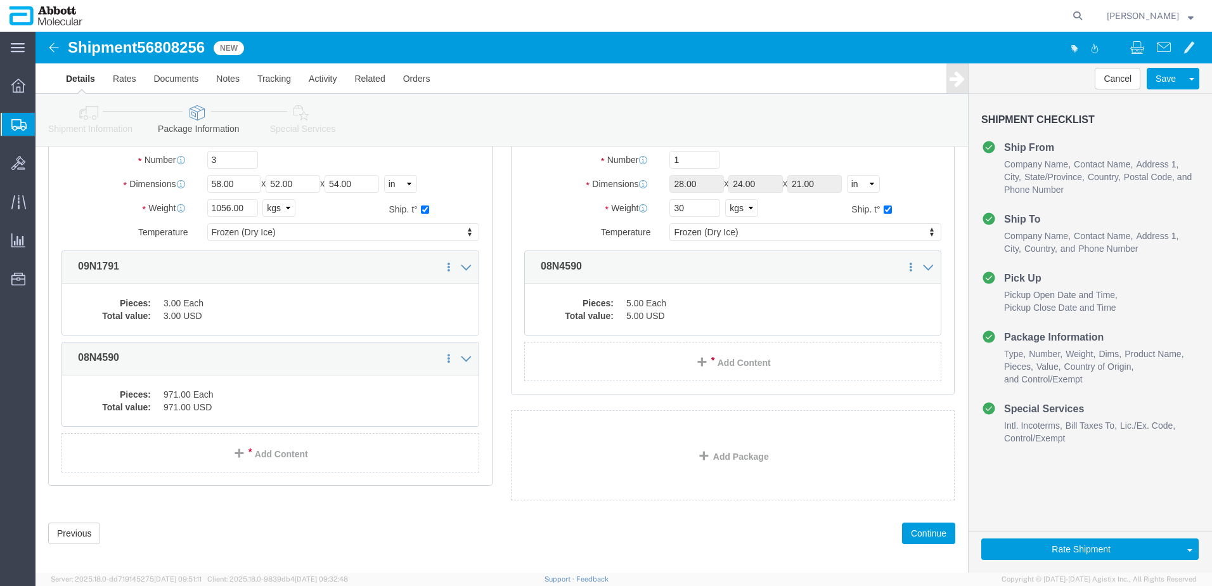
scroll to position [127, 0]
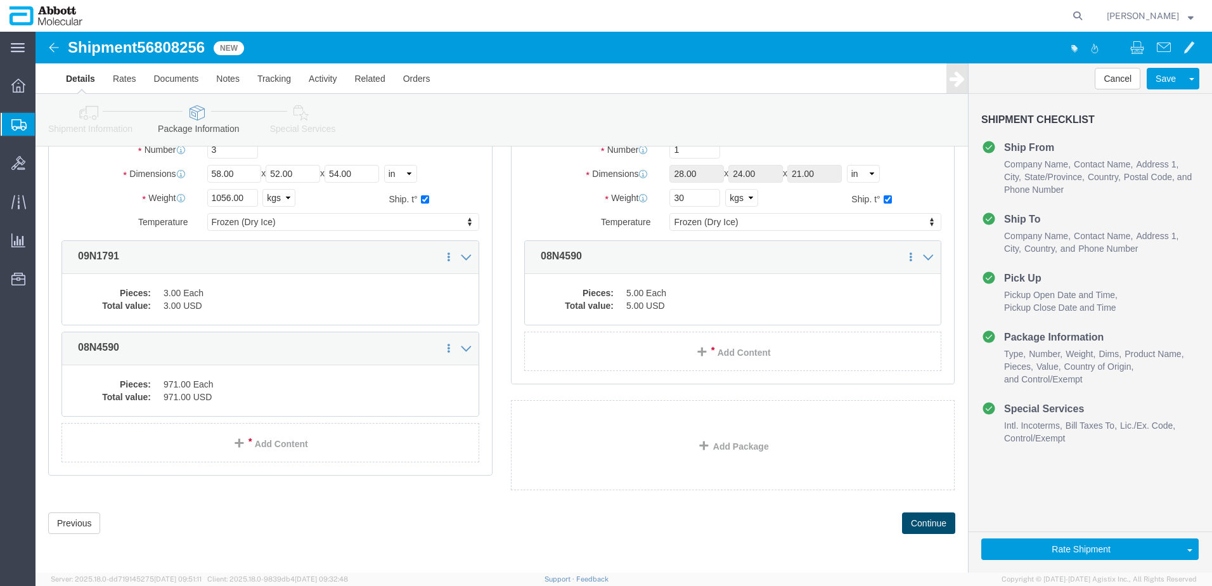
click button "Continue"
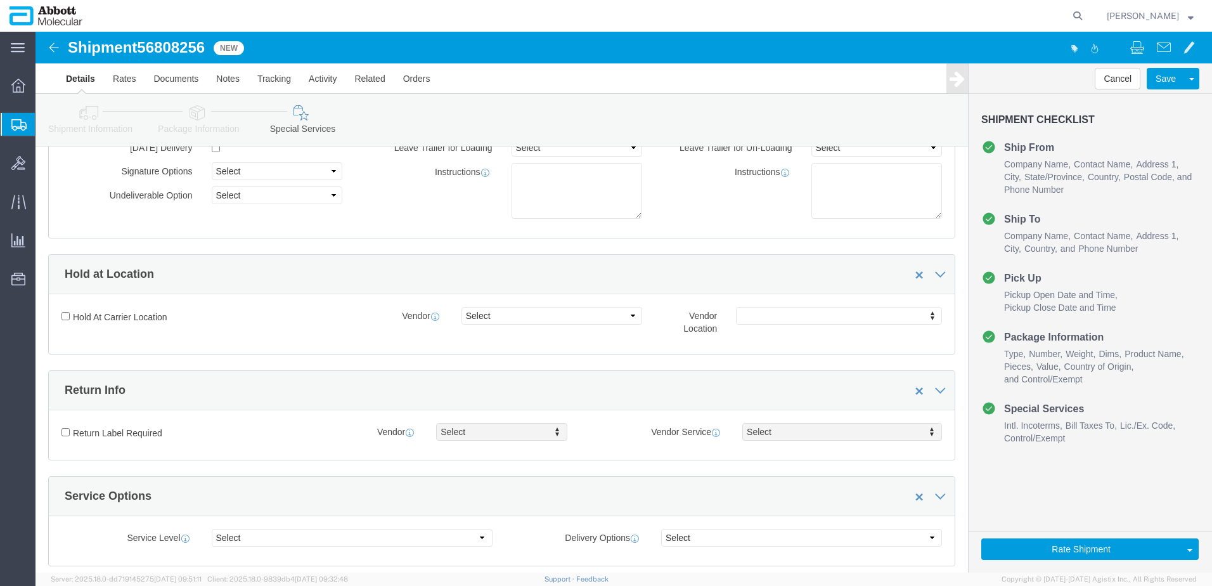
scroll to position [1907, 0]
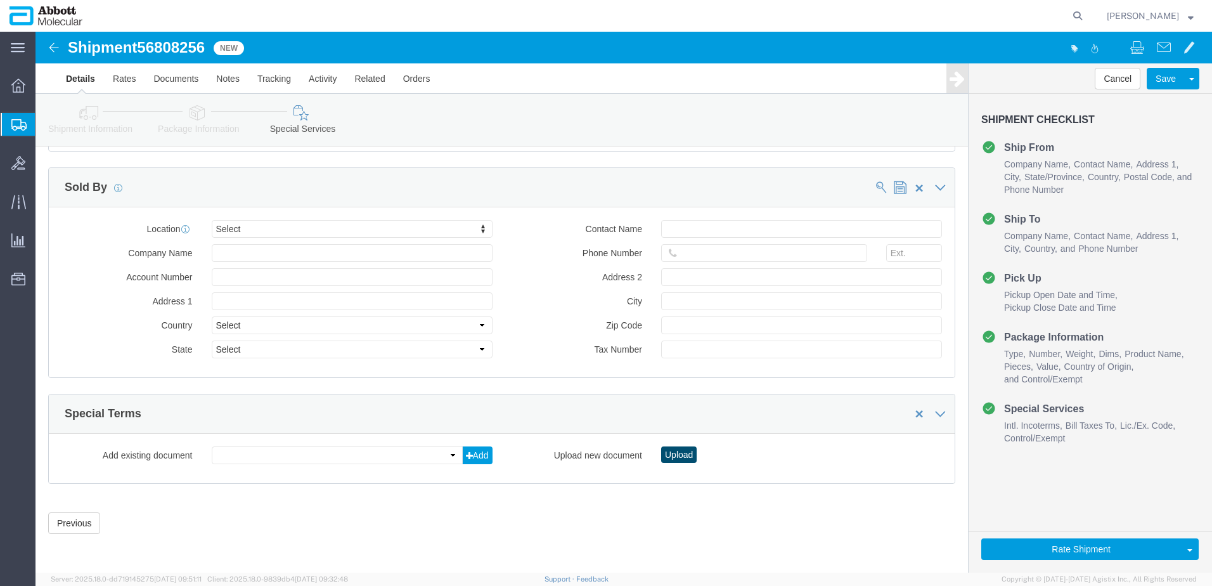
click button "Upload"
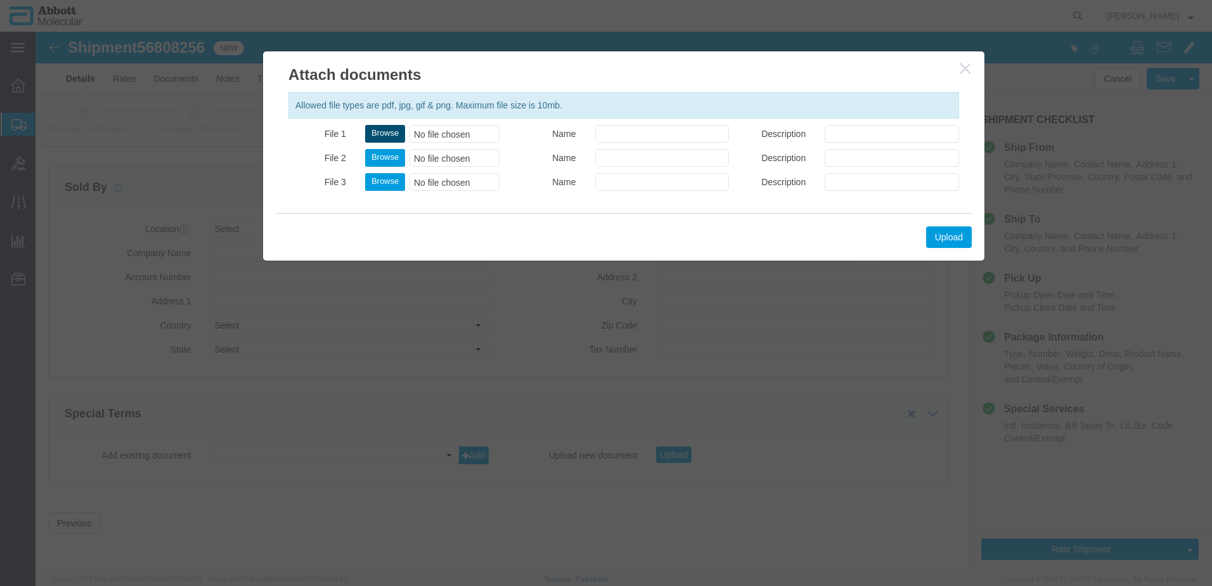
click button "Browse"
click button "Upload"
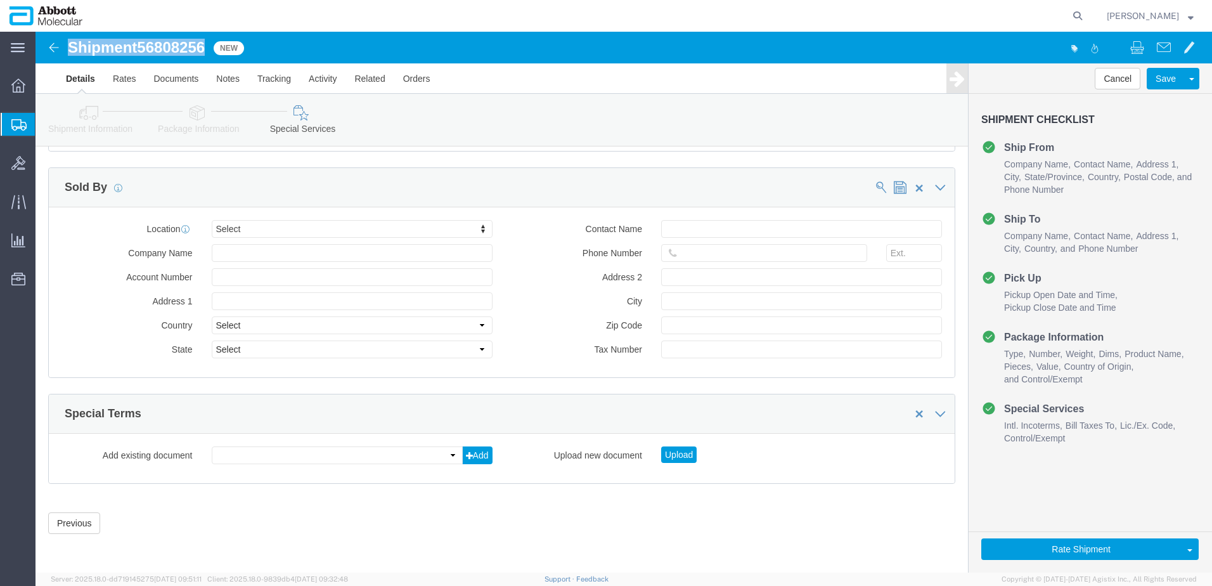
drag, startPoint x: 34, startPoint y: 15, endPoint x: 173, endPoint y: 15, distance: 138.8
click h1 "Shipment 56808256"
copy h1 "Shipment 56808256"
click button "Rate Shipment"
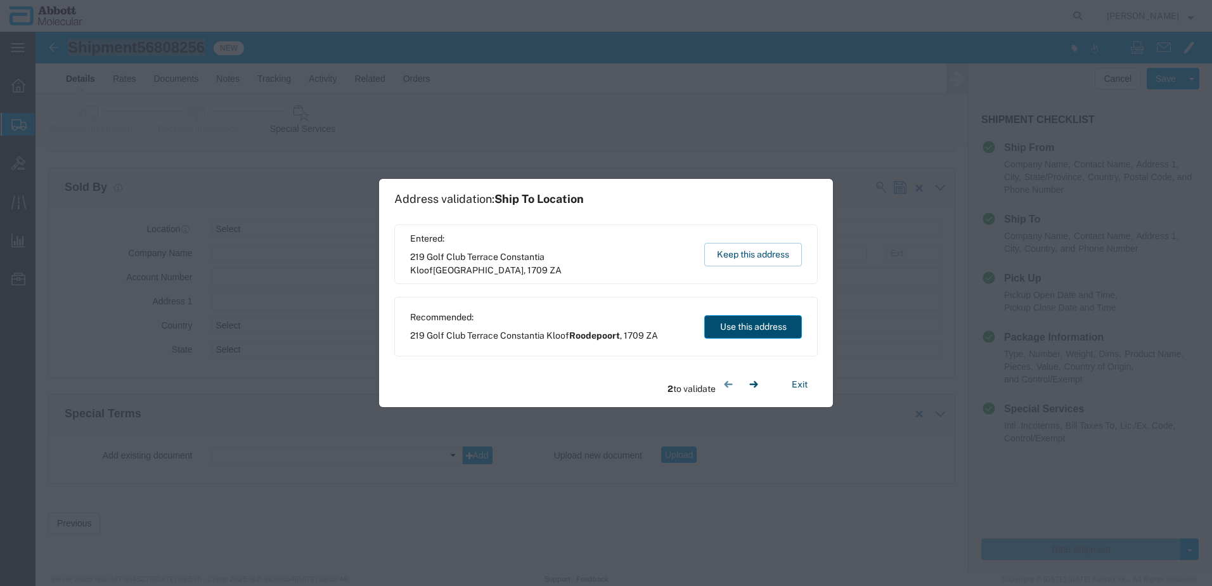
click at [754, 333] on button "Use this address" at bounding box center [753, 326] width 98 height 23
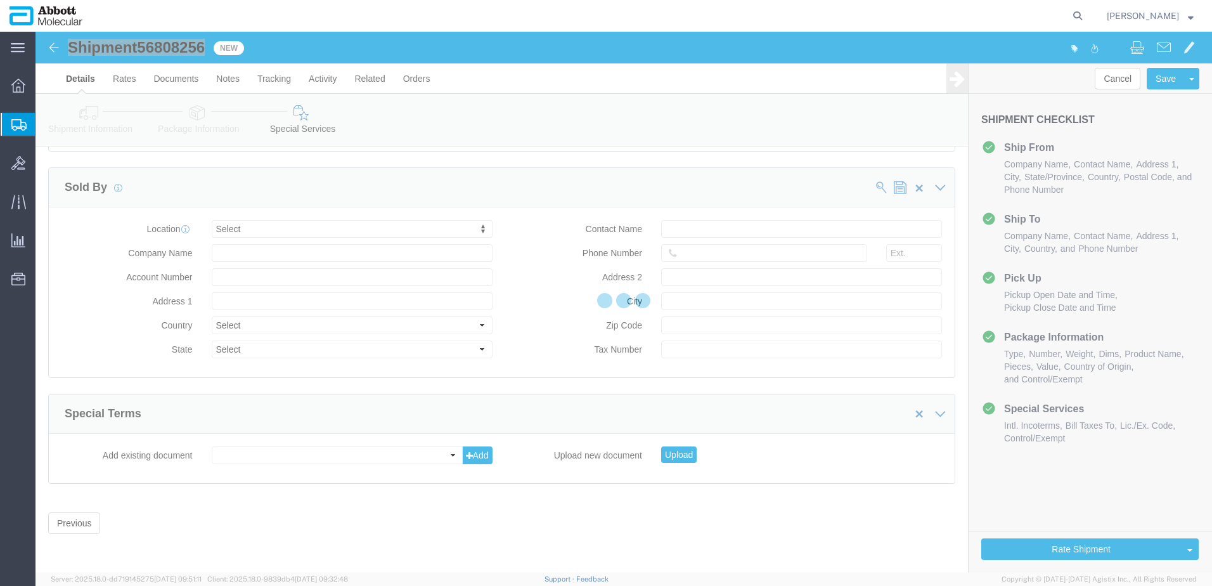
scroll to position [35, 0]
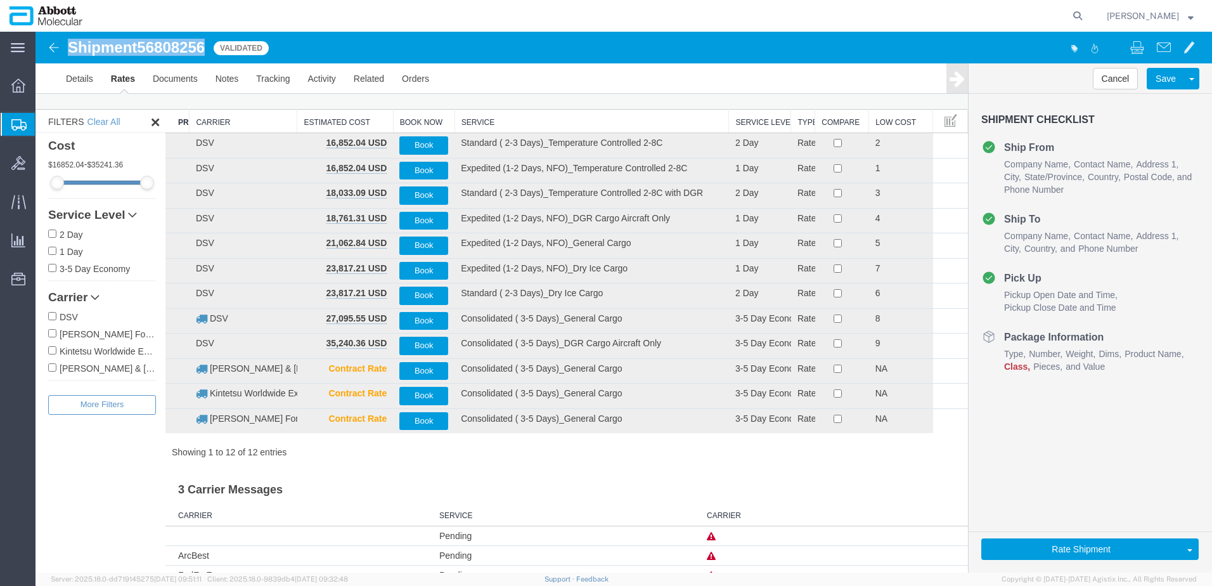
click at [51, 316] on input "DSV" at bounding box center [52, 316] width 8 height 8
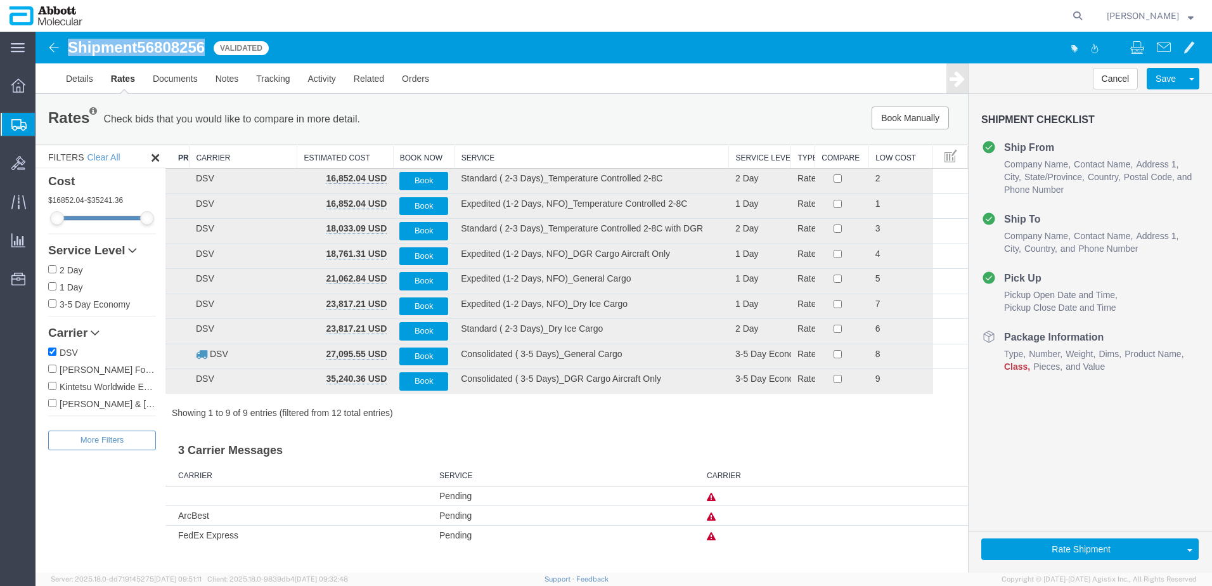
scroll to position [0, 0]
click at [510, 158] on th "Service" at bounding box center [591, 156] width 274 height 23
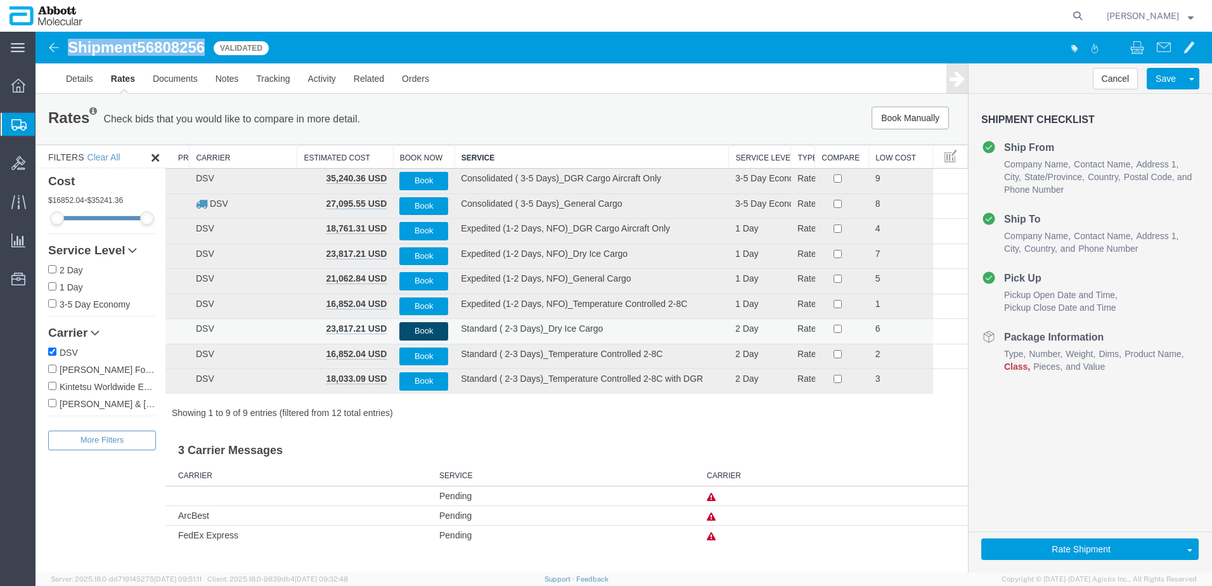
click at [441, 331] on button "Book" at bounding box center [423, 331] width 49 height 18
